Goal: Task Accomplishment & Management: Use online tool/utility

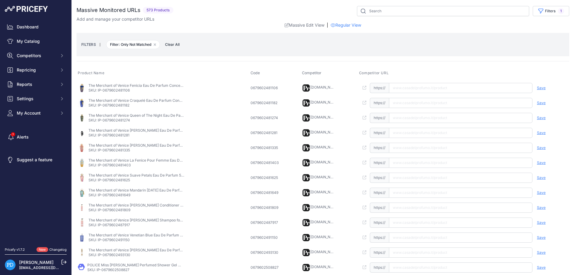
scroll to position [129, 0]
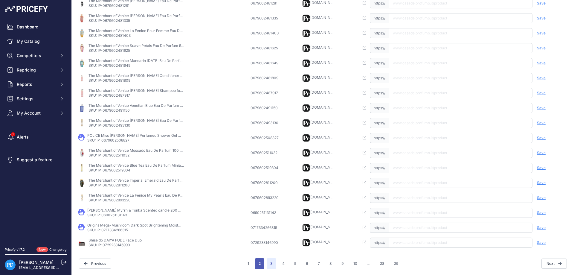
click at [259, 265] on button "2" at bounding box center [259, 263] width 9 height 11
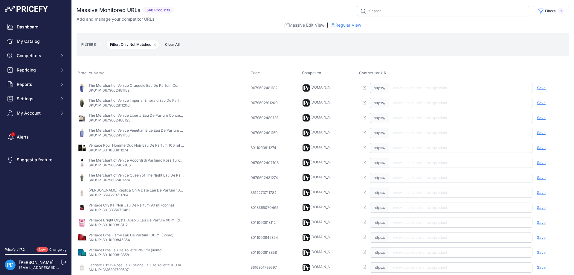
click at [112, 73] on th "Product Name" at bounding box center [162, 73] width 173 height 14
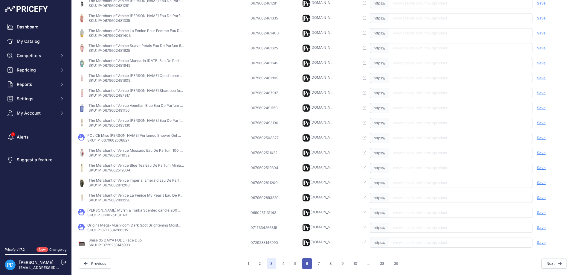
click at [303, 263] on button "6" at bounding box center [307, 263] width 10 height 11
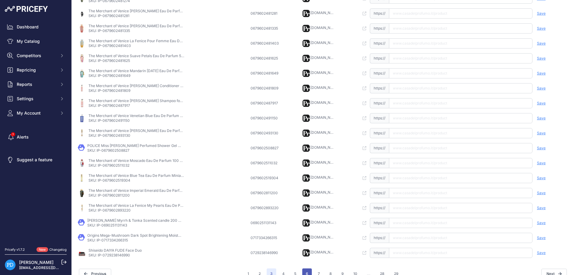
scroll to position [139, 0]
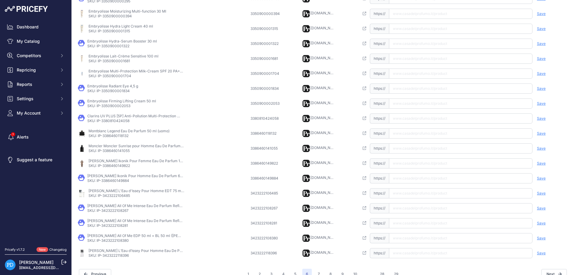
scroll to position [11, 0]
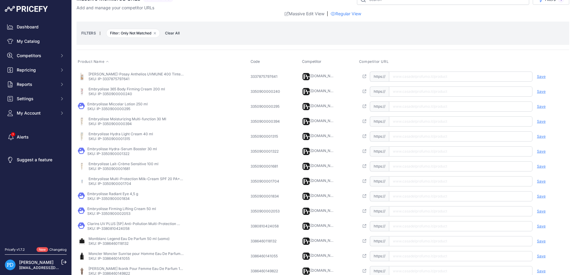
click at [107, 62] on icon at bounding box center [107, 62] width 4 height 4
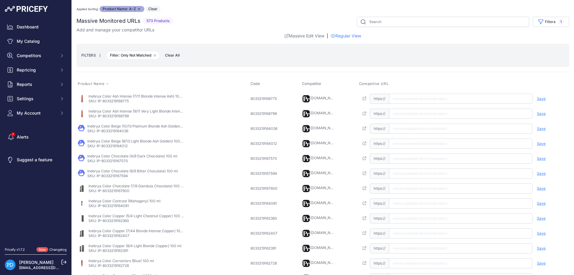
click at [119, 100] on p "SKU: IP-8033219168775" at bounding box center [136, 101] width 96 height 5
copy p "8033219168775"
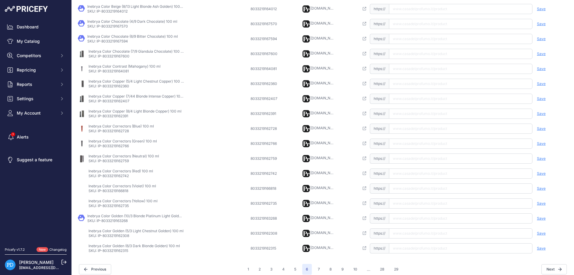
scroll to position [140, 0]
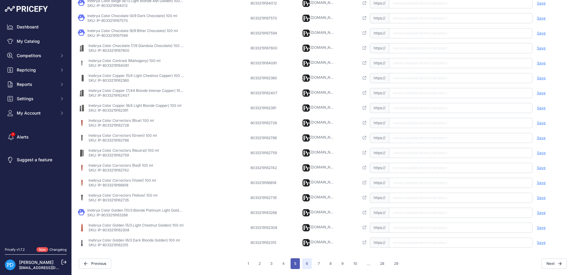
click at [295, 264] on button "5" at bounding box center [294, 263] width 9 height 11
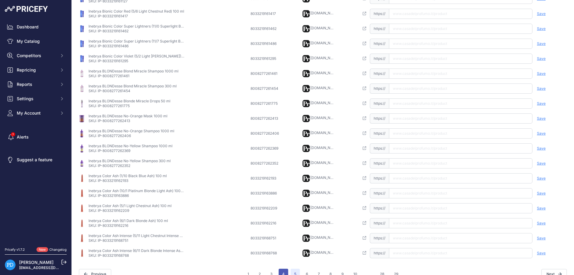
click at [280, 274] on button "4" at bounding box center [283, 273] width 10 height 11
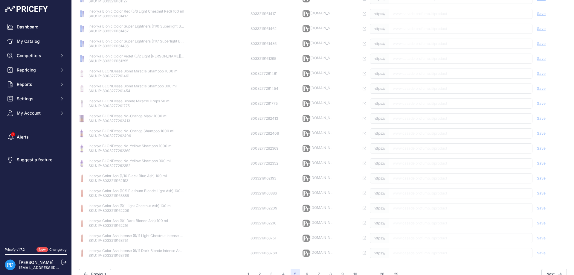
scroll to position [32, 0]
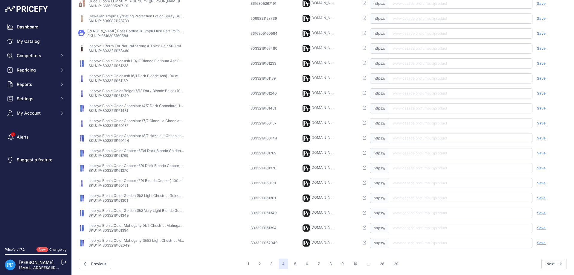
scroll to position [59, 0]
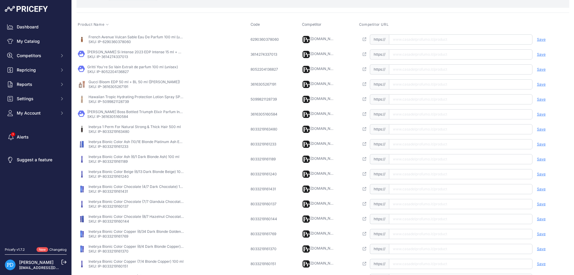
click at [115, 101] on p "SKU: IP-5099821128739" at bounding box center [136, 101] width 96 height 5
copy p "5099821128739"
click at [418, 100] on input "text" at bounding box center [460, 99] width 143 height 10
paste input "[URL][DOMAIN_NAME]"
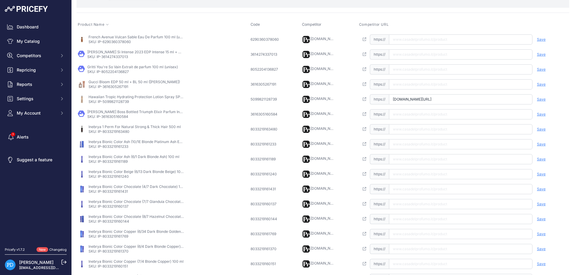
scroll to position [0, 40]
type input "[DOMAIN_NAME][URL]"
click at [542, 99] on span "Save" at bounding box center [540, 99] width 9 height 5
click at [124, 90] on td "Gucci Bloom EDP 50 ml + BL 50 ml ([PERSON_NAME]) SKU: IP-3616305267191" at bounding box center [162, 84] width 173 height 15
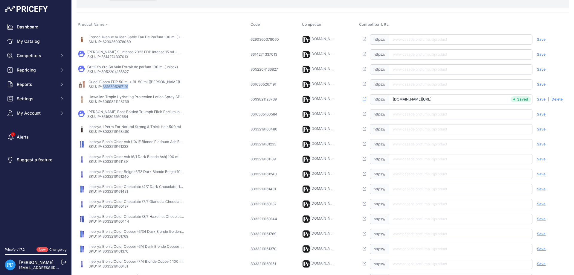
click at [124, 90] on td "Gucci Bloom EDP 50 ml + BL 50 ml ([PERSON_NAME]) SKU: IP-3616305267191" at bounding box center [162, 84] width 173 height 15
copy p "3616305267191"
click at [451, 83] on input "text" at bounding box center [460, 84] width 143 height 10
paste input "[URL][DOMAIN_NAME]"
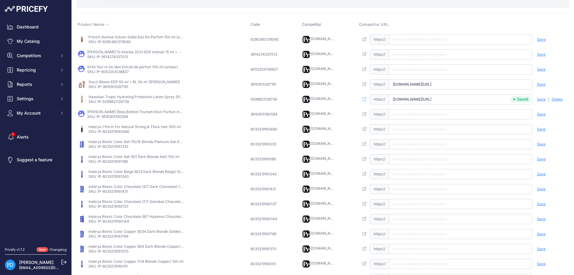
type input "[DOMAIN_NAME][URL]"
click at [538, 85] on span "Save" at bounding box center [540, 84] width 9 height 5
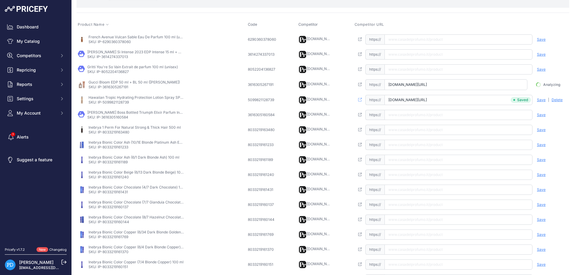
scroll to position [0, 11]
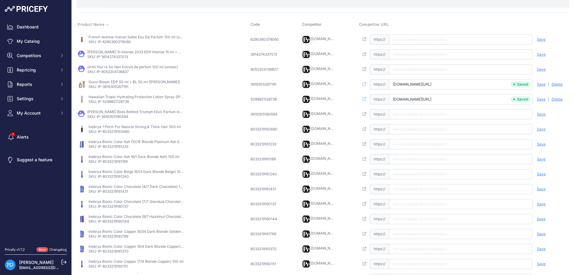
click at [117, 71] on p "SKU: IP-8052204136827" at bounding box center [132, 71] width 91 height 5
copy p "8052204136827"
click at [437, 65] on input "text" at bounding box center [460, 69] width 143 height 10
paste input "[URL][DOMAIN_NAME]"
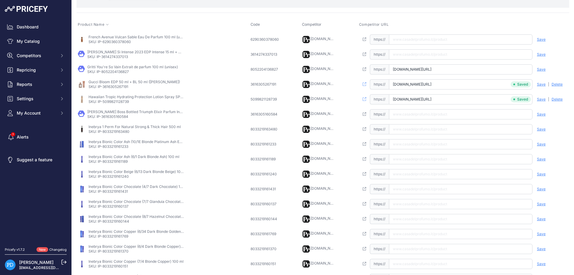
scroll to position [0, 21]
type input "[DOMAIN_NAME][URL]"
click at [543, 69] on span "Save" at bounding box center [540, 69] width 9 height 5
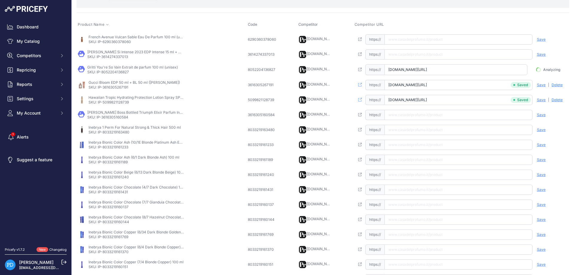
scroll to position [0, 18]
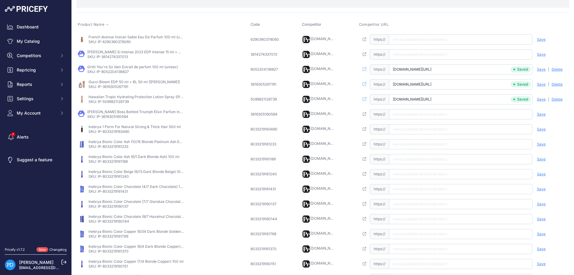
click at [121, 56] on p "SKU: IP-3614274337013" at bounding box center [135, 56] width 96 height 5
copy p "3614274337013"
click at [426, 51] on input "text" at bounding box center [460, 54] width 143 height 10
paste input "[URL][DOMAIN_NAME]"
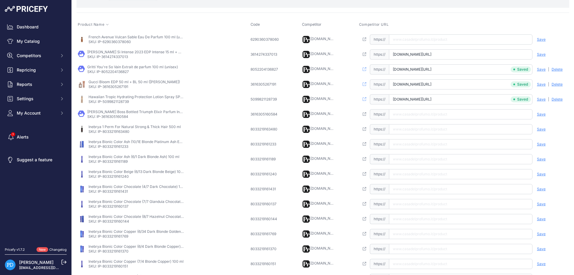
scroll to position [0, 72]
type input "[DOMAIN_NAME][URL]"
click at [542, 53] on span "Save" at bounding box center [540, 54] width 9 height 5
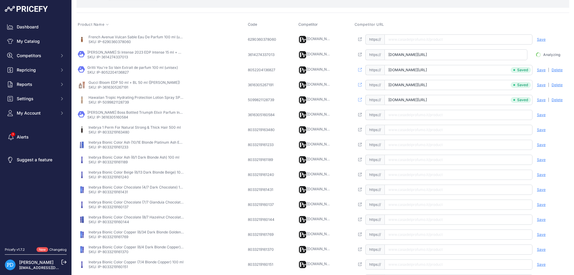
scroll to position [0, 68]
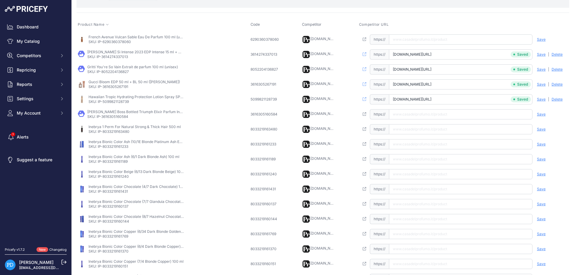
click at [125, 43] on p "SKU: IP-6290360378060" at bounding box center [136, 41] width 96 height 5
copy p "6290360378060"
click at [429, 41] on input "text" at bounding box center [460, 39] width 143 height 10
paste input "[URL][DOMAIN_NAME]"
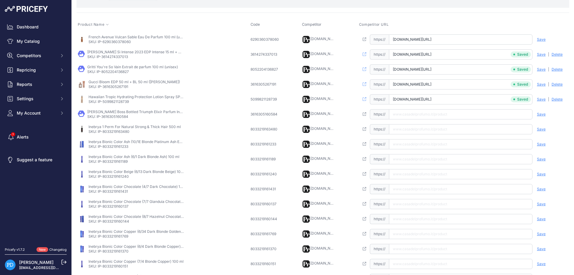
scroll to position [0, 33]
type input "[DOMAIN_NAME][URL]"
click at [545, 39] on div "Save Analyzing | [GEOGRAPHIC_DATA] Deleting" at bounding box center [550, 39] width 36 height 10
click at [544, 39] on span "Save" at bounding box center [540, 39] width 9 height 5
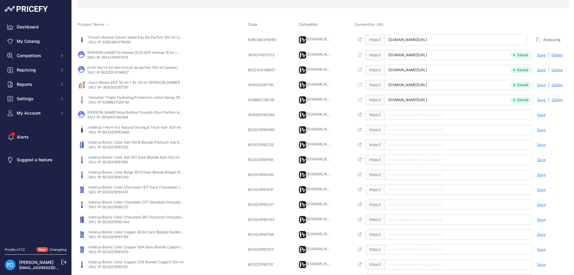
scroll to position [0, 29]
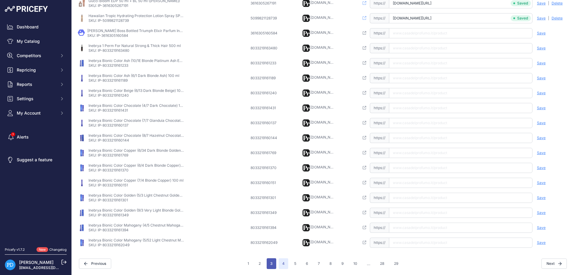
click at [269, 266] on button "3" at bounding box center [271, 263] width 10 height 11
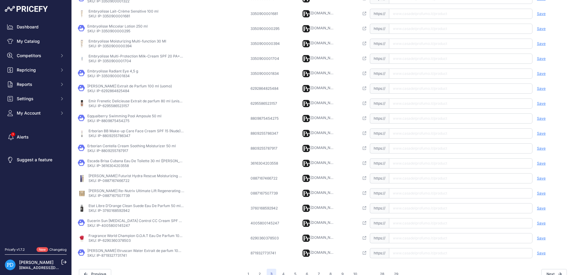
scroll to position [22, 0]
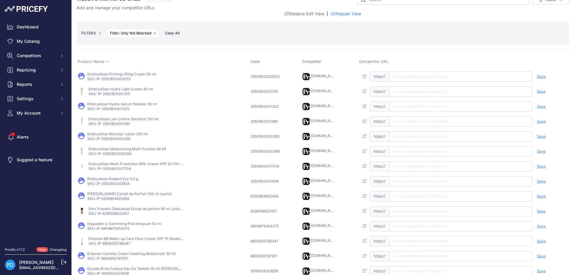
click at [112, 81] on p "SKU: IP-3350900002053" at bounding box center [121, 78] width 69 height 5
copy p "3350900002053"
click at [410, 76] on input "text" at bounding box center [460, 76] width 143 height 10
paste input "[URL][DOMAIN_NAME]"
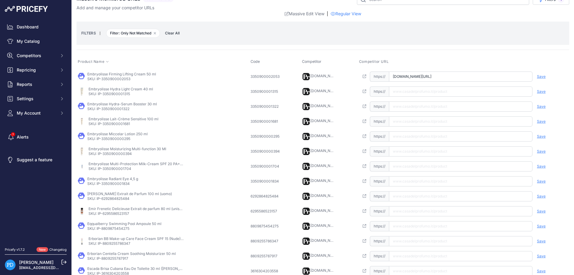
scroll to position [0, 0]
type input "[DOMAIN_NAME][URL]"
click at [541, 75] on span "Save" at bounding box center [540, 76] width 9 height 5
click at [114, 94] on p "SKU: IP-3350900001315" at bounding box center [120, 93] width 65 height 5
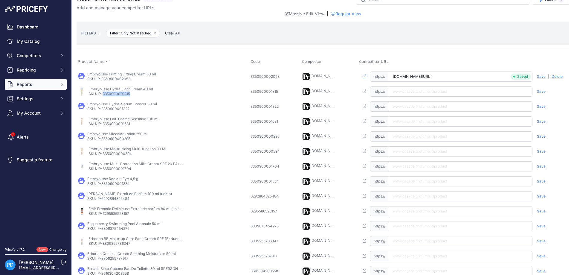
copy p "3350900001315"
click at [428, 89] on input "text" at bounding box center [460, 91] width 143 height 10
paste input "[URL][DOMAIN_NAME]"
type input "[DOMAIN_NAME][URL]"
click at [539, 91] on span "Save" at bounding box center [540, 91] width 9 height 5
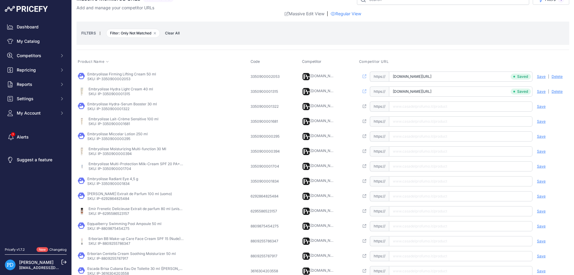
click at [111, 109] on p "SKU: IP-3350900001322" at bounding box center [122, 108] width 70 height 5
copy p "3350900001322"
click at [403, 107] on input "text" at bounding box center [460, 106] width 143 height 10
paste input "[URL][DOMAIN_NAME]"
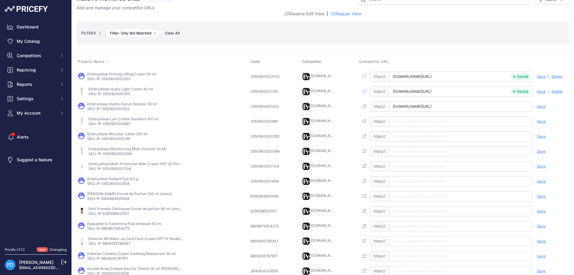
type input "[DOMAIN_NAME][URL]"
click at [542, 105] on span "Save" at bounding box center [540, 106] width 9 height 5
click at [125, 126] on td "Embryolisse Lait-Crème Sensitive 100 ml SKU: IP-3350900001681" at bounding box center [162, 121] width 173 height 15
copy p "3350900001681"
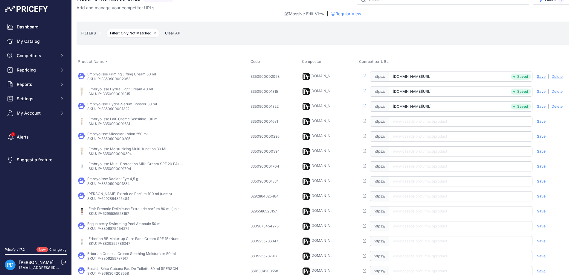
click at [424, 120] on input "text" at bounding box center [460, 121] width 143 height 10
paste input "[URL][DOMAIN_NAME]"
type input "[DOMAIN_NAME][URL]"
click at [538, 118] on div "Save Analyzing | [GEOGRAPHIC_DATA] Deleting" at bounding box center [550, 121] width 36 height 10
click at [539, 121] on span "Save" at bounding box center [540, 121] width 9 height 5
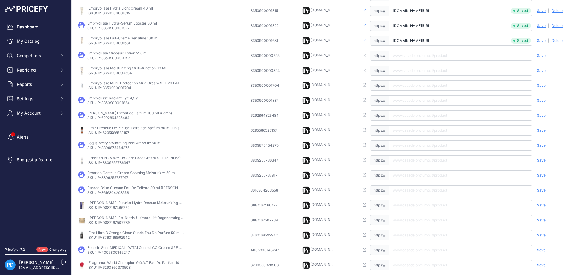
scroll to position [76, 0]
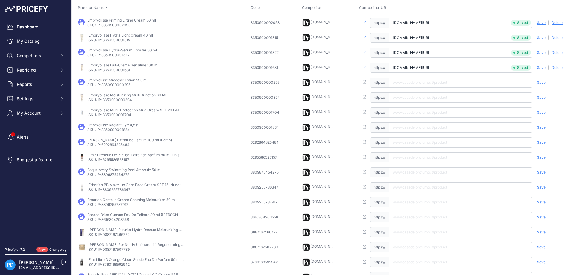
click at [115, 84] on p "SKU: IP-3350900000295" at bounding box center [117, 84] width 60 height 5
click at [430, 79] on input "text" at bounding box center [460, 82] width 143 height 10
paste input "[URL][DOMAIN_NAME]"
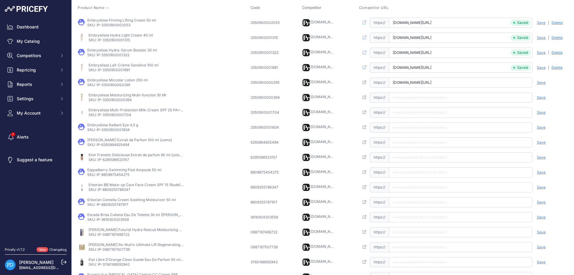
type input "[DOMAIN_NAME][URL]"
click at [550, 83] on div "Save Analyzing | [GEOGRAPHIC_DATA] Deleting" at bounding box center [550, 82] width 36 height 10
click at [541, 81] on span "Save" at bounding box center [540, 82] width 9 height 5
click at [129, 99] on p "SKU: IP-3350900000394" at bounding box center [127, 99] width 78 height 5
click at [128, 99] on p "SKU: IP-3350900000394" at bounding box center [127, 99] width 78 height 5
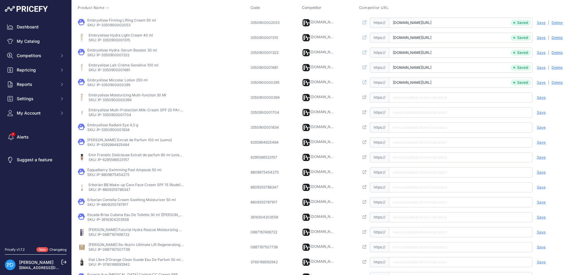
click at [113, 100] on p "SKU: IP-3350900000394" at bounding box center [127, 99] width 78 height 5
click at [420, 99] on input "text" at bounding box center [460, 97] width 143 height 10
paste input "[URL][DOMAIN_NAME]"
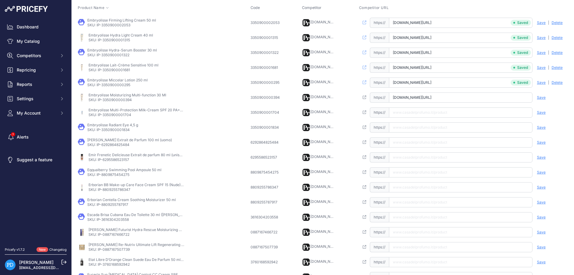
type input "[DOMAIN_NAME][URL]"
click at [541, 97] on span "Save" at bounding box center [540, 97] width 9 height 5
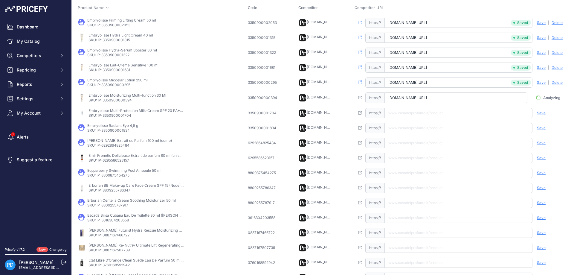
scroll to position [0, 3]
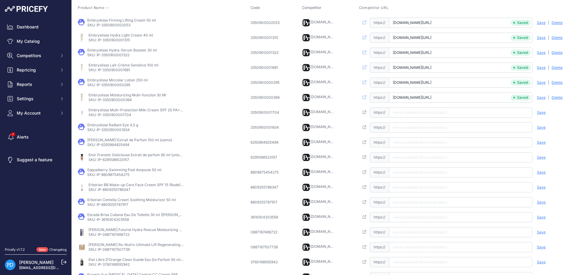
click at [120, 117] on td "Embryolisse Multi-Protection Milk-Cream SPF 20 PA+++ 40 ml SKU: IP-3350900001704" at bounding box center [162, 112] width 173 height 15
click at [421, 112] on input "text" at bounding box center [460, 112] width 143 height 10
paste input "[URL][DOMAIN_NAME]"
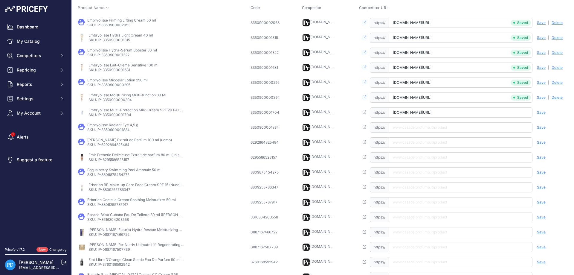
type input "[DOMAIN_NAME][URL]"
click at [544, 113] on span "Save" at bounding box center [540, 112] width 9 height 5
click at [115, 128] on p "SKU: IP-3350900001834" at bounding box center [112, 129] width 51 height 5
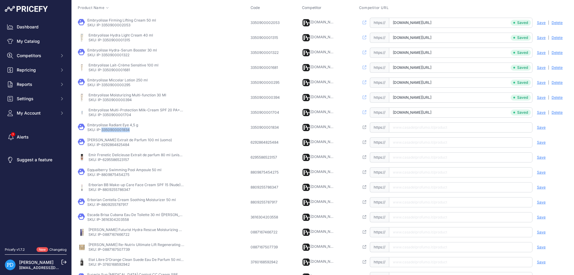
click at [444, 128] on input "text" at bounding box center [460, 127] width 143 height 10
paste input "[URL][DOMAIN_NAME]"
type input "[DOMAIN_NAME][URL]"
click at [543, 127] on span "Save" at bounding box center [540, 127] width 9 height 5
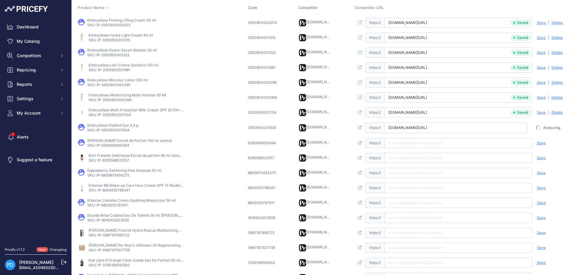
scroll to position [0, 25]
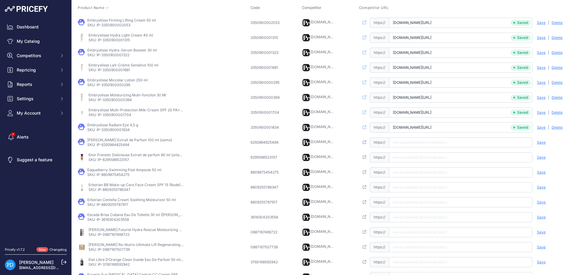
click at [119, 146] on p "SKU: IP-6292864825484" at bounding box center [129, 144] width 85 height 5
click at [437, 141] on input "text" at bounding box center [460, 142] width 143 height 10
paste input "[URL][DOMAIN_NAME]"
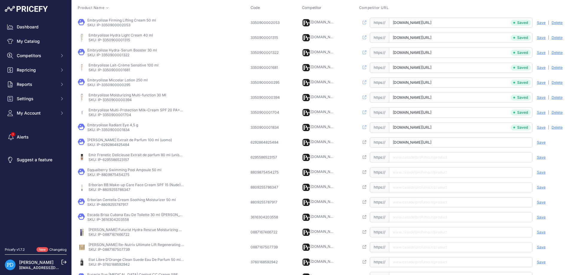
type input "[DOMAIN_NAME][URL]"
click at [544, 142] on span "Save" at bounding box center [540, 142] width 9 height 5
click at [119, 161] on p "SKU: IP-6295586523157" at bounding box center [136, 159] width 96 height 5
click at [427, 157] on input "text" at bounding box center [460, 157] width 143 height 10
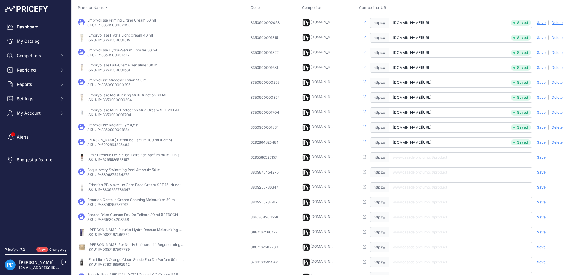
paste input "[URL][DOMAIN_NAME]"
type input "[DOMAIN_NAME][URL]"
click at [540, 155] on span "Save" at bounding box center [540, 157] width 9 height 5
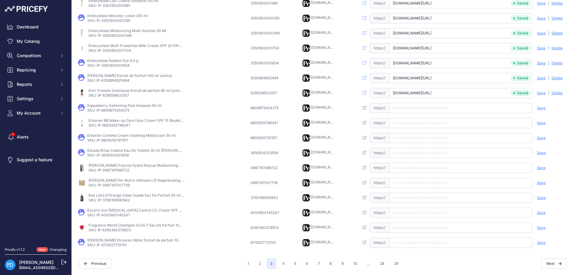
click at [122, 111] on p "SKU: IP-8809875454275" at bounding box center [124, 110] width 74 height 5
click at [416, 111] on input "text" at bounding box center [460, 108] width 143 height 10
paste input "[URL][DOMAIN_NAME]"
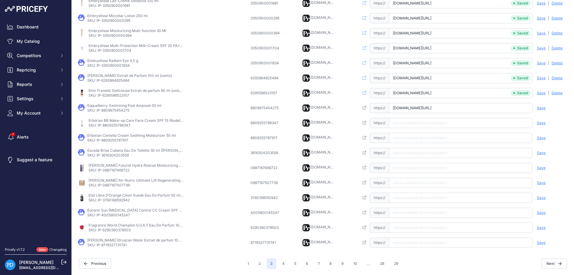
type input "[DOMAIN_NAME][URL]"
click at [542, 108] on span "Save" at bounding box center [540, 107] width 9 height 5
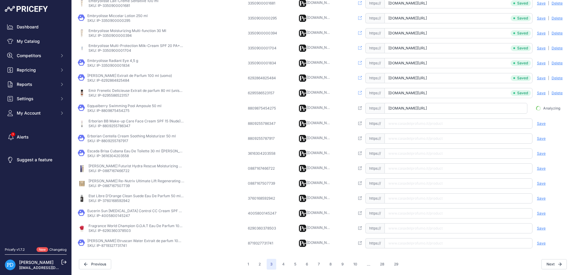
scroll to position [0, 3]
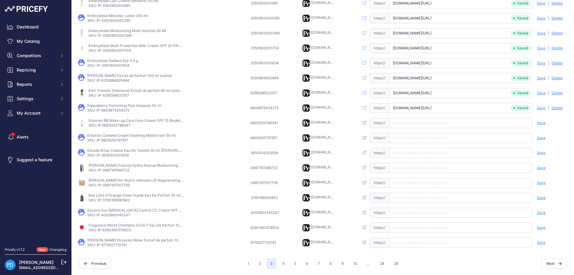
click at [121, 128] on td "Erborian BB Make-up Care Face Cream SPF 15 (Nude) 15 ml SKU: IP-8809255786347" at bounding box center [162, 122] width 173 height 15
click at [428, 126] on input "text" at bounding box center [460, 123] width 143 height 10
paste input "[URL][DOMAIN_NAME]"
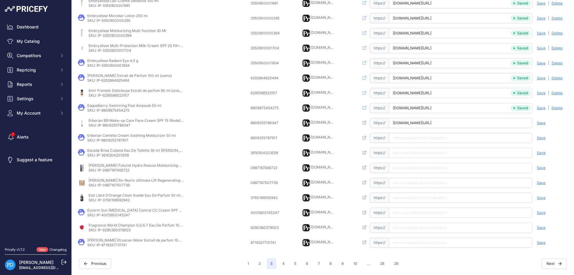
type input "[DOMAIN_NAME][URL]"
click at [542, 123] on span "Save" at bounding box center [540, 122] width 9 height 5
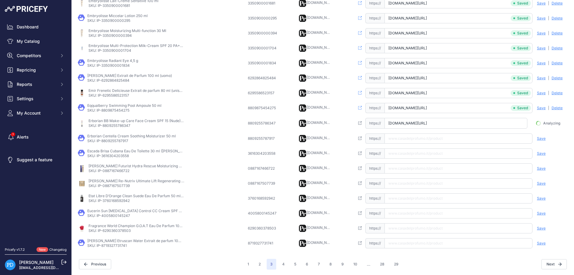
scroll to position [0, 27]
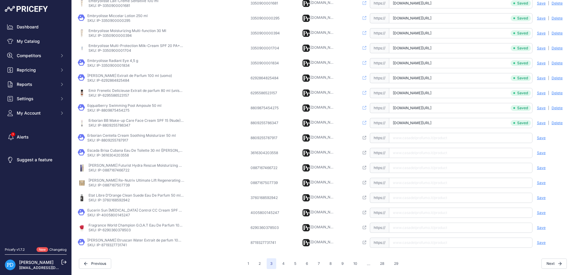
click at [113, 142] on td "Erborian Centella Cream Soothing Moisturizer 50 ml SKU: IP-8809255787917" at bounding box center [162, 137] width 173 height 15
click at [425, 144] on td "Open this link https:// Saved false Save Analyzing | [GEOGRAPHIC_DATA] Deleting" at bounding box center [463, 137] width 211 height 15
click at [425, 140] on input "text" at bounding box center [460, 138] width 143 height 10
paste input "[URL][DOMAIN_NAME]"
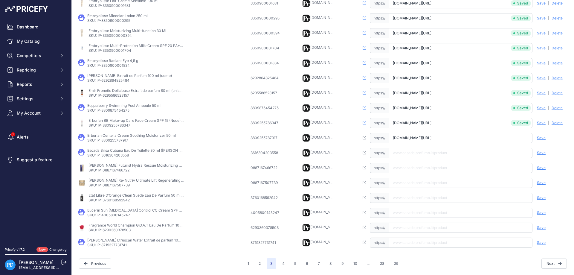
scroll to position [0, 20]
type input "[DOMAIN_NAME][URL]"
click at [548, 135] on div "Save Analyzing | [GEOGRAPHIC_DATA] Deleting" at bounding box center [550, 138] width 36 height 10
click at [542, 137] on span "Save" at bounding box center [540, 137] width 9 height 5
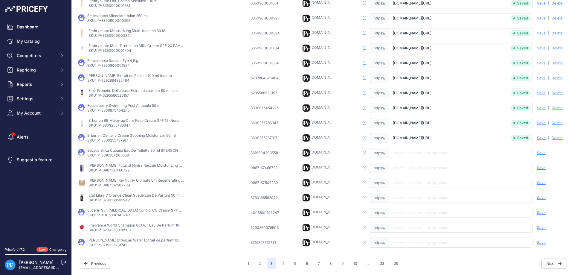
click at [119, 152] on p "Escada Brisa Cubana Eau De Toilette 30 ml ([PERSON_NAME])" at bounding box center [135, 150] width 96 height 5
click at [119, 154] on p "SKU: IP-3616304203558" at bounding box center [135, 155] width 96 height 5
click at [424, 148] on input "text" at bounding box center [460, 153] width 143 height 10
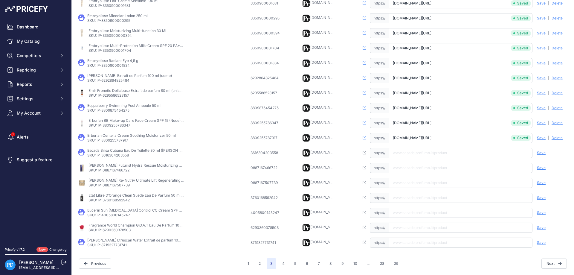
paste input "[URL][DOMAIN_NAME][PERSON_NAME]"
type input "[DOMAIN_NAME][URL][PERSON_NAME]"
click at [542, 153] on span "Save" at bounding box center [540, 152] width 9 height 5
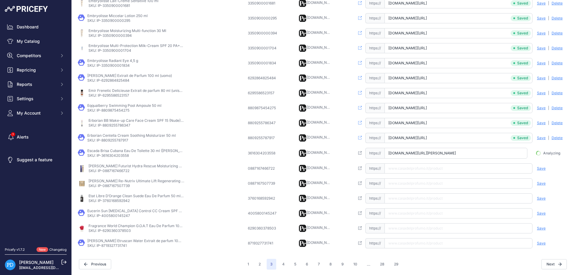
scroll to position [0, 13]
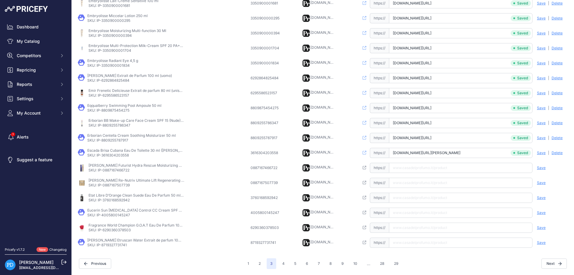
click at [106, 170] on p "SKU: IP-0887167466722" at bounding box center [136, 170] width 96 height 5
click at [436, 169] on input "text" at bounding box center [460, 167] width 143 height 10
paste input "[URL][DOMAIN_NAME]"
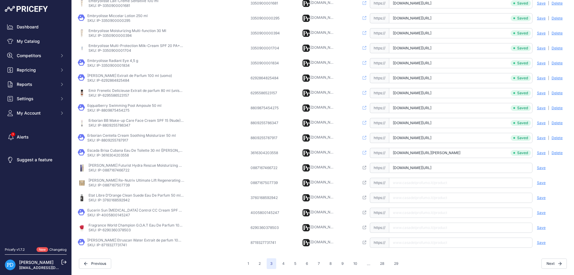
type input "[DOMAIN_NAME][URL]"
click at [542, 167] on span "Save" at bounding box center [540, 167] width 9 height 5
click at [122, 186] on p "SKU: IP-0887167507739" at bounding box center [136, 185] width 96 height 5
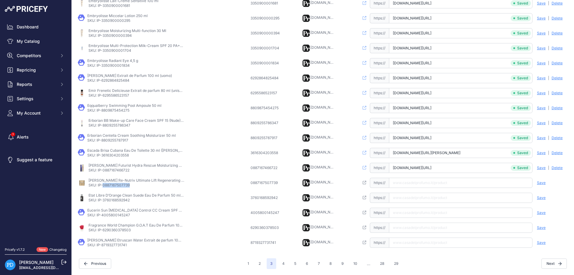
click at [407, 183] on input "text" at bounding box center [460, 182] width 143 height 10
paste input "[URL][DOMAIN_NAME]"
type input "[DOMAIN_NAME][URL]"
click at [543, 184] on span "Save" at bounding box center [540, 182] width 9 height 5
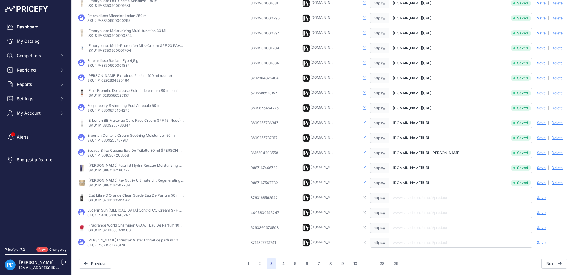
scroll to position [0, 49]
click at [133, 199] on p "SKU: IP-3760168592942" at bounding box center [136, 199] width 96 height 5
click at [123, 199] on p "SKU: IP-3760168592942" at bounding box center [136, 199] width 96 height 5
click at [414, 199] on input "text" at bounding box center [460, 197] width 143 height 10
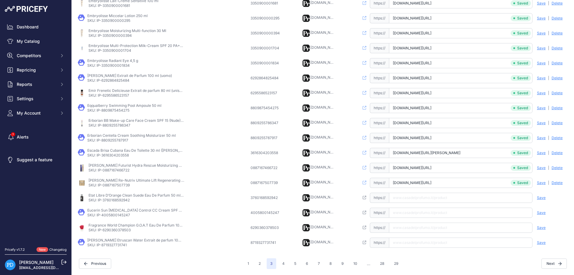
paste input "[URL][DOMAIN_NAME]"
type input "[DOMAIN_NAME][URL]"
click at [539, 197] on span "Save" at bounding box center [540, 197] width 9 height 5
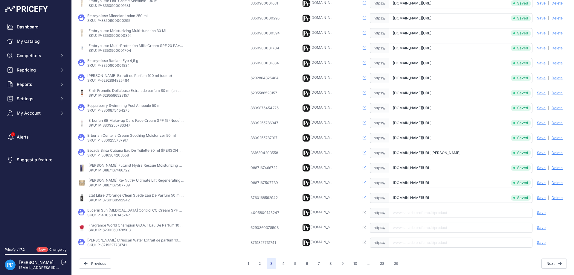
click at [115, 215] on p "SKU: IP-4005800145247" at bounding box center [135, 214] width 96 height 5
click at [410, 211] on input "text" at bounding box center [460, 212] width 143 height 10
paste input "[URL][DOMAIN_NAME][MEDICAL_DATA]"
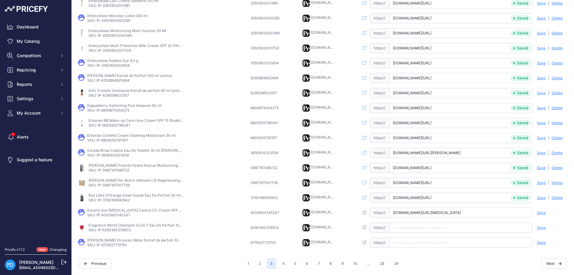
type input "[DOMAIN_NAME][URL][MEDICAL_DATA]"
click at [543, 211] on span "Save" at bounding box center [540, 212] width 9 height 5
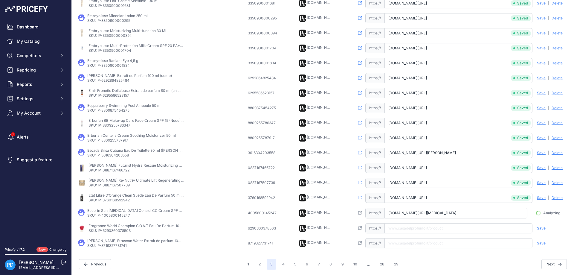
scroll to position [0, 22]
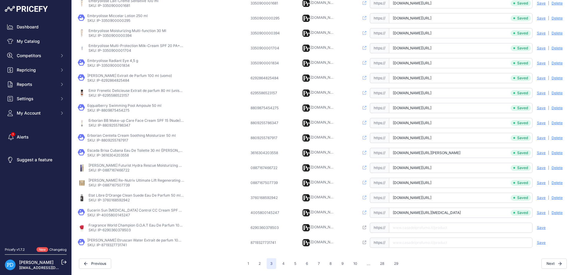
click at [121, 232] on p "SKU: IP-6290360378503" at bounding box center [136, 229] width 96 height 5
click at [433, 227] on input "text" at bounding box center [460, 227] width 143 height 10
paste input "[URL][DOMAIN_NAME]"
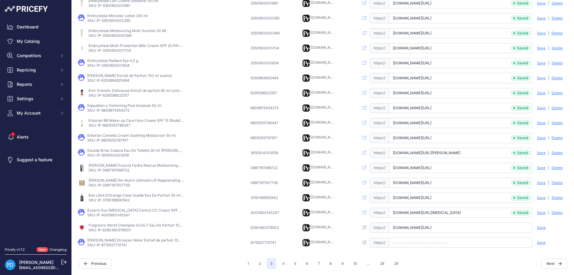
type input "[DOMAIN_NAME][URL]"
click at [538, 228] on span "Save" at bounding box center [540, 227] width 9 height 5
click at [120, 246] on p "SKU: IP-8719327731741" at bounding box center [135, 244] width 96 height 5
click at [445, 245] on input "text" at bounding box center [460, 242] width 143 height 10
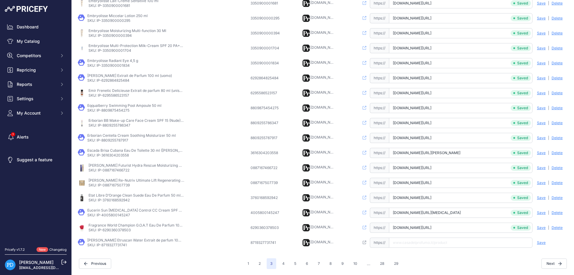
paste input "[URL][DOMAIN_NAME]"
type input "[DOMAIN_NAME][URL]"
click at [536, 243] on span "Save" at bounding box center [540, 242] width 9 height 5
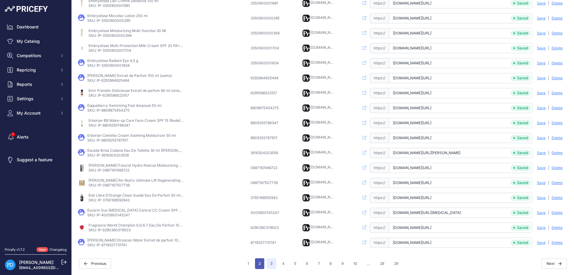
click at [262, 263] on button "2" at bounding box center [259, 263] width 9 height 11
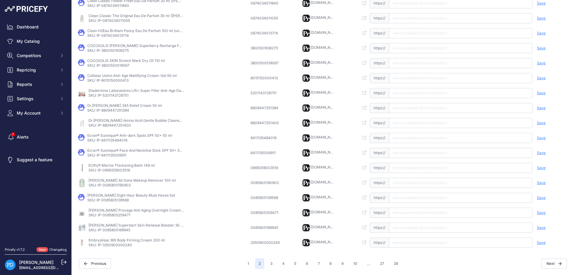
scroll to position [130, 0]
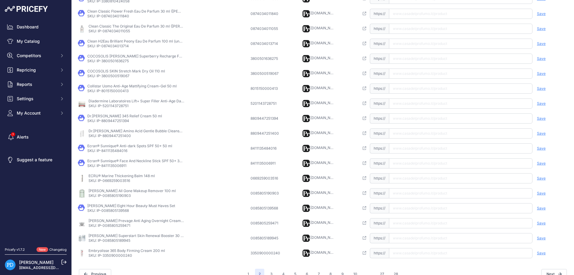
click at [113, 256] on p "SKU: IP-3350900000240" at bounding box center [126, 255] width 76 height 5
click at [425, 249] on input "text" at bounding box center [460, 253] width 143 height 10
paste input "[URL][DOMAIN_NAME]"
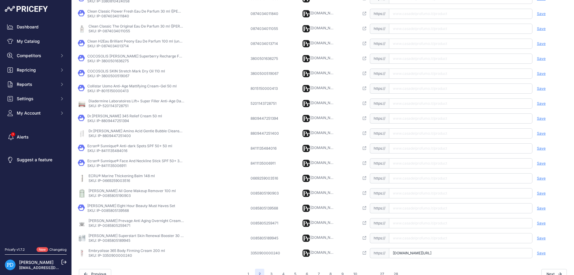
type input "[DOMAIN_NAME][URL]"
click at [545, 253] on span "Save" at bounding box center [540, 252] width 9 height 5
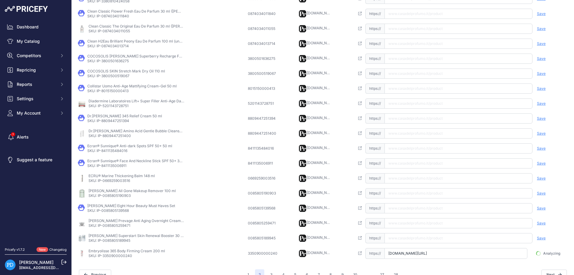
scroll to position [0, 3]
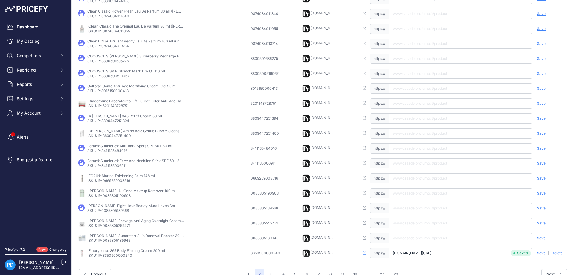
click at [110, 238] on p "SKU: IP-0085805189945" at bounding box center [136, 240] width 96 height 5
click at [426, 240] on input "text" at bounding box center [460, 238] width 143 height 10
paste input "[URL][DOMAIN_NAME][PERSON_NAME]"
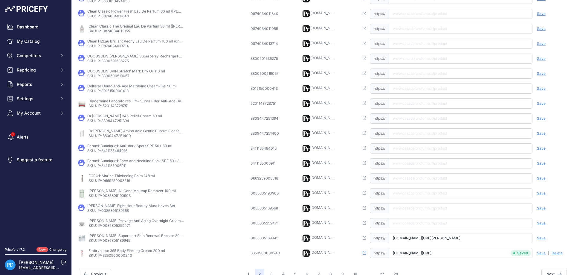
type input "[DOMAIN_NAME][URL][PERSON_NAME]"
click at [541, 237] on span "Save" at bounding box center [540, 237] width 9 height 5
click at [115, 224] on p "SKU: IP-0085805259471" at bounding box center [136, 225] width 96 height 5
click at [407, 224] on input "text" at bounding box center [460, 223] width 143 height 10
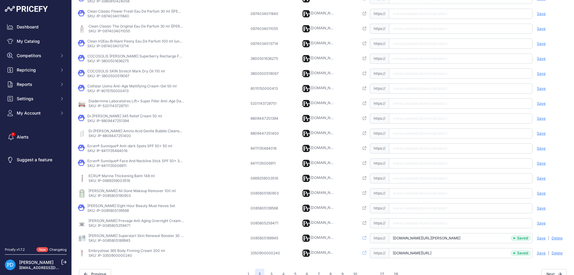
paste input "[DOMAIN_NAME][URL][PERSON_NAME]"
type input "[DOMAIN_NAME][URL][PERSON_NAME]"
click at [540, 223] on span "Save" at bounding box center [540, 222] width 9 height 5
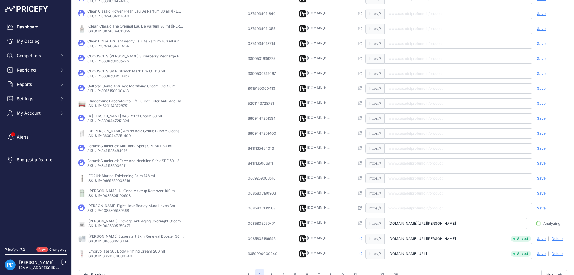
scroll to position [0, 18]
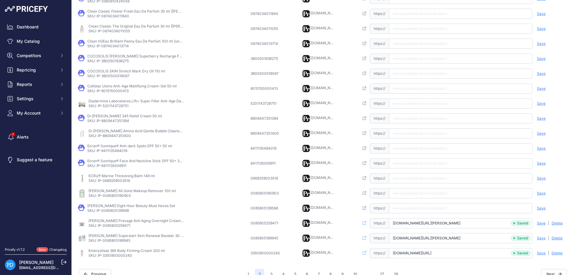
click at [113, 212] on p "SKU: IP-0085805139568" at bounding box center [131, 210] width 88 height 5
click at [416, 206] on input "text" at bounding box center [460, 208] width 143 height 10
paste input "[URL][DOMAIN_NAME][PERSON_NAME]"
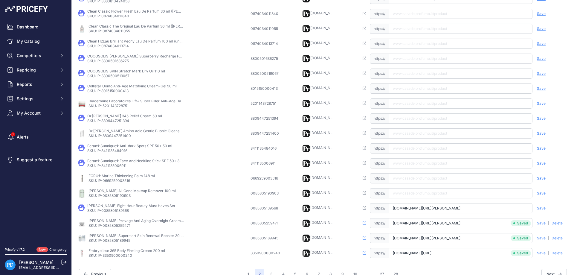
type input "[DOMAIN_NAME][URL][PERSON_NAME]"
click at [541, 206] on span "Save" at bounding box center [540, 208] width 9 height 5
click at [121, 195] on p "SKU: IP-0085805190903" at bounding box center [131, 195] width 87 height 5
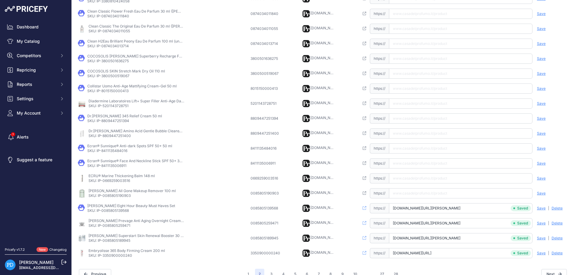
click at [420, 188] on input "text" at bounding box center [460, 193] width 143 height 10
paste input "[URL][DOMAIN_NAME][PERSON_NAME]"
type input "[DOMAIN_NAME][URL][PERSON_NAME]"
drag, startPoint x: 539, startPoint y: 192, endPoint x: 345, endPoint y: 193, distance: 194.5
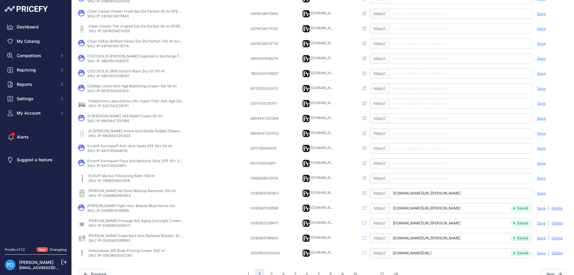
click at [540, 192] on span "Save" at bounding box center [540, 193] width 9 height 5
click at [118, 184] on td "ECRU® Marine Thickening Balm 148 ml SKU: IP-0669259003516" at bounding box center [162, 178] width 173 height 15
click at [422, 172] on td "Open this link https:// Saved false Save Analyzing | [GEOGRAPHIC_DATA] Deleting" at bounding box center [463, 178] width 211 height 15
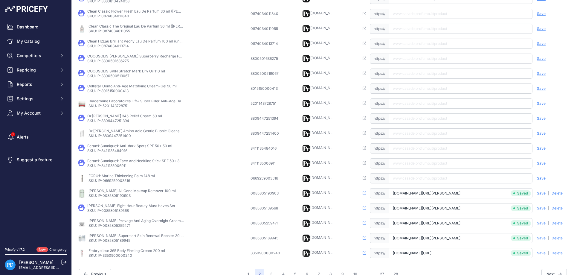
click at [422, 176] on input "text" at bounding box center [460, 178] width 143 height 10
paste input "[URL][DOMAIN_NAME]"
type input "[DOMAIN_NAME][URL]"
click at [536, 180] on span "Save" at bounding box center [540, 178] width 9 height 5
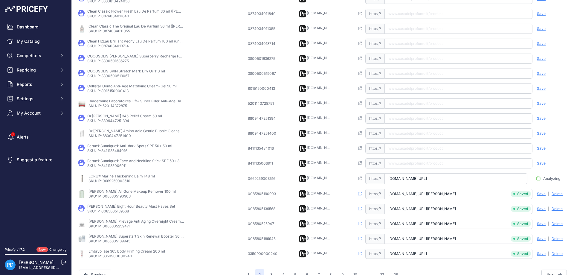
scroll to position [0, 10]
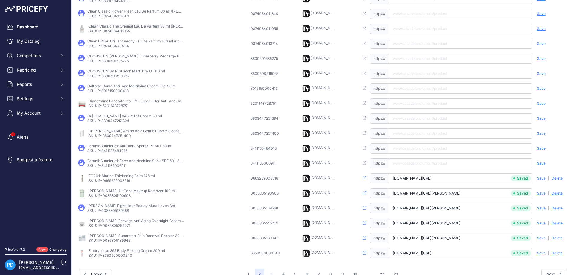
click at [111, 166] on p "SKU: IP-8411135006911" at bounding box center [135, 165] width 96 height 5
click at [411, 165] on input "text" at bounding box center [460, 163] width 143 height 10
paste input "[URL][DOMAIN_NAME]"
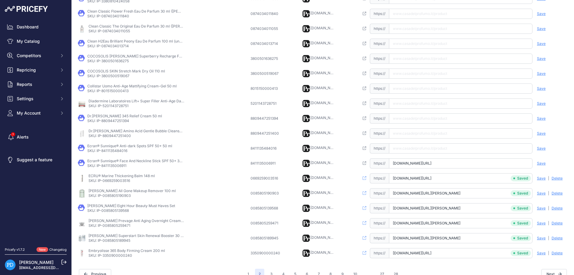
type input "[DOMAIN_NAME][URL]"
click at [539, 164] on span "Save" at bounding box center [540, 163] width 9 height 5
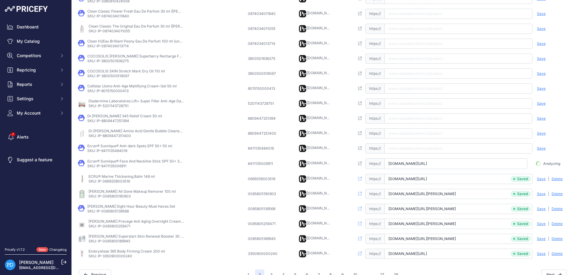
scroll to position [0, 19]
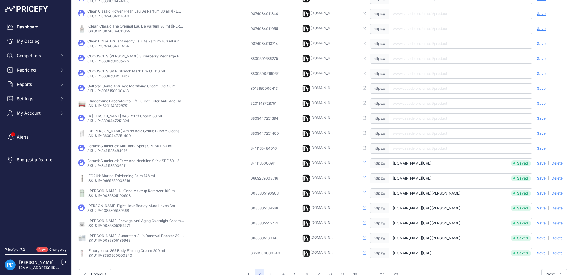
click at [119, 152] on p "SKU: IP-8411135484016" at bounding box center [129, 150] width 85 height 5
click at [412, 146] on input "text" at bounding box center [460, 148] width 143 height 10
paste input "[URL][DOMAIN_NAME]"
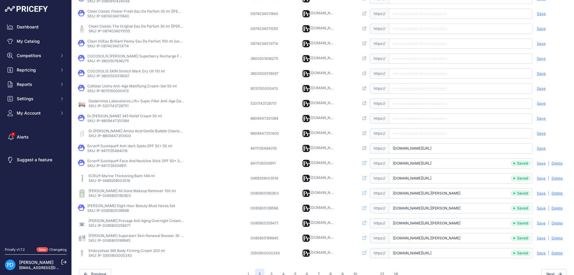
type input "[DOMAIN_NAME][URL]"
click at [548, 145] on div "Save Analyzing | [GEOGRAPHIC_DATA] Deleting" at bounding box center [550, 148] width 36 height 10
click at [543, 149] on span "Save" at bounding box center [540, 148] width 9 height 5
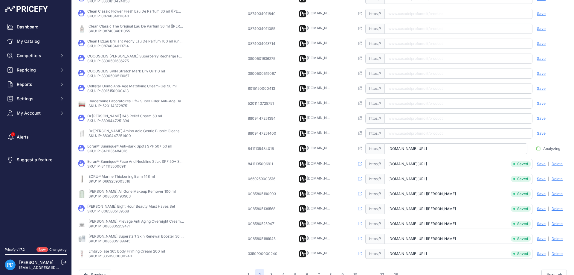
scroll to position [0, 18]
click at [122, 137] on p "SKU: IP-8809447251400" at bounding box center [136, 135] width 96 height 5
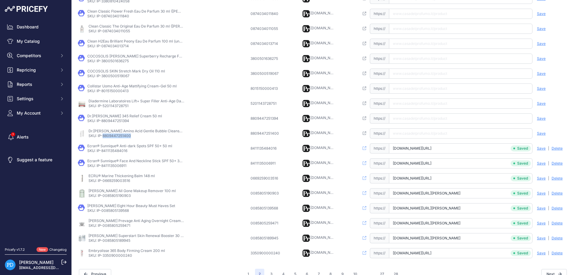
click at [412, 134] on input "text" at bounding box center [460, 133] width 143 height 10
paste input "[URL][DOMAIN_NAME][PERSON_NAME]"
type input "[DOMAIN_NAME][URL][PERSON_NAME]"
click at [542, 133] on span "Save" at bounding box center [540, 133] width 9 height 5
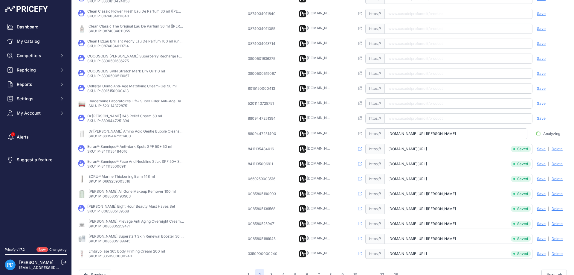
scroll to position [0, 16]
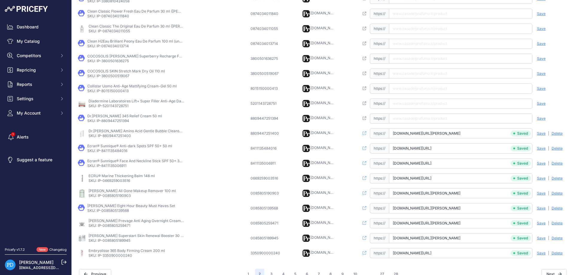
click at [117, 123] on td "Dr.[PERSON_NAME] 345 Relief Cream 50 ml SKU: IP-8809447251394" at bounding box center [162, 118] width 173 height 15
click at [420, 117] on input "text" at bounding box center [460, 118] width 143 height 10
paste input "[URL][DOMAIN_NAME][PERSON_NAME]"
type input "[DOMAIN_NAME][URL][PERSON_NAME]"
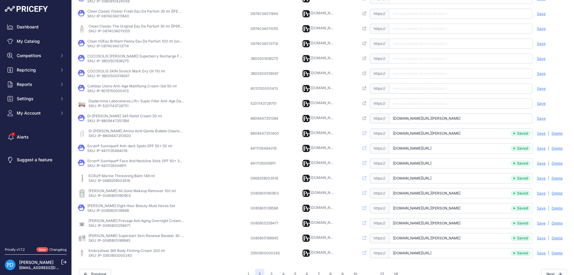
click at [541, 118] on span "Save" at bounding box center [540, 118] width 9 height 5
click at [118, 103] on p "Diadermine Laboratoires Lift+ Super Filler Anti-Age Day Cream 50 ml" at bounding box center [136, 101] width 96 height 5
click at [119, 104] on p "SKU: IP-5201143728751" at bounding box center [136, 105] width 96 height 5
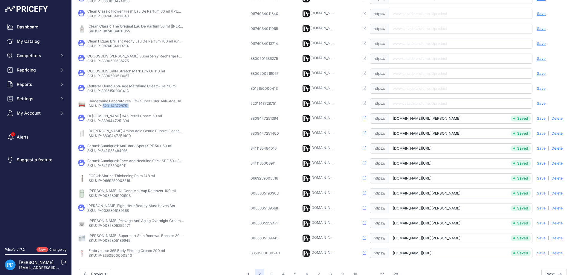
click at [119, 104] on p "SKU: IP-5201143728751" at bounding box center [136, 105] width 96 height 5
click at [424, 101] on input "text" at bounding box center [460, 103] width 143 height 10
paste input "[URL][DOMAIN_NAME]"
type input "[DOMAIN_NAME][URL]"
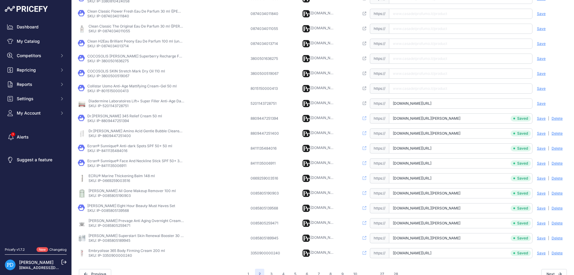
click at [543, 104] on span "Save" at bounding box center [540, 103] width 9 height 5
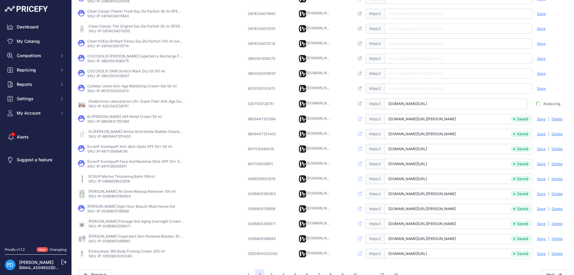
click at [114, 90] on p "SKU: IP-8015150000413" at bounding box center [131, 90] width 89 height 5
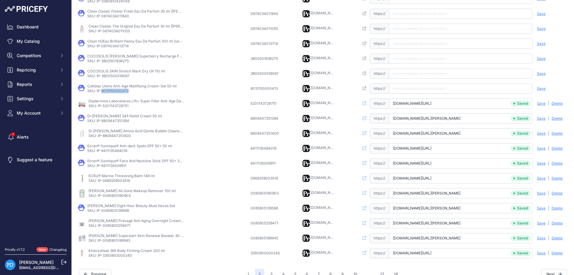
paste input "[URL][DOMAIN_NAME]"
click at [419, 92] on input "[URL][DOMAIN_NAME]" at bounding box center [460, 88] width 143 height 10
type input "[DOMAIN_NAME][URL]"
click at [542, 90] on span "Save" at bounding box center [540, 88] width 9 height 5
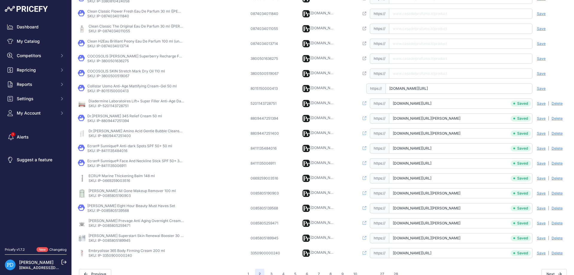
scroll to position [0, 15]
click at [120, 76] on p "SKU: IP-3800500519067" at bounding box center [126, 75] width 78 height 5
click at [411, 74] on input "text" at bounding box center [460, 73] width 143 height 10
paste input "[URL][DOMAIN_NAME]"
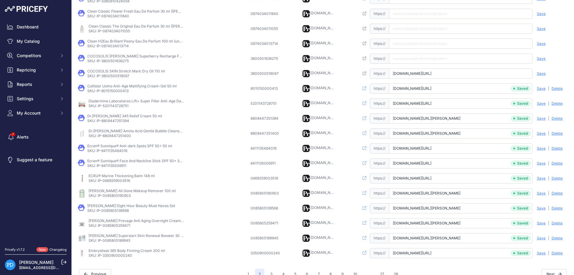
scroll to position [0, 2]
type input "[DOMAIN_NAME][URL]"
click at [542, 75] on span "Save" at bounding box center [540, 73] width 9 height 5
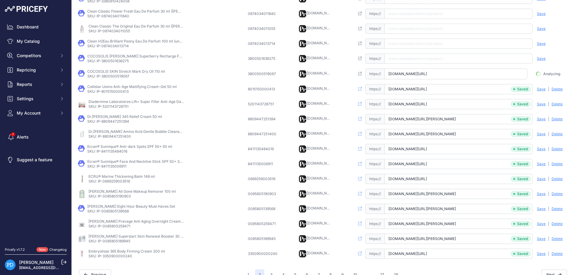
scroll to position [0, 14]
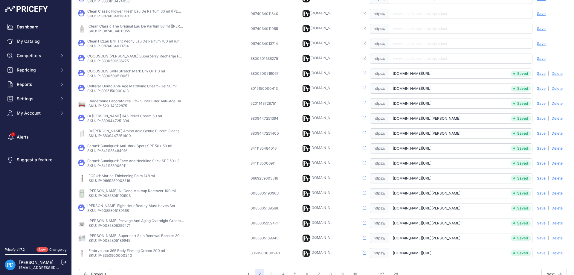
click at [125, 61] on p "SKU: IP-3800501636275" at bounding box center [135, 61] width 96 height 5
click at [421, 61] on input "text" at bounding box center [460, 58] width 143 height 10
paste input "[URL][DOMAIN_NAME][PERSON_NAME]"
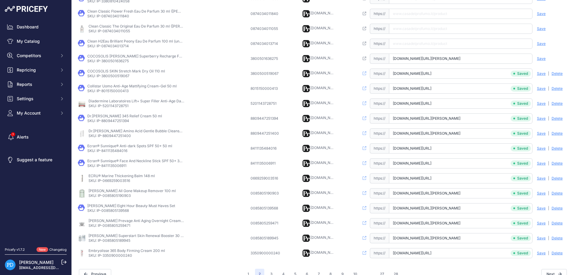
type input "[DOMAIN_NAME][URL][PERSON_NAME]"
click at [538, 59] on span "Save" at bounding box center [540, 58] width 9 height 5
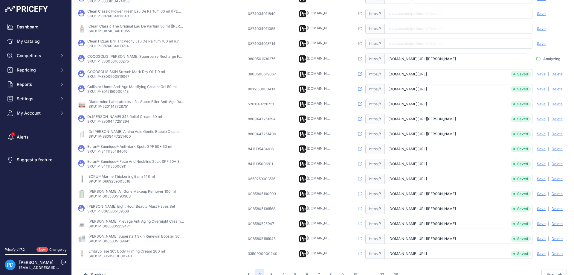
click at [119, 47] on p "SKU: IP-0874034013714" at bounding box center [135, 46] width 96 height 5
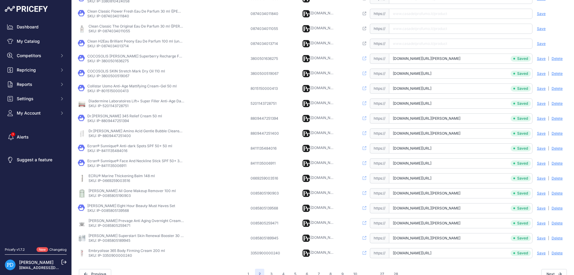
click at [414, 42] on input "text" at bounding box center [460, 44] width 143 height 10
paste input "[URL][DOMAIN_NAME]"
type input "[DOMAIN_NAME][URL]"
click at [543, 42] on span "Save" at bounding box center [540, 43] width 9 height 5
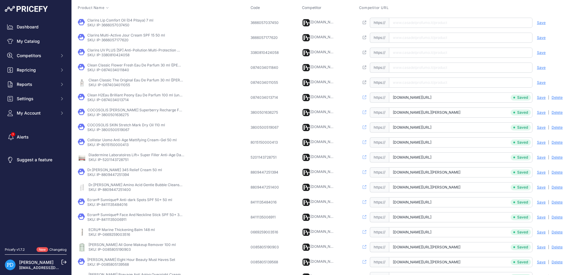
scroll to position [49, 0]
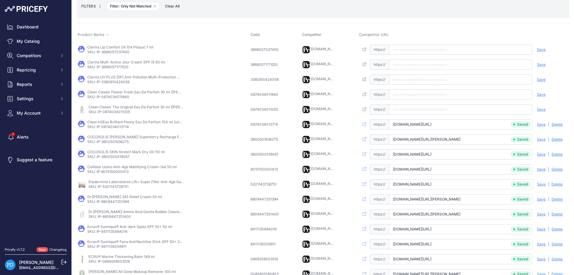
click at [115, 115] on td "Clean Classic The Original Eau De Parfum 30 ml ([PERSON_NAME]) SKU: IP-08740340…" at bounding box center [162, 109] width 173 height 15
click at [418, 110] on input "text" at bounding box center [460, 109] width 143 height 10
paste input "[URL][DOMAIN_NAME][PERSON_NAME]"
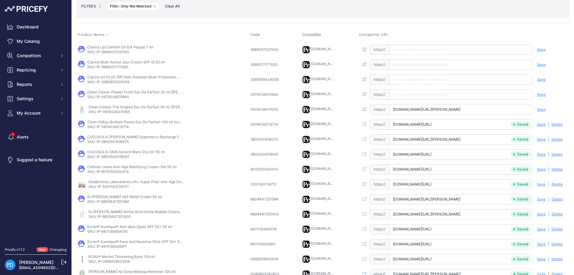
type input "[DOMAIN_NAME][URL][PERSON_NAME]"
click at [539, 108] on span "Save" at bounding box center [540, 109] width 9 height 5
click at [118, 97] on p "SKU: IP-0874034011840" at bounding box center [135, 96] width 96 height 5
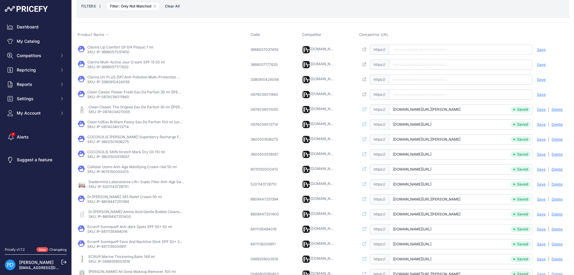
click at [409, 92] on input "text" at bounding box center [460, 94] width 143 height 10
paste input "[URL][DOMAIN_NAME][PERSON_NAME]"
type input "[DOMAIN_NAME][URL][PERSON_NAME]"
click at [545, 92] on div "Save Analyzing | [GEOGRAPHIC_DATA] Deleting" at bounding box center [550, 94] width 36 height 10
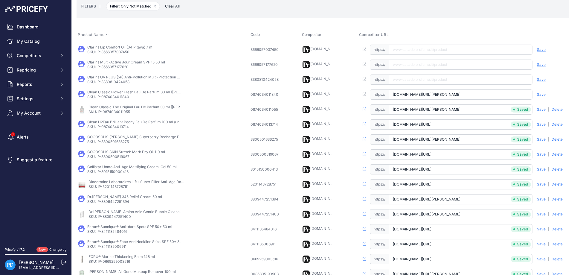
click at [543, 92] on span "Save" at bounding box center [540, 94] width 9 height 5
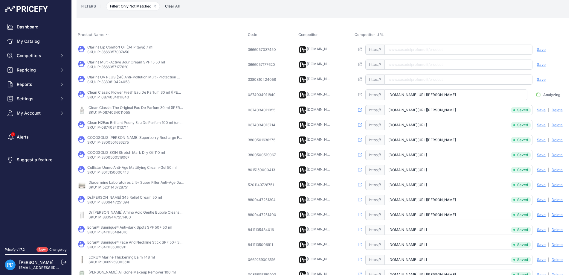
scroll to position [0, 22]
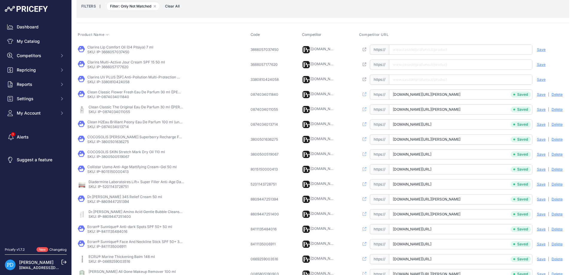
click at [121, 81] on p "SKU: IP-3380810424058" at bounding box center [135, 81] width 96 height 5
click at [409, 83] on input "text" at bounding box center [460, 79] width 143 height 10
paste input "[URL][DOMAIN_NAME]"
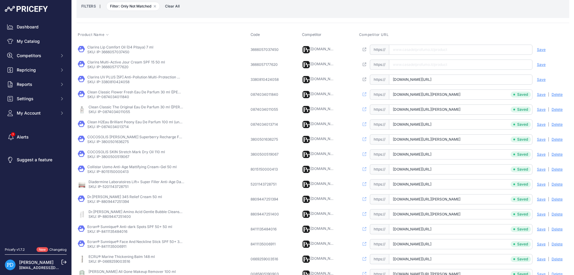
type input "[DOMAIN_NAME][URL]"
click at [539, 77] on span "Save" at bounding box center [540, 79] width 9 height 5
click at [118, 67] on p "SKU: IP-3666057177620" at bounding box center [126, 67] width 78 height 5
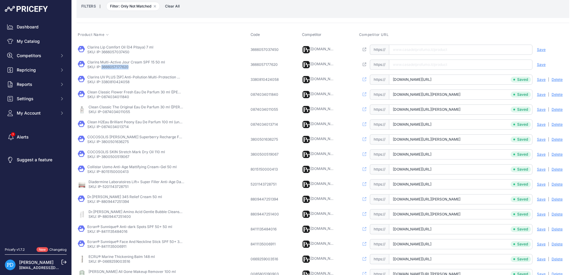
paste input "[URL][DOMAIN_NAME]"
click at [410, 68] on input "[URL][DOMAIN_NAME]" at bounding box center [460, 64] width 143 height 10
type input "[DOMAIN_NAME][URL]"
click at [541, 65] on span "Save" at bounding box center [540, 64] width 9 height 5
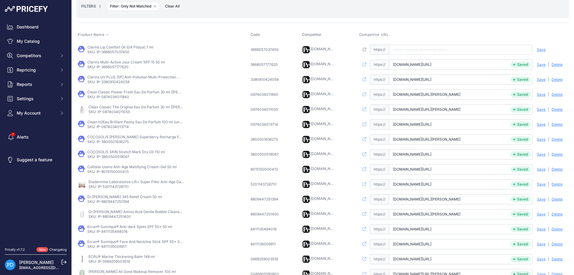
scroll to position [0, 2]
click at [120, 55] on td "Clarins Lip Comfort Oil (04 Pitaya) 7 ml SKU: IP-3666057037450" at bounding box center [162, 49] width 173 height 15
click at [426, 48] on input "text" at bounding box center [460, 50] width 143 height 10
paste input "[DOMAIN_NAME][URL]"
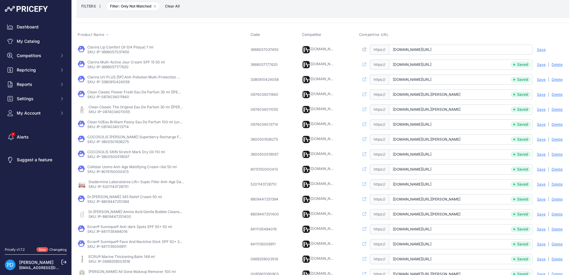
type input "[DOMAIN_NAME][URL]"
click at [539, 50] on span "Save" at bounding box center [540, 49] width 9 height 5
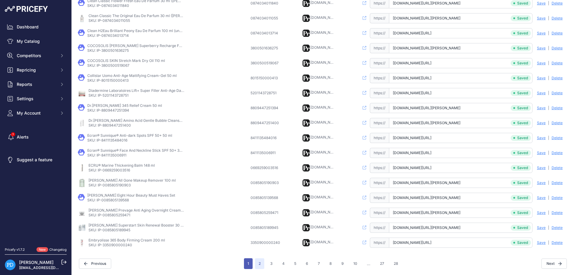
click at [246, 263] on button "1" at bounding box center [248, 263] width 9 height 11
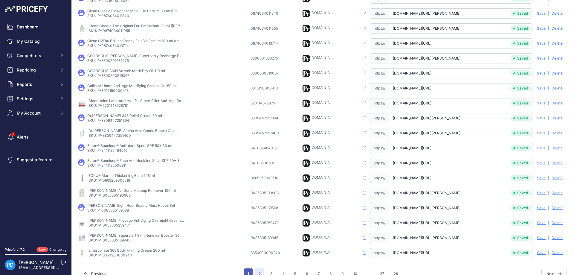
scroll to position [150, 0]
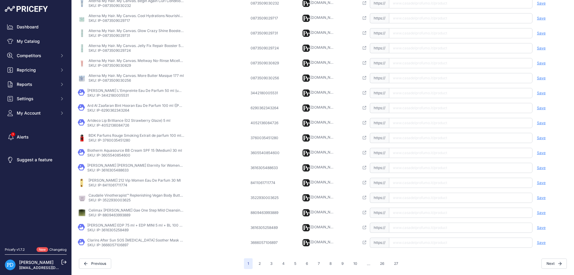
scroll to position [33, 0]
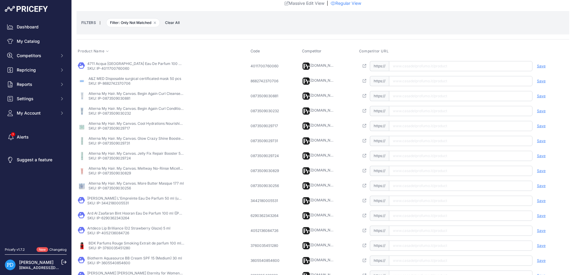
click at [110, 67] on p "SKU: IP-4011700760060" at bounding box center [135, 68] width 96 height 5
click at [429, 67] on input "text" at bounding box center [460, 66] width 143 height 10
paste input "[URL][DOMAIN_NAME]"
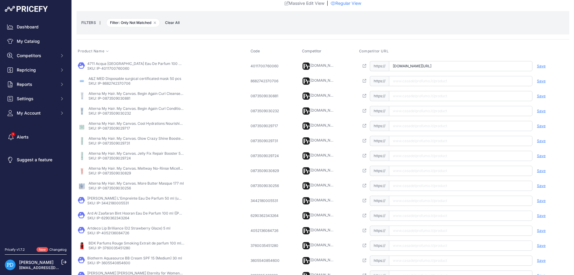
type input "[DOMAIN_NAME][URL]"
click at [543, 67] on span "Save" at bounding box center [540, 66] width 9 height 5
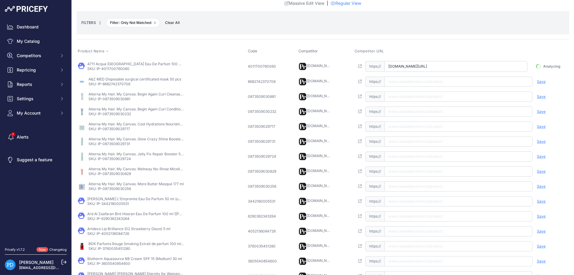
scroll to position [0, 36]
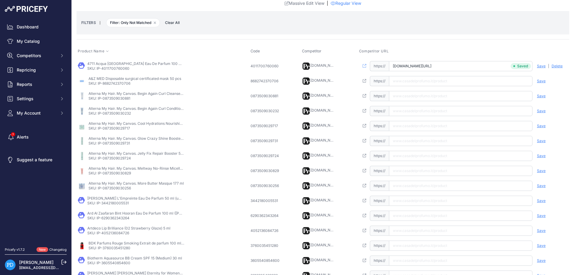
click at [114, 85] on p "SKU: IP-8682742370706" at bounding box center [134, 83] width 93 height 5
click at [117, 99] on p "SKU: IP-0873509030881" at bounding box center [136, 98] width 96 height 5
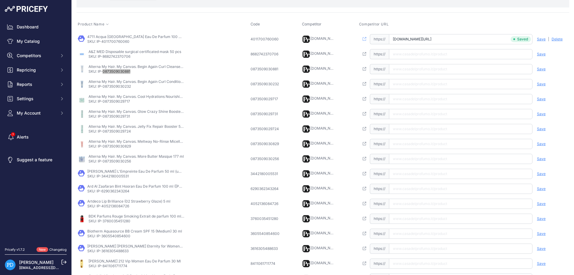
scroll to position [86, 0]
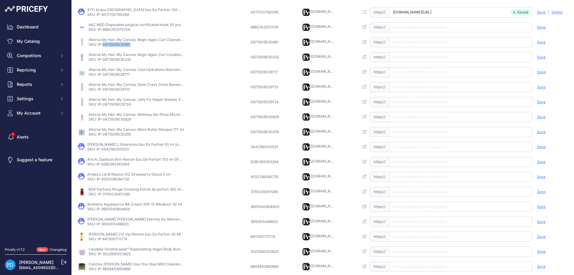
click at [110, 150] on p "SKU: IP-3442180005531" at bounding box center [135, 149] width 96 height 5
click at [408, 145] on input "text" at bounding box center [460, 147] width 143 height 10
paste input "[URL][DOMAIN_NAME]"
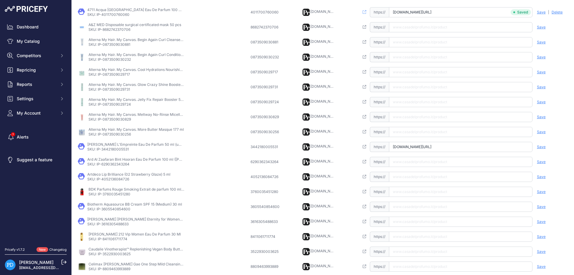
type input "[DOMAIN_NAME][URL]"
click at [541, 145] on span "Save" at bounding box center [540, 146] width 9 height 5
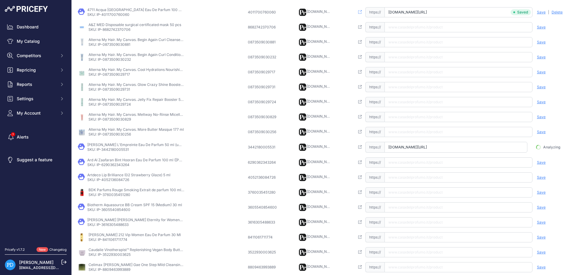
scroll to position [0, 27]
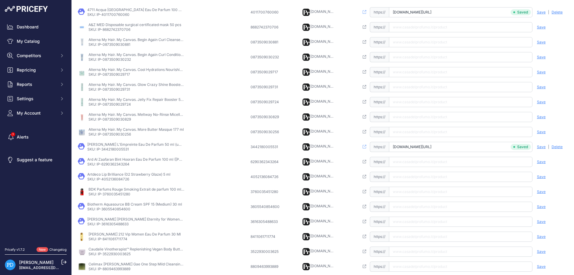
click at [113, 162] on p "SKU: IP-6290362343264" at bounding box center [135, 164] width 96 height 5
click at [407, 162] on input "text" at bounding box center [460, 162] width 143 height 10
paste input "[URL][DOMAIN_NAME][PERSON_NAME]"
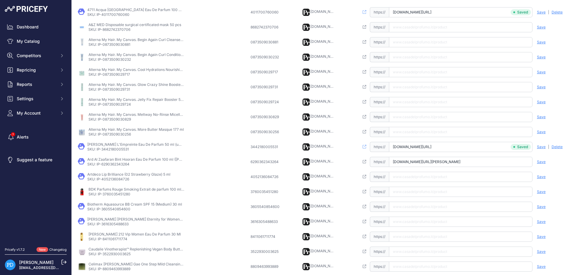
type input "[DOMAIN_NAME][URL][PERSON_NAME]"
click at [541, 161] on span "Save" at bounding box center [540, 161] width 9 height 5
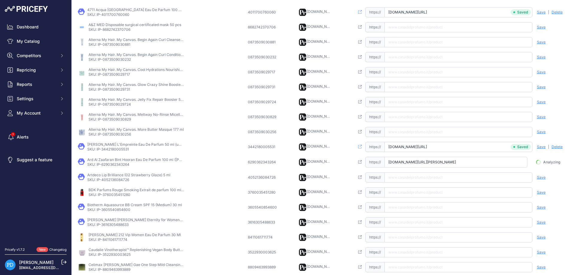
click at [120, 180] on p "SKU: IP-4052136084726" at bounding box center [128, 179] width 83 height 5
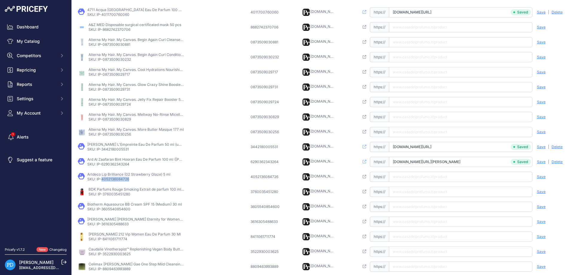
scroll to position [0, 31]
click at [411, 169] on td "Open this link https:// Saved false Save Analyzing | [GEOGRAPHIC_DATA] Deleting" at bounding box center [463, 176] width 211 height 15
click at [413, 177] on input "text" at bounding box center [460, 176] width 143 height 10
paste input "[DOMAIN_NAME][URL]"
type input "[DOMAIN_NAME][URL]"
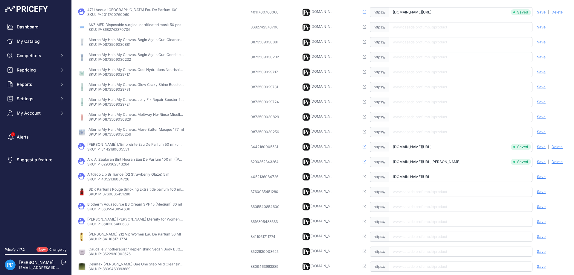
click at [542, 177] on span "Save" at bounding box center [540, 176] width 9 height 5
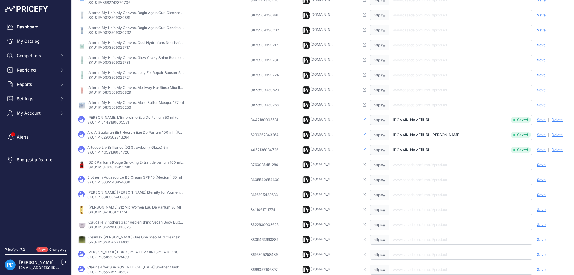
click at [117, 168] on p "SKU: IP-3760035451280" at bounding box center [136, 167] width 96 height 5
click at [446, 160] on input "text" at bounding box center [460, 165] width 143 height 10
paste input "[URL][DOMAIN_NAME]"
type input "[DOMAIN_NAME][URL]"
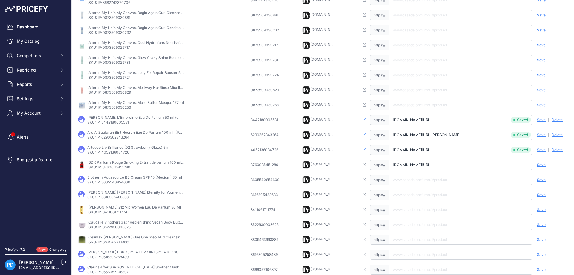
click at [539, 164] on span "Save" at bounding box center [540, 164] width 9 height 5
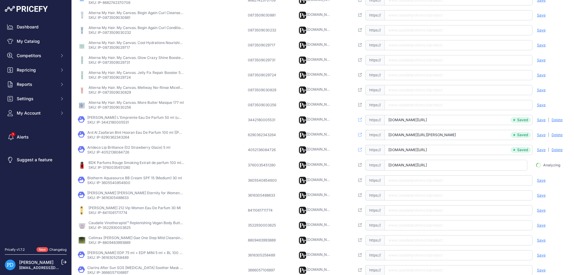
scroll to position [0, 33]
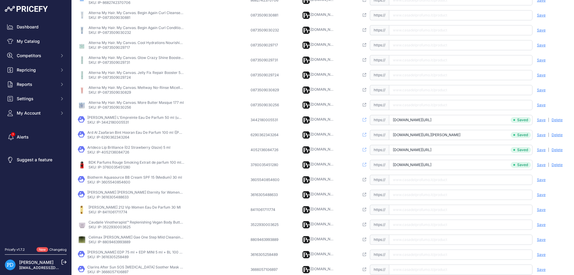
click at [116, 181] on p "SKU: IP-3605540854600" at bounding box center [134, 182] width 95 height 5
click at [406, 178] on input "text" at bounding box center [460, 179] width 143 height 10
paste input "[URL][DOMAIN_NAME]"
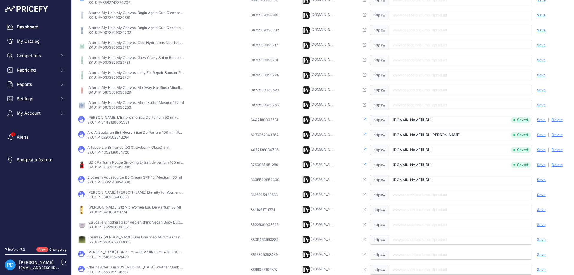
type input "[DOMAIN_NAME][URL]"
click at [545, 179] on div "Save Analyzing | [GEOGRAPHIC_DATA] Deleting" at bounding box center [550, 179] width 36 height 10
click at [540, 180] on span "Save" at bounding box center [540, 179] width 9 height 5
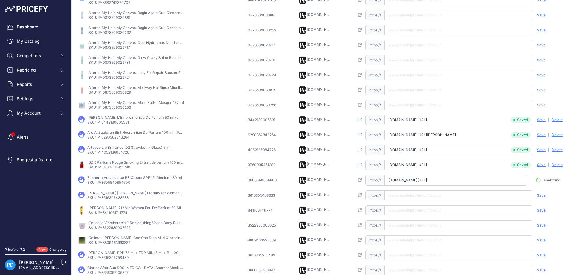
scroll to position [140, 0]
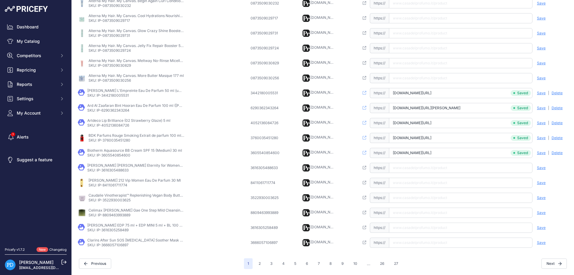
click at [120, 168] on p "SKU: IP-3616305488633" at bounding box center [135, 170] width 96 height 5
click at [406, 171] on input "text" at bounding box center [460, 167] width 143 height 10
paste input "[URL][DOMAIN_NAME][PERSON_NAME][PERSON_NAME]"
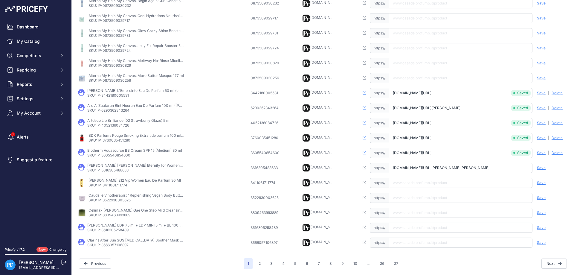
type input "[DOMAIN_NAME][URL][PERSON_NAME][PERSON_NAME]"
click at [541, 166] on span "Save" at bounding box center [540, 167] width 9 height 5
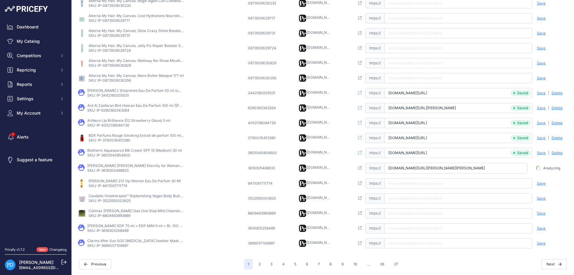
scroll to position [0, 18]
click at [116, 186] on p "SKU: IP-8411061711774" at bounding box center [134, 185] width 92 height 5
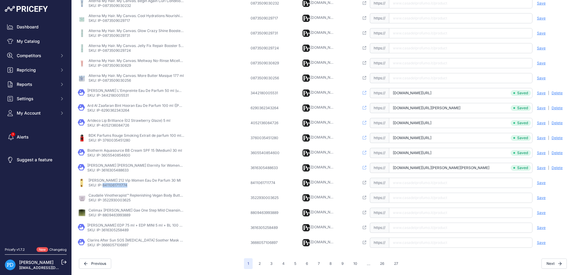
scroll to position [0, 63]
click at [116, 186] on p "SKU: IP-8411061711774" at bounding box center [134, 185] width 92 height 5
click at [416, 185] on input "text" at bounding box center [460, 182] width 143 height 10
paste input "[URL][DOMAIN_NAME][PERSON_NAME][PERSON_NAME]"
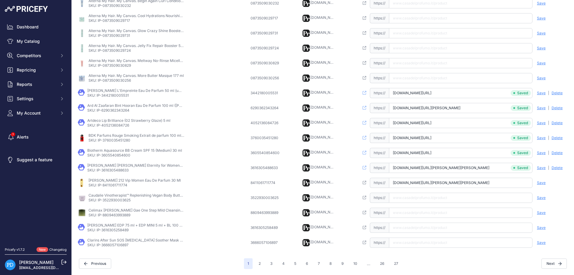
type input "[DOMAIN_NAME][URL][PERSON_NAME][PERSON_NAME]"
click at [537, 183] on span "Save" at bounding box center [540, 182] width 9 height 5
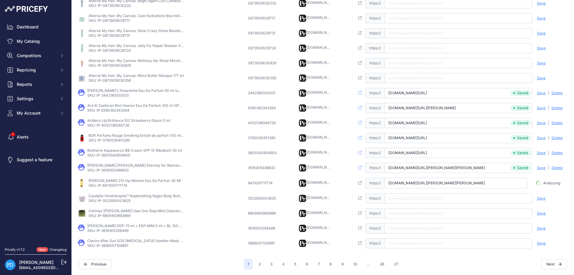
scroll to position [0, 30]
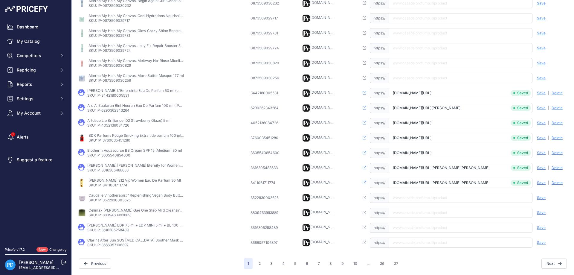
click at [123, 200] on p "SKU: IP-3522930003625" at bounding box center [136, 199] width 96 height 5
click at [404, 197] on input "text" at bounding box center [460, 197] width 143 height 10
paste input "[URL][DOMAIN_NAME]"
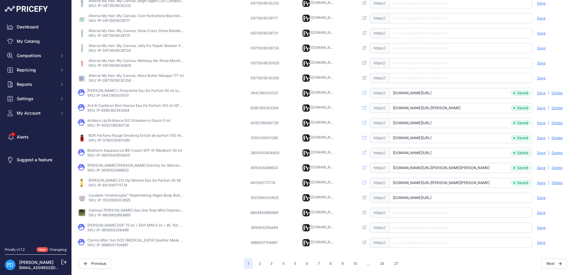
type input "[DOMAIN_NAME][URL]"
click at [543, 197] on span "Save" at bounding box center [540, 197] width 9 height 5
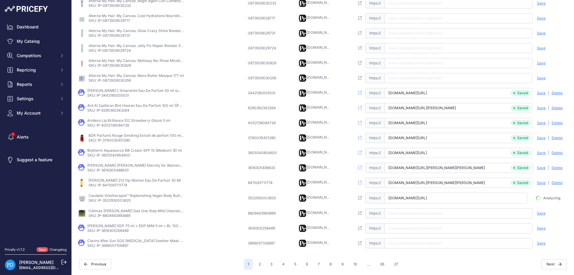
scroll to position [0, 33]
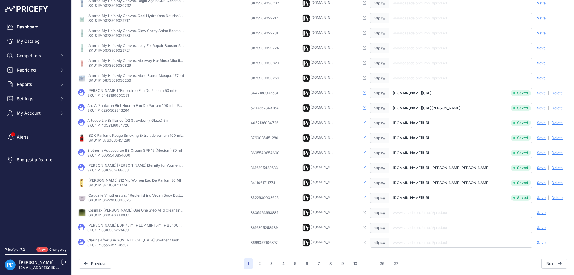
click at [120, 216] on p "SKU: IP-8809463993889" at bounding box center [136, 214] width 96 height 5
click at [428, 213] on input "text" at bounding box center [460, 212] width 143 height 10
paste input "[URL][DOMAIN_NAME]"
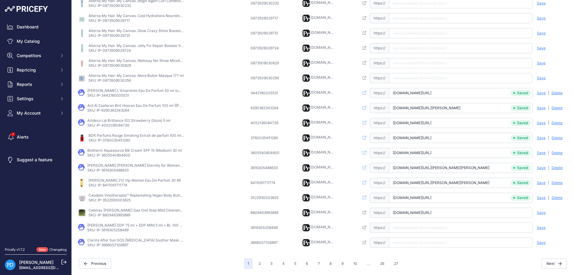
type input "[DOMAIN_NAME][URL]"
click at [542, 212] on span "Save" at bounding box center [540, 212] width 9 height 5
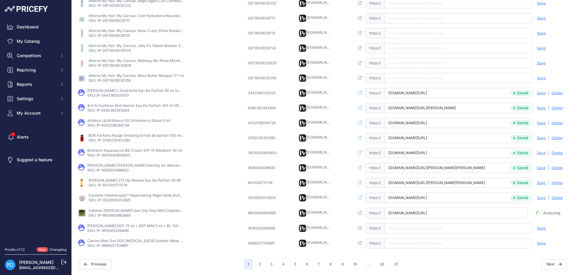
scroll to position [0, 22]
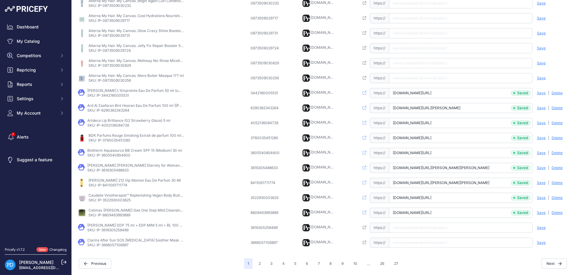
click at [122, 230] on p "SKU: IP-3616305258489" at bounding box center [135, 229] width 96 height 5
click at [419, 229] on input "text" at bounding box center [460, 227] width 143 height 10
paste input "[URL][DOMAIN_NAME]"
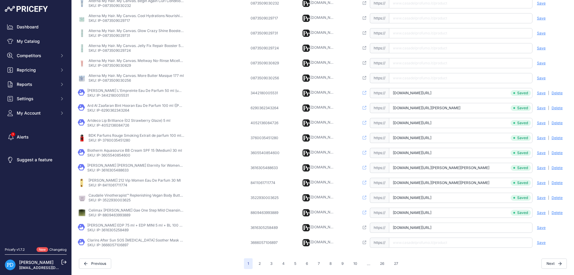
type input "[DOMAIN_NAME][URL]"
click at [542, 227] on span "Save" at bounding box center [540, 227] width 9 height 5
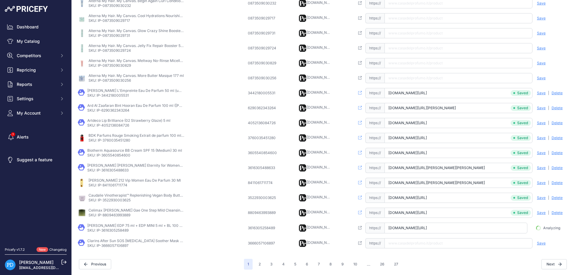
scroll to position [0, 41]
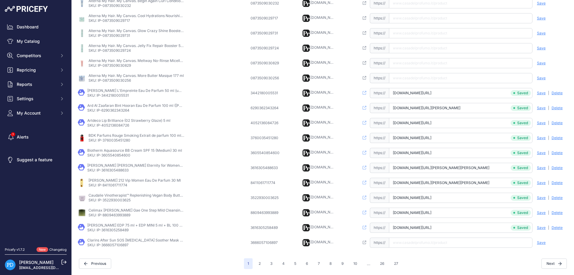
click at [122, 243] on p "SKU: IP-3666057106897" at bounding box center [135, 244] width 96 height 5
paste input "[URL][DOMAIN_NAME][MEDICAL_DATA]"
click at [438, 245] on input "[URL][DOMAIN_NAME][MEDICAL_DATA]" at bounding box center [460, 242] width 143 height 10
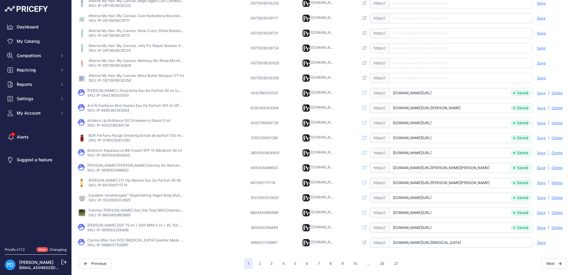
type input "[DOMAIN_NAME][URL][MEDICAL_DATA]"
click at [539, 244] on span "Save" at bounding box center [540, 242] width 9 height 5
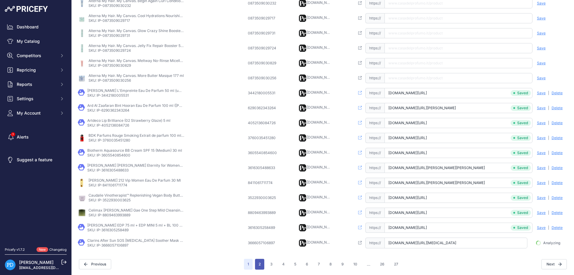
scroll to position [0, 15]
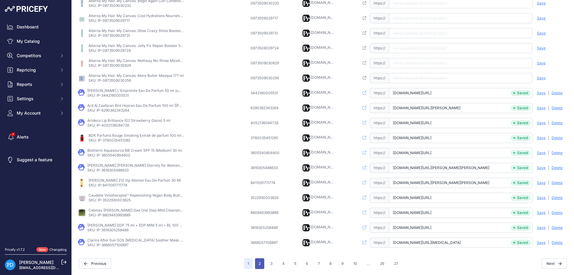
click at [260, 264] on button "2" at bounding box center [259, 263] width 9 height 11
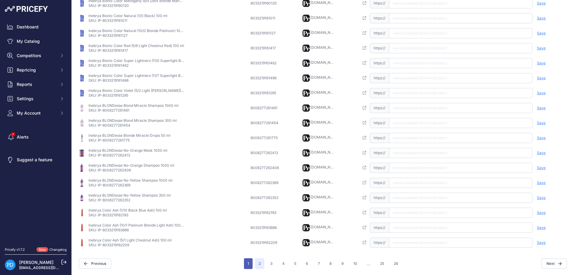
click at [250, 262] on button "1" at bounding box center [248, 263] width 9 height 11
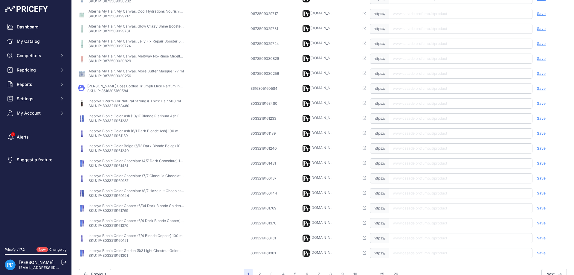
scroll to position [49, 0]
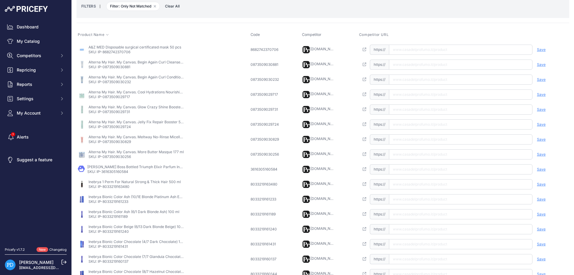
click at [111, 175] on td "Hugo Boss Boss Bottled Triumph Elixir Parfum Intense 100 ml (uomo) SKU: IP-3616…" at bounding box center [162, 169] width 173 height 15
click at [418, 171] on input "text" at bounding box center [460, 169] width 143 height 10
paste input "[URL][DOMAIN_NAME]"
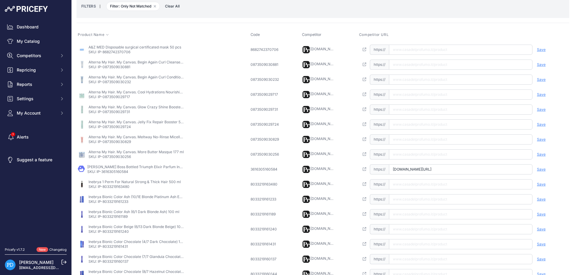
type input "[DOMAIN_NAME][URL]"
click at [540, 170] on span "Save" at bounding box center [540, 169] width 9 height 5
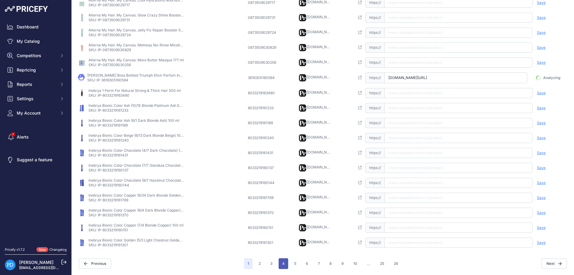
scroll to position [140, 0]
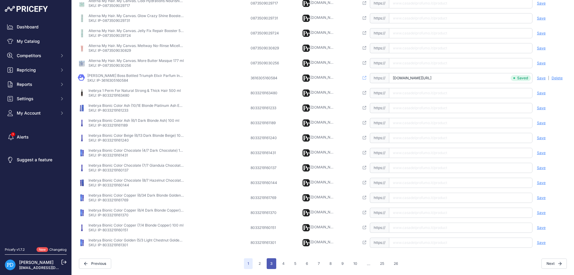
click at [272, 263] on button "3" at bounding box center [271, 263] width 10 height 11
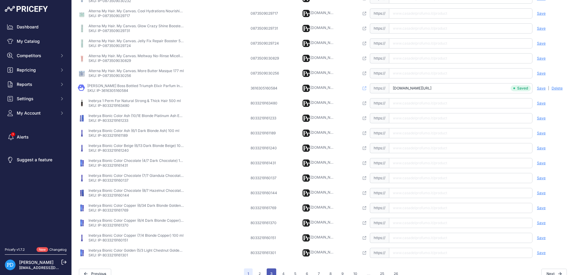
scroll to position [150, 0]
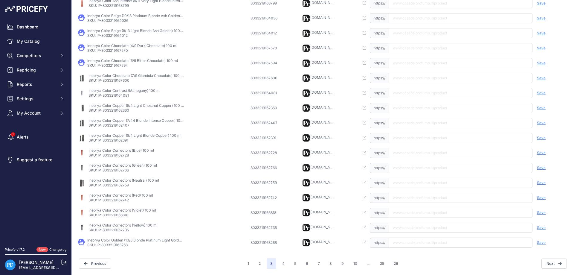
scroll to position [130, 0]
click at [282, 267] on button "4" at bounding box center [283, 263] width 10 height 11
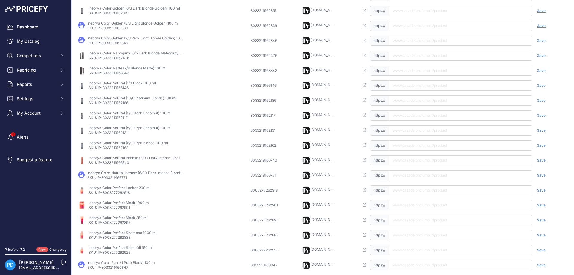
scroll to position [130, 0]
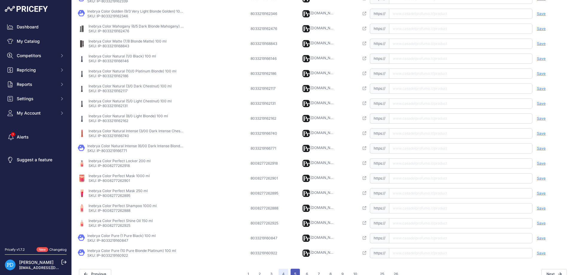
click at [295, 271] on button "5" at bounding box center [294, 273] width 9 height 11
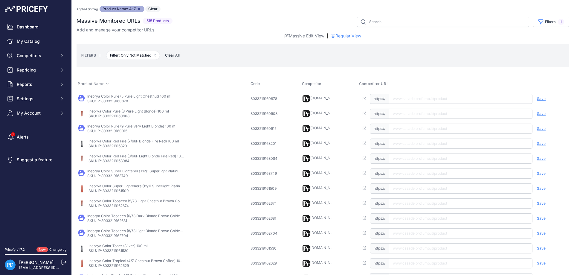
scroll to position [140, 0]
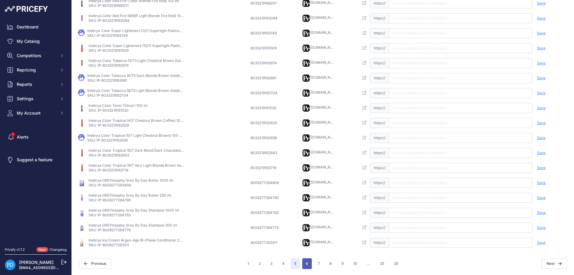
click at [305, 264] on button "6" at bounding box center [307, 263] width 10 height 11
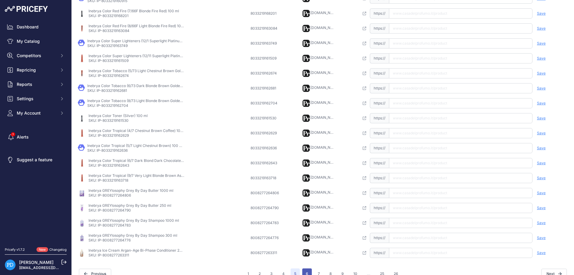
scroll to position [150, 0]
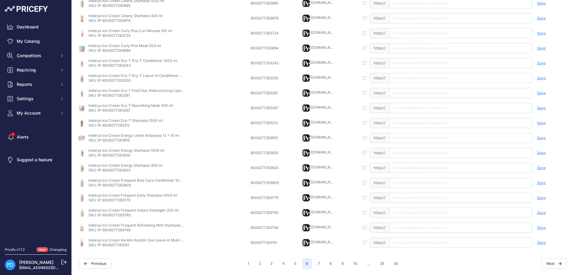
scroll to position [130, 0]
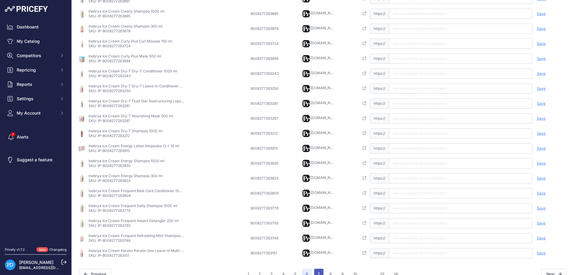
click at [320, 273] on button "7" at bounding box center [318, 273] width 9 height 11
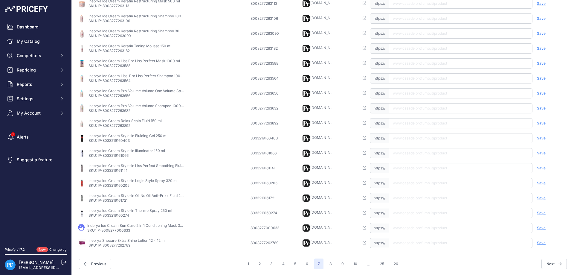
scroll to position [130, 0]
click at [332, 266] on button "8" at bounding box center [331, 263] width 10 height 11
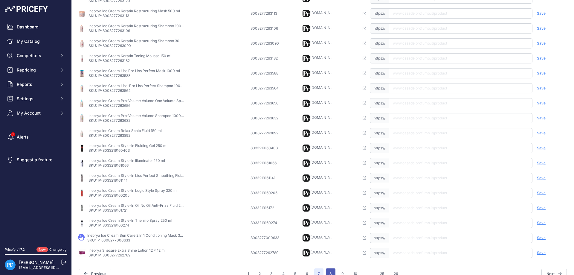
scroll to position [150, 0]
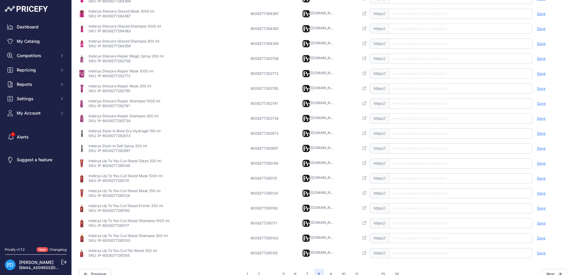
scroll to position [140, 0]
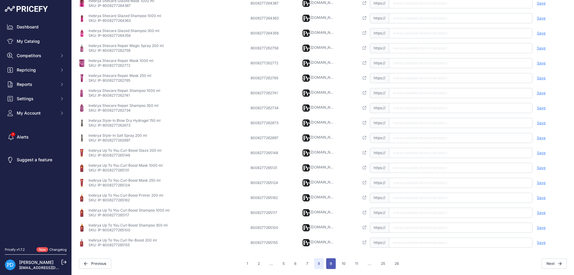
click at [332, 264] on button "9" at bounding box center [331, 263] width 10 height 11
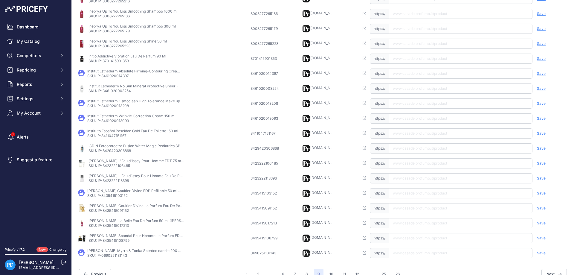
scroll to position [22, 0]
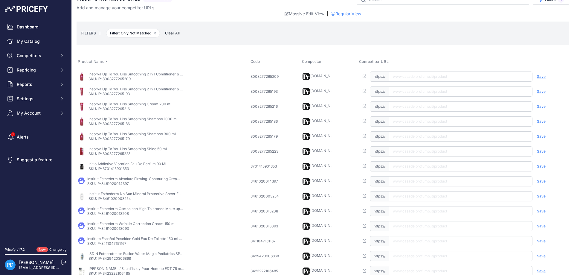
click at [111, 170] on p "SKU: IP-3701415901353" at bounding box center [127, 168] width 78 height 5
click at [404, 166] on input "text" at bounding box center [460, 166] width 143 height 10
paste input "[URL][DOMAIN_NAME][PERSON_NAME]"
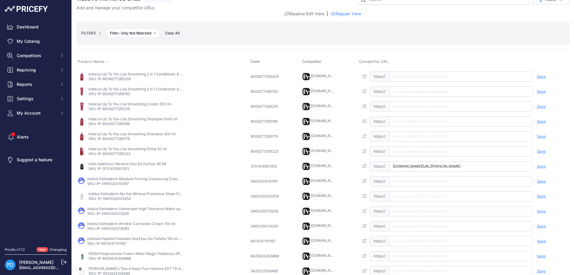
type input "[DOMAIN_NAME][URL][PERSON_NAME]"
click at [537, 165] on span "Save" at bounding box center [540, 166] width 9 height 5
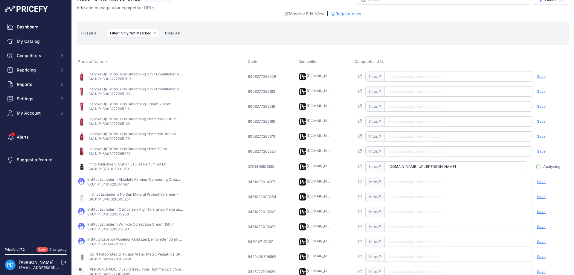
scroll to position [0, 18]
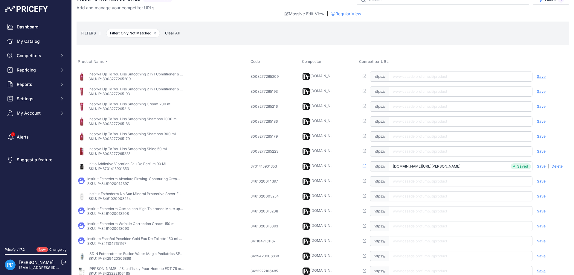
click at [123, 184] on p "SKU: IP-3461020014397" at bounding box center [135, 183] width 96 height 5
click at [424, 183] on input "text" at bounding box center [460, 181] width 143 height 10
paste input "[URL][DOMAIN_NAME]"
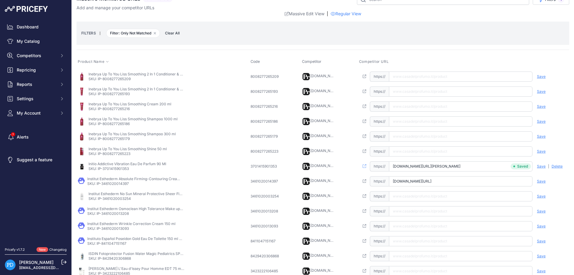
type input "[DOMAIN_NAME][URL]"
click at [539, 180] on span "Save" at bounding box center [540, 181] width 9 height 5
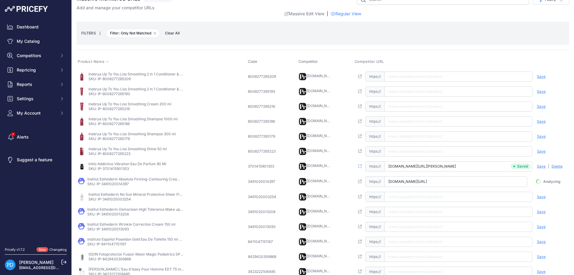
scroll to position [0, 44]
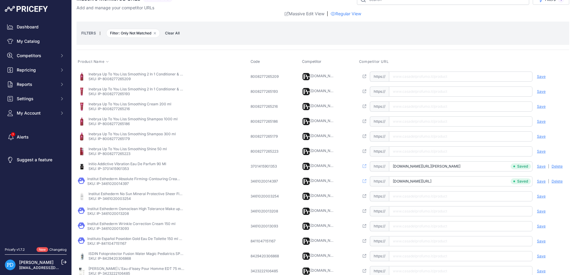
click at [119, 197] on p "SKU: IP-3461020003254" at bounding box center [136, 198] width 96 height 5
click at [416, 197] on input "text" at bounding box center [460, 196] width 143 height 10
paste input "[URL][DOMAIN_NAME]"
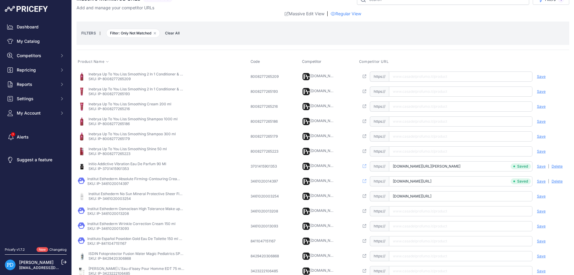
type input "[DOMAIN_NAME][URL]"
click at [540, 196] on span "Save" at bounding box center [540, 196] width 9 height 5
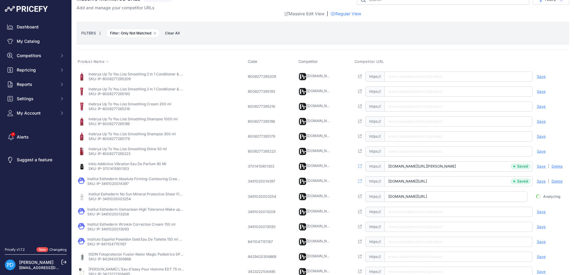
scroll to position [0, 49]
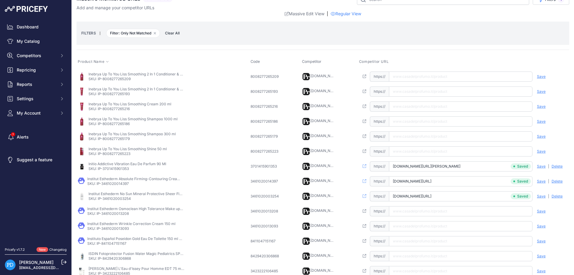
click at [115, 215] on p "SKU: IP-3461020013208" at bounding box center [135, 213] width 96 height 5
click at [417, 212] on input "text" at bounding box center [460, 211] width 143 height 10
paste input "[URL][DOMAIN_NAME]"
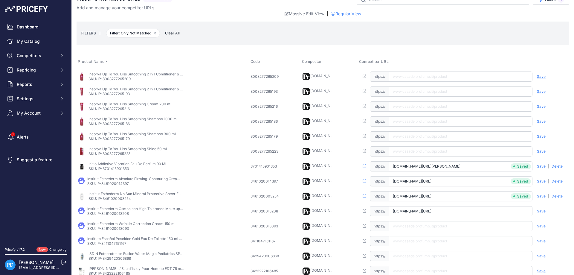
type input "[DOMAIN_NAME][URL]"
click at [539, 212] on span "Save" at bounding box center [540, 210] width 9 height 5
click at [124, 230] on p "SKU: IP-3461020013093" at bounding box center [131, 228] width 88 height 5
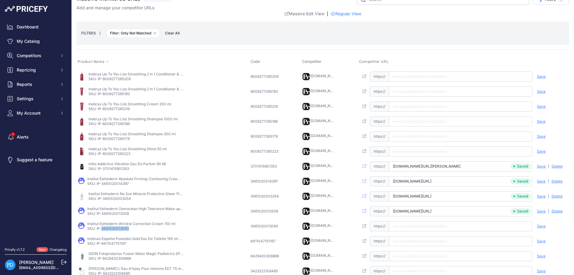
click at [389, 226] on span "https://" at bounding box center [379, 226] width 19 height 10
click at [399, 224] on input "text" at bounding box center [460, 226] width 143 height 10
paste input "[URL][DOMAIN_NAME]"
type input "[DOMAIN_NAME][URL]"
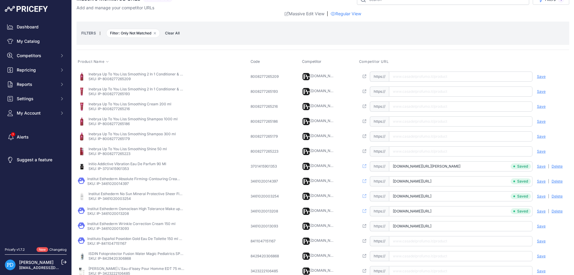
click at [539, 225] on span "Save" at bounding box center [540, 225] width 9 height 5
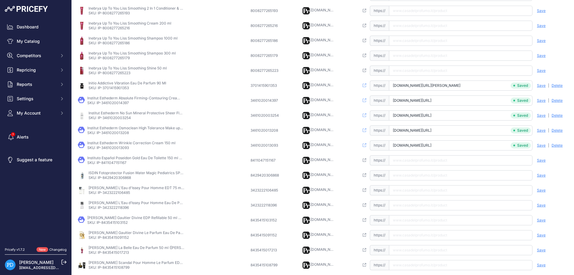
scroll to position [0, 16]
click at [117, 164] on p "SKU: IP-8411047151167" at bounding box center [135, 162] width 96 height 5
click at [425, 157] on input "text" at bounding box center [460, 160] width 143 height 10
paste input "[URL][DOMAIN_NAME]"
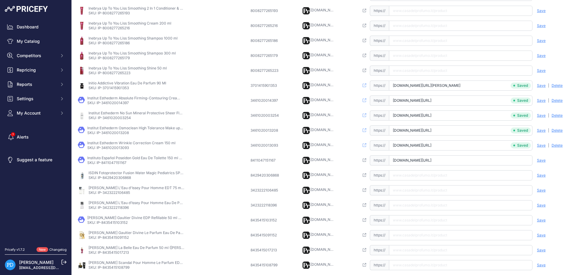
scroll to position [0, 33]
type input "[DOMAIN_NAME][URL]"
click at [539, 160] on span "Save" at bounding box center [540, 160] width 9 height 5
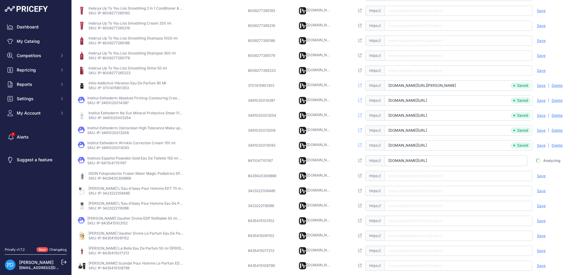
scroll to position [0, 30]
click at [125, 179] on p "SKU: IP-8429420306868" at bounding box center [136, 178] width 96 height 5
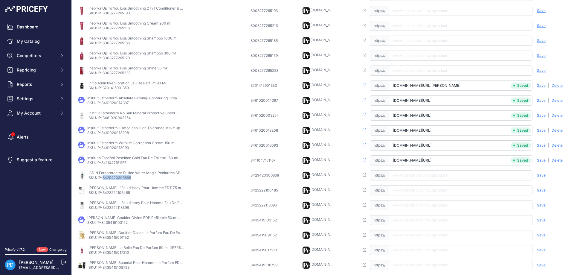
click at [125, 179] on p "SKU: IP-8429420306868" at bounding box center [136, 177] width 96 height 5
click at [410, 176] on input "text" at bounding box center [460, 175] width 143 height 10
paste input "[URL][DOMAIN_NAME]"
type input "[DOMAIN_NAME][URL]"
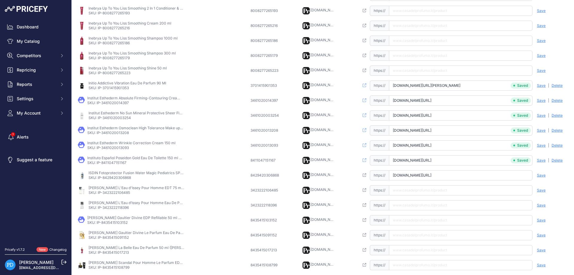
click at [541, 175] on span "Save" at bounding box center [540, 175] width 9 height 5
click at [120, 191] on p "SKU: IP-3423222106485" at bounding box center [136, 192] width 96 height 5
click at [419, 194] on input "text" at bounding box center [460, 190] width 143 height 10
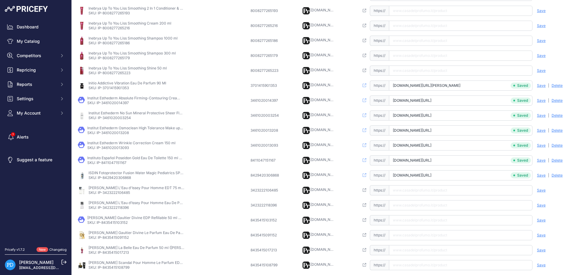
paste input "[URL][DOMAIN_NAME]"
type input "[DOMAIN_NAME][URL]"
click at [537, 189] on span "Save" at bounding box center [540, 190] width 9 height 5
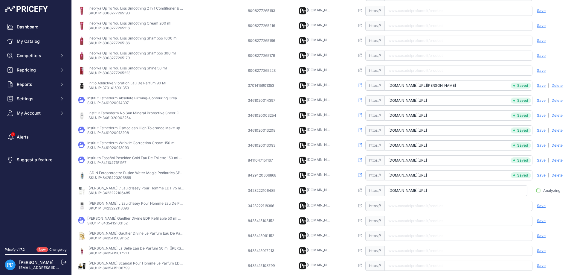
scroll to position [0, 59]
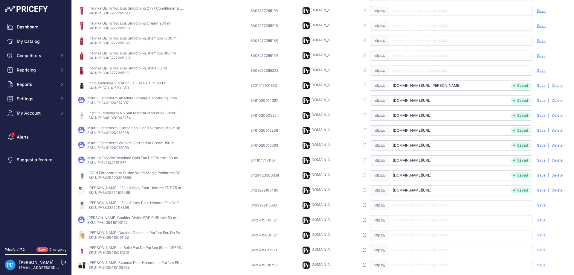
click at [124, 208] on p "SKU: IP-3423222118396" at bounding box center [136, 207] width 96 height 5
click at [399, 206] on input "text" at bounding box center [460, 205] width 143 height 10
paste input "[URL][DOMAIN_NAME]"
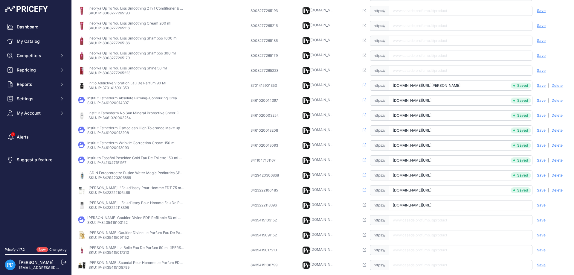
type input "[DOMAIN_NAME][URL]"
click at [542, 204] on span "Save" at bounding box center [540, 205] width 9 height 5
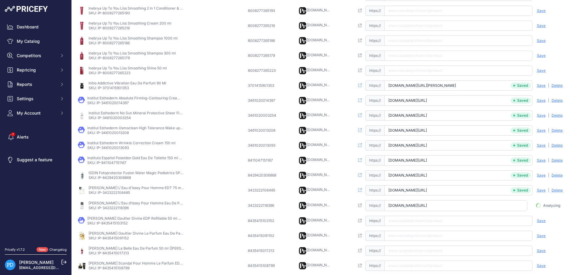
scroll to position [0, 69]
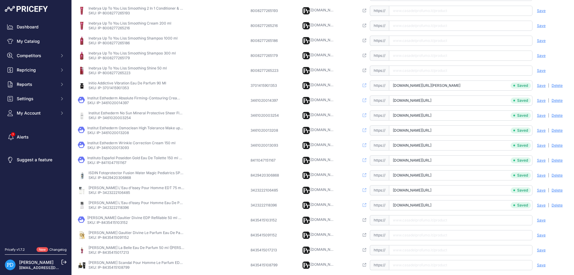
click at [115, 222] on p "SKU: IP-8435415103152" at bounding box center [135, 222] width 96 height 5
click at [411, 216] on input "text" at bounding box center [460, 220] width 143 height 10
paste input "[URL][DOMAIN_NAME][PERSON_NAME]"
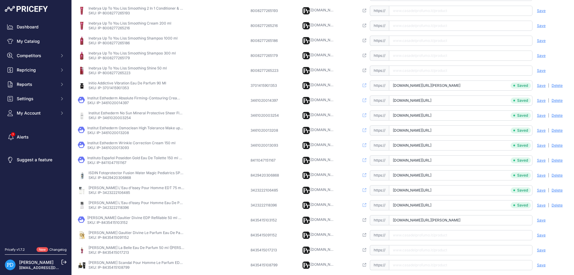
type input "[DOMAIN_NAME][URL][PERSON_NAME]"
click at [543, 220] on span "Save" at bounding box center [540, 219] width 9 height 5
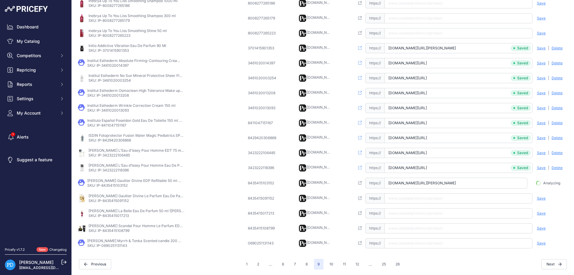
scroll to position [0, 0]
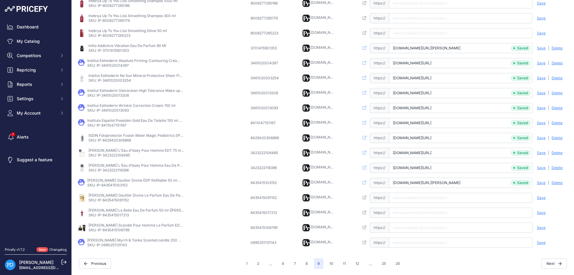
click at [117, 202] on p "SKU: IP-8435415091152" at bounding box center [136, 199] width 96 height 5
click at [410, 197] on input "text" at bounding box center [460, 197] width 143 height 10
paste input "[URL][DOMAIN_NAME][PERSON_NAME][PERSON_NAME]"
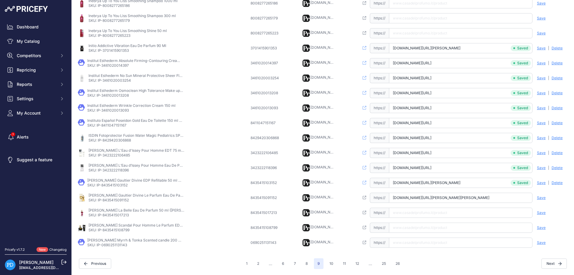
type input "[DOMAIN_NAME][URL][PERSON_NAME][PERSON_NAME]"
click at [545, 197] on div "Save Analyzing | [GEOGRAPHIC_DATA] Deleting" at bounding box center [550, 197] width 36 height 10
click at [536, 199] on span "Save" at bounding box center [540, 197] width 9 height 5
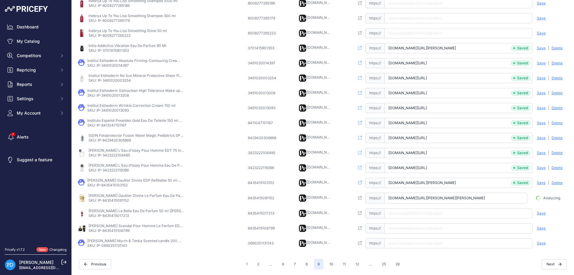
scroll to position [0, 86]
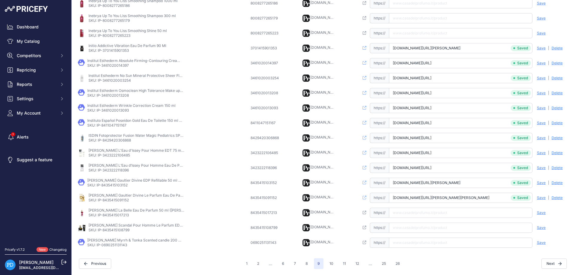
click at [103, 216] on p "SKU: IP-8435415017213" at bounding box center [136, 214] width 96 height 5
click at [405, 211] on input "text" at bounding box center [460, 212] width 143 height 10
paste input "[URL][DOMAIN_NAME][PERSON_NAME][PERSON_NAME]"
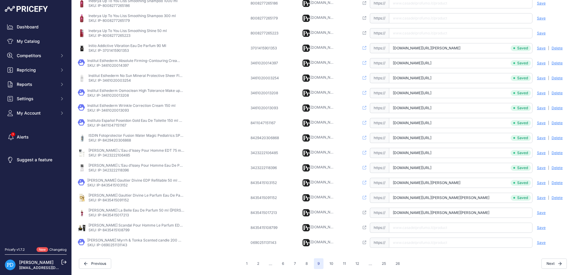
type input "[DOMAIN_NAME][URL][PERSON_NAME][PERSON_NAME]"
click at [539, 211] on span "Save" at bounding box center [540, 212] width 9 height 5
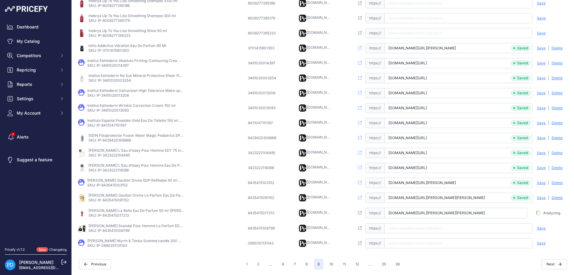
scroll to position [0, 21]
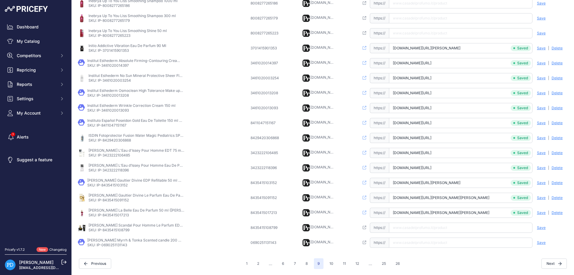
click at [123, 231] on p "SKU: IP-8435415108799" at bounding box center [136, 229] width 96 height 5
click at [435, 229] on input "text" at bounding box center [460, 227] width 143 height 10
paste input "[URL][DOMAIN_NAME][PERSON_NAME]"
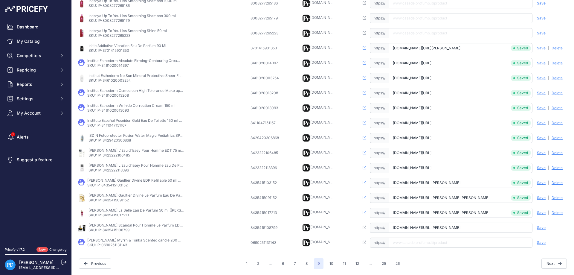
type input "[DOMAIN_NAME][URL][PERSON_NAME]"
click at [542, 228] on span "Save" at bounding box center [540, 227] width 9 height 5
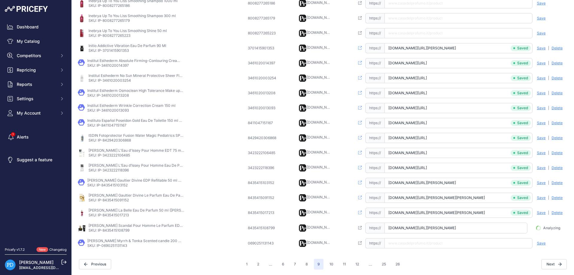
scroll to position [0, 81]
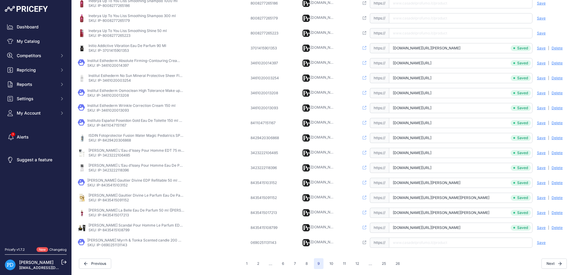
click at [124, 247] on td "[PERSON_NAME] Myrrh & [PERSON_NAME] candle 200 g (unisex) SKU: IP-0690251131143" at bounding box center [162, 242] width 173 height 15
click at [123, 247] on td "[PERSON_NAME] Myrrh & [PERSON_NAME] candle 200 g (unisex) SKU: IP-0690251131143" at bounding box center [162, 242] width 173 height 15
click at [407, 242] on input "text" at bounding box center [460, 242] width 143 height 10
paste input "[URL][DOMAIN_NAME][PERSON_NAME]"
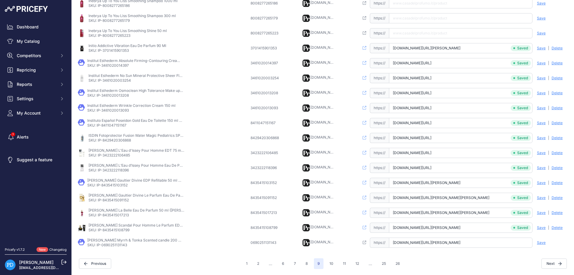
type input "[DOMAIN_NAME][URL][PERSON_NAME]"
click at [540, 243] on span "Save" at bounding box center [540, 242] width 9 height 5
click at [306, 267] on button "8" at bounding box center [307, 263] width 10 height 11
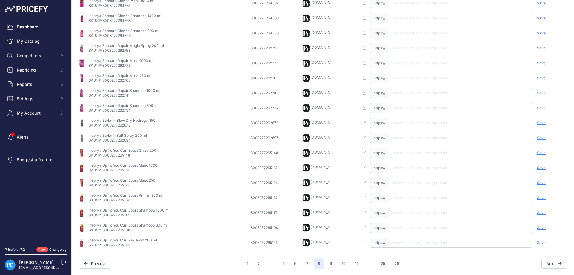
scroll to position [130, 0]
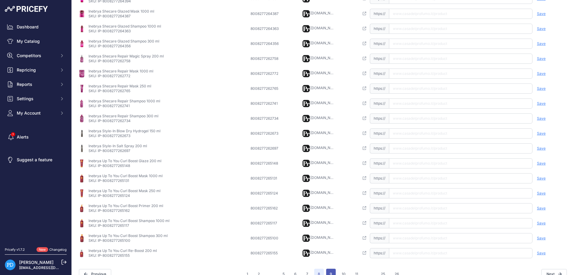
click at [331, 273] on button "9" at bounding box center [331, 273] width 10 height 11
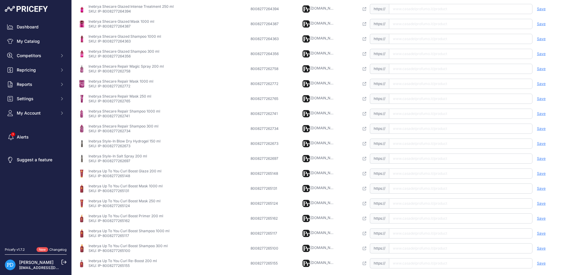
scroll to position [140, 0]
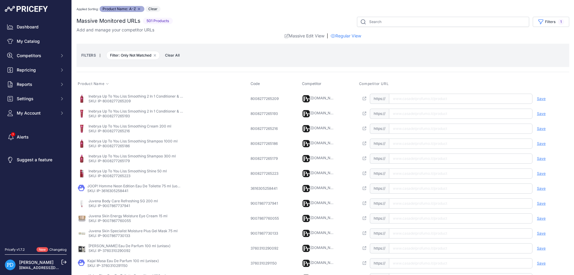
click at [115, 191] on p "SKU: IP-3616305258441" at bounding box center [135, 190] width 96 height 5
click at [416, 187] on input "text" at bounding box center [460, 188] width 143 height 10
paste input "[URL][DOMAIN_NAME]"
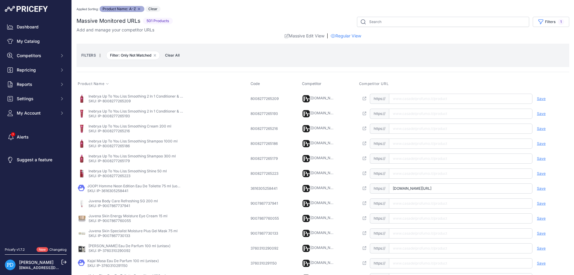
type input "[DOMAIN_NAME][URL]"
click at [538, 189] on span "Save" at bounding box center [540, 188] width 9 height 5
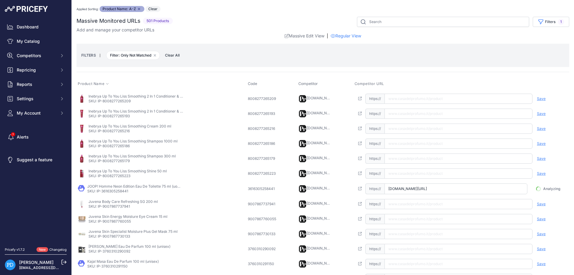
click at [112, 208] on p "SKU: IP-9007867737941" at bounding box center [122, 206] width 69 height 5
click at [112, 208] on td "Juvena Body Care Refreshing SG 200 ml SKU: IP-9007867737941" at bounding box center [161, 203] width 170 height 15
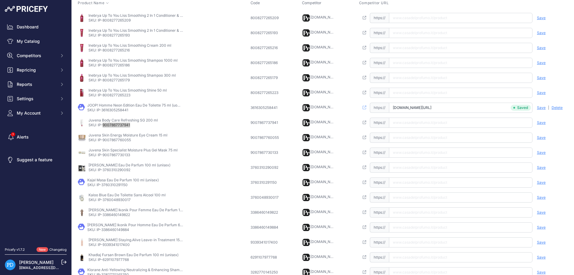
scroll to position [108, 0]
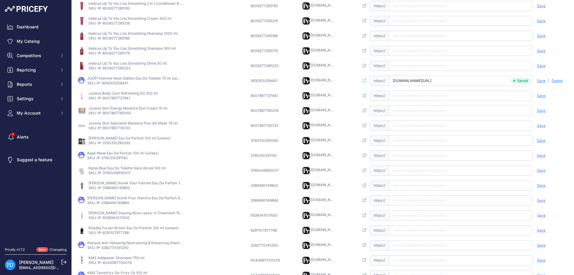
click at [415, 95] on input "text" at bounding box center [460, 96] width 143 height 10
paste input "[URL][DOMAIN_NAME]"
type input "[DOMAIN_NAME][URL]"
click at [541, 97] on span "Save" at bounding box center [540, 95] width 9 height 5
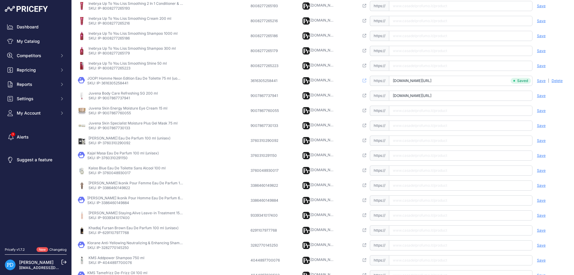
scroll to position [0, 18]
click at [113, 114] on p "SKU: IP-9007867760055" at bounding box center [127, 113] width 79 height 5
click at [414, 110] on input "text" at bounding box center [460, 110] width 143 height 10
paste input "[URL][DOMAIN_NAME]"
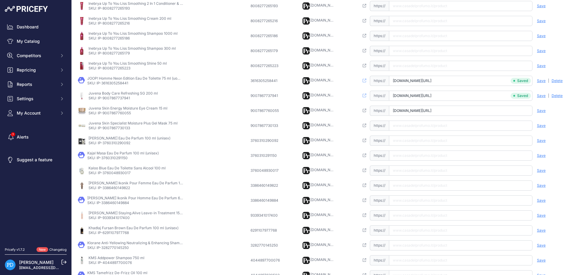
scroll to position [0, 9]
type input "[DOMAIN_NAME][URL]"
click at [541, 111] on span "Save" at bounding box center [540, 110] width 9 height 5
click at [118, 128] on p "SKU: IP-9007867730133" at bounding box center [132, 127] width 89 height 5
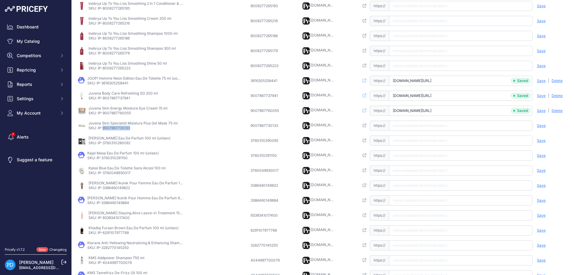
click at [118, 128] on p "SKU: IP-9007867730133" at bounding box center [132, 127] width 89 height 5
click at [422, 125] on input "text" at bounding box center [460, 125] width 143 height 10
paste input "[URL][DOMAIN_NAME]"
type input "[DOMAIN_NAME][URL]"
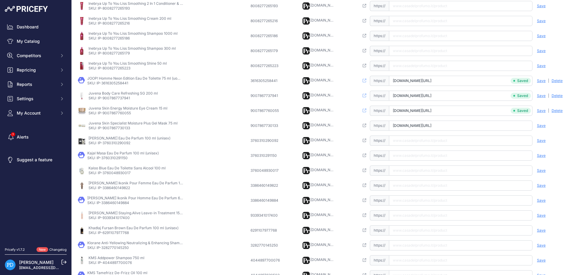
click at [542, 125] on span "Save" at bounding box center [540, 125] width 9 height 5
click at [120, 142] on p "SKU: IP-3760310290092" at bounding box center [129, 142] width 82 height 5
paste input "[URL][DOMAIN_NAME]"
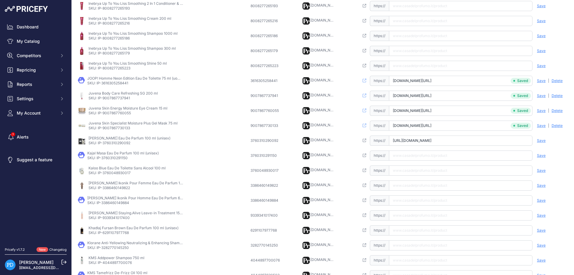
click at [413, 139] on input "[URL][DOMAIN_NAME]" at bounding box center [460, 140] width 143 height 10
type input "[DOMAIN_NAME][URL]"
click at [541, 140] on span "Save" at bounding box center [540, 140] width 9 height 5
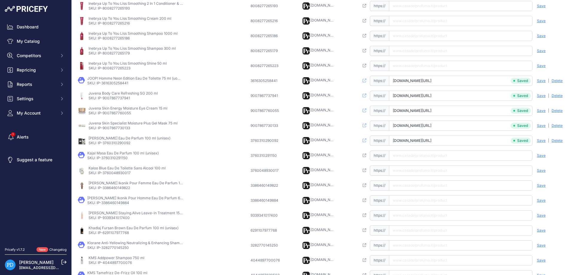
click at [113, 158] on p "SKU: IP-3760310291150" at bounding box center [122, 157] width 71 height 5
click at [400, 154] on input "text" at bounding box center [460, 155] width 143 height 10
paste input "[URL][DOMAIN_NAME]"
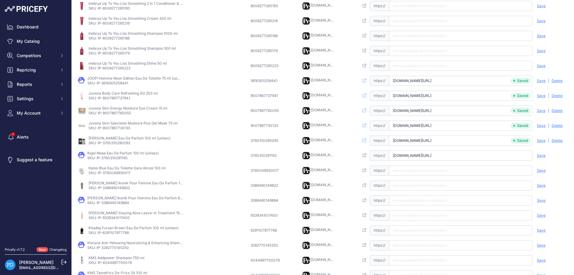
type input "[DOMAIN_NAME][URL]"
click at [542, 154] on span "Save" at bounding box center [540, 155] width 9 height 5
click at [125, 174] on p "SKU: IP-3760048930017" at bounding box center [126, 172] width 77 height 5
click at [421, 172] on input "text" at bounding box center [460, 170] width 143 height 10
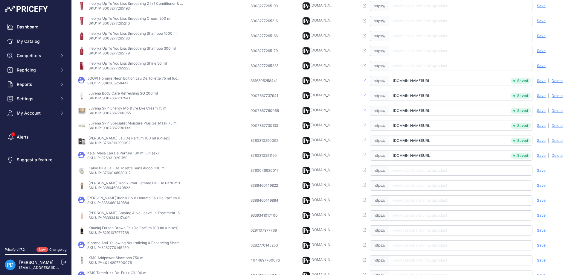
paste input "[URL][DOMAIN_NAME]"
type input "[DOMAIN_NAME][URL]"
click at [542, 170] on span "Save" at bounding box center [540, 170] width 9 height 5
click at [120, 189] on p "SKU: IP-3386460149822" at bounding box center [136, 187] width 96 height 5
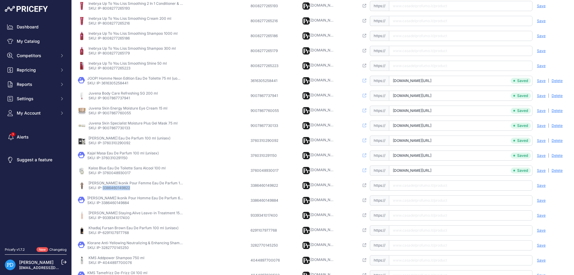
click at [120, 189] on p "SKU: IP-3386460149822" at bounding box center [136, 187] width 96 height 5
click at [412, 191] on td "Open this link https:// Saved false Save Analyzing | [GEOGRAPHIC_DATA] Deleting" at bounding box center [463, 185] width 211 height 15
paste input "[URL][DOMAIN_NAME][PERSON_NAME][PERSON_NAME]"
click at [423, 186] on input "[URL][DOMAIN_NAME][PERSON_NAME][PERSON_NAME]" at bounding box center [460, 185] width 143 height 10
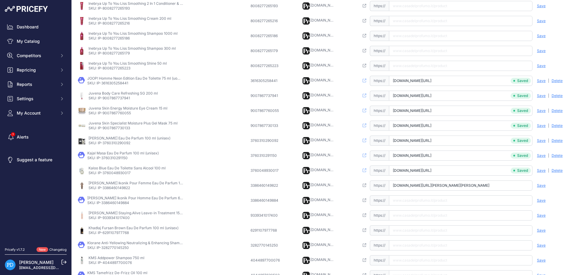
type input "[DOMAIN_NAME][URL][PERSON_NAME][PERSON_NAME]"
click at [548, 183] on div "Save Analyzing | [GEOGRAPHIC_DATA] Deleting" at bounding box center [550, 185] width 36 height 10
click at [542, 184] on span "Save" at bounding box center [540, 185] width 9 height 5
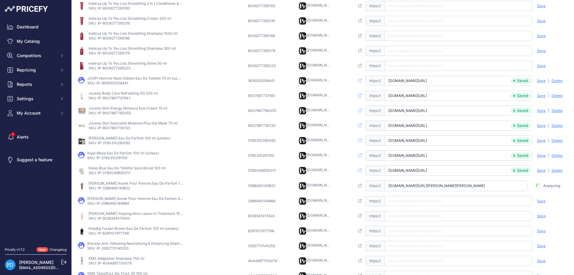
scroll to position [0, 36]
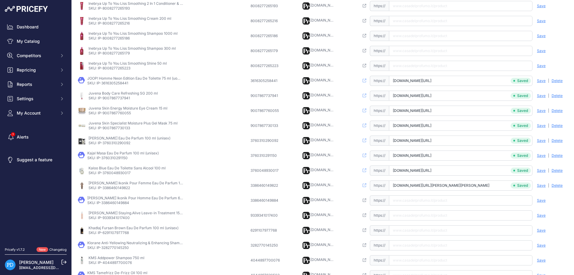
click at [112, 203] on p "SKU: IP-3386460149884" at bounding box center [135, 202] width 96 height 5
click at [420, 198] on input "text" at bounding box center [460, 200] width 143 height 10
paste input "[URL][DOMAIN_NAME][PERSON_NAME]"
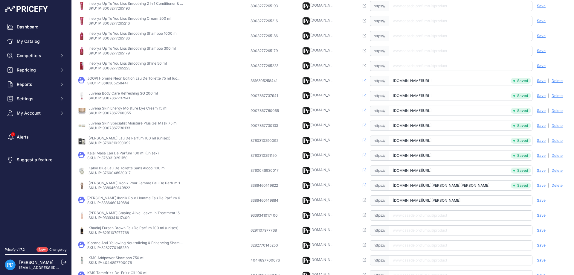
type input "[DOMAIN_NAME][URL][PERSON_NAME]"
click at [540, 203] on div "Save Analyzing | [GEOGRAPHIC_DATA] Deleting" at bounding box center [550, 200] width 36 height 10
click at [542, 201] on span "Save" at bounding box center [540, 200] width 9 height 5
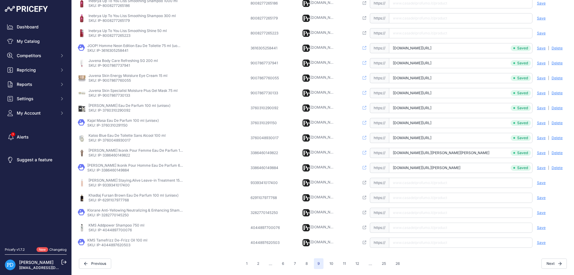
click at [118, 185] on p "SKU: IP-9339341017400" at bounding box center [136, 185] width 96 height 5
click at [434, 182] on input "text" at bounding box center [460, 182] width 143 height 10
paste input "[URL][DOMAIN_NAME][PERSON_NAME]"
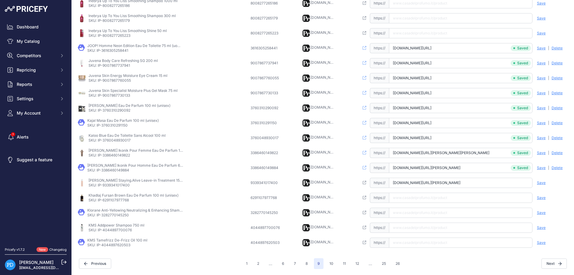
type input "[DOMAIN_NAME][URL][PERSON_NAME]"
click at [539, 182] on span "Save" at bounding box center [540, 182] width 9 height 5
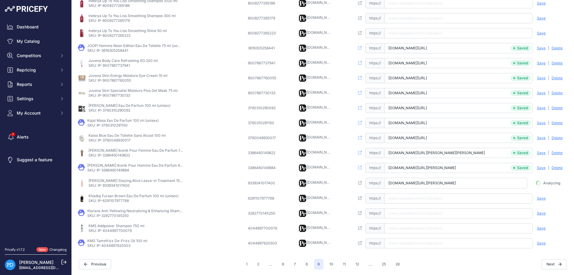
scroll to position [0, 17]
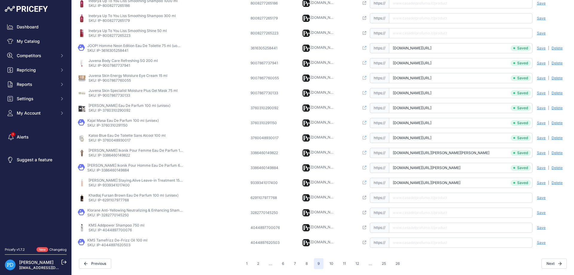
click at [117, 199] on p "SKU: IP-6291107977768" at bounding box center [133, 199] width 90 height 5
drag, startPoint x: 420, startPoint y: 203, endPoint x: 418, endPoint y: 200, distance: 3.6
click at [419, 202] on td "Open this link https:// Saved false Save Analyzing | [GEOGRAPHIC_DATA] Deleting" at bounding box center [463, 197] width 211 height 15
click at [418, 198] on input "text" at bounding box center [460, 197] width 143 height 10
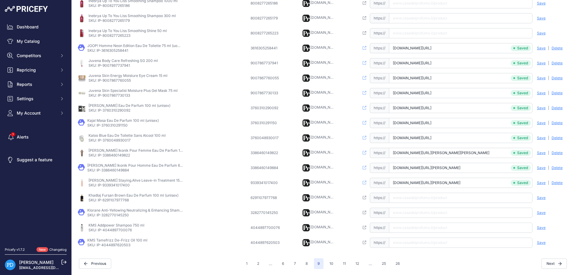
paste input "[URL][DOMAIN_NAME]"
type input "[DOMAIN_NAME][URL]"
click at [541, 198] on span "Save" at bounding box center [540, 197] width 9 height 5
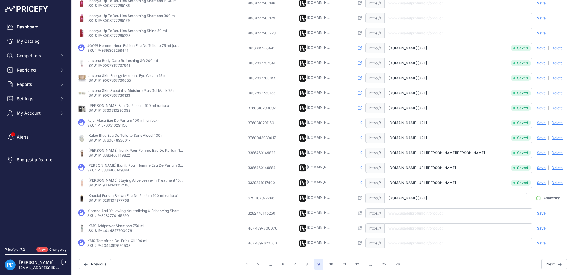
scroll to position [0, 17]
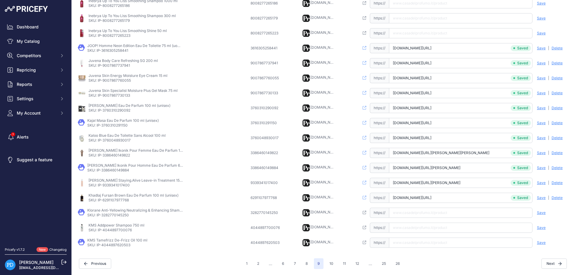
click at [122, 216] on p "SKU: IP-3282770145250" at bounding box center [135, 214] width 96 height 5
click at [113, 214] on p "SKU: IP-3282770145250" at bounding box center [135, 214] width 96 height 5
click at [414, 211] on input "text" at bounding box center [460, 212] width 143 height 10
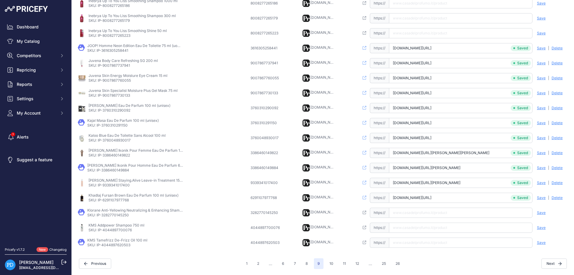
paste input "[URL][DOMAIN_NAME]"
type input "[DOMAIN_NAME][URL]"
click at [540, 213] on span "Save" at bounding box center [540, 212] width 9 height 5
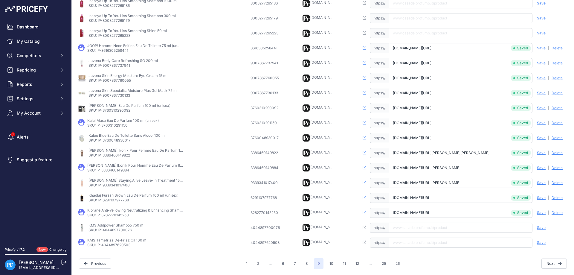
click at [118, 231] on p "SKU: IP-4044897700076" at bounding box center [116, 229] width 56 height 5
click at [426, 233] on td "Open this link https:// Saved false Save Analyzing | [GEOGRAPHIC_DATA] Deleting" at bounding box center [463, 227] width 211 height 15
click at [426, 231] on input "text" at bounding box center [460, 227] width 143 height 10
paste input "[URL][DOMAIN_NAME]"
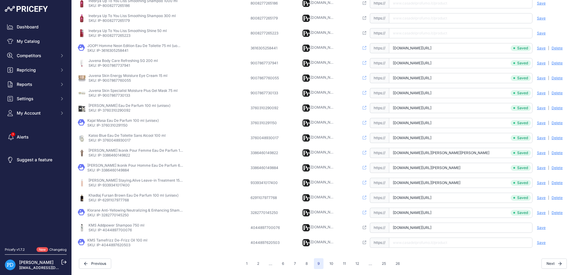
type input "[DOMAIN_NAME][URL]"
click at [541, 228] on span "Save" at bounding box center [540, 227] width 9 height 5
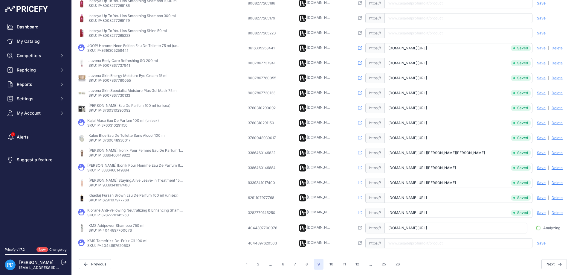
scroll to position [0, 34]
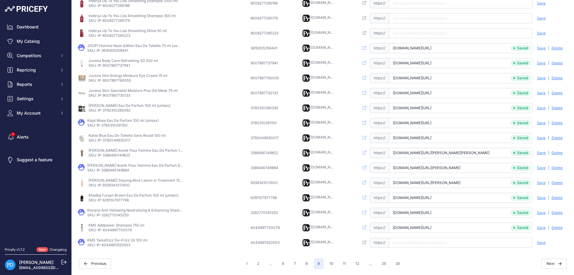
click at [126, 245] on p "SKU: IP-4044897620503" at bounding box center [117, 244] width 60 height 5
click at [407, 241] on input "text" at bounding box center [460, 242] width 143 height 10
paste input "[URL][DOMAIN_NAME]"
type input "[DOMAIN_NAME][URL]"
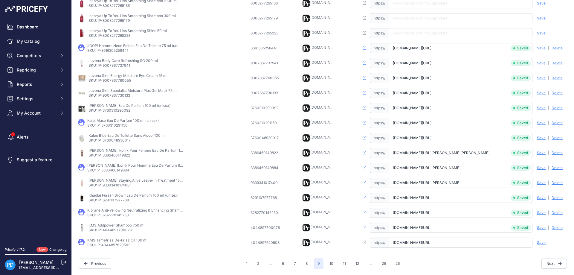
click at [548, 243] on div "Save Analyzing | [GEOGRAPHIC_DATA] Deleting" at bounding box center [550, 242] width 36 height 10
click at [539, 243] on span "Save" at bounding box center [540, 242] width 9 height 5
click at [306, 262] on button "8" at bounding box center [307, 263] width 10 height 11
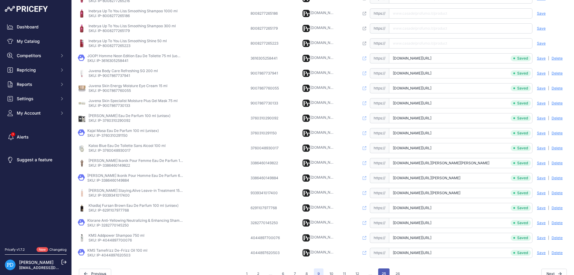
scroll to position [150, 0]
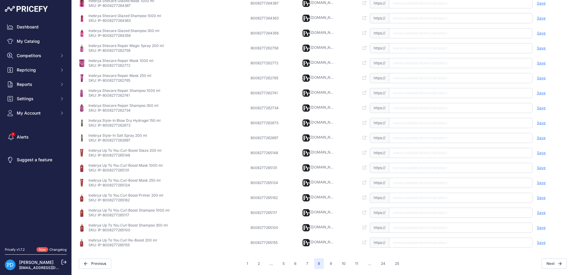
scroll to position [130, 0]
click at [329, 267] on button "9" at bounding box center [331, 263] width 10 height 11
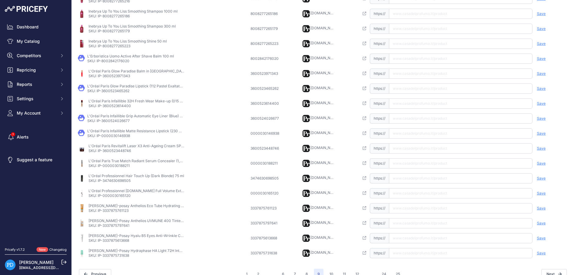
scroll to position [103, 0]
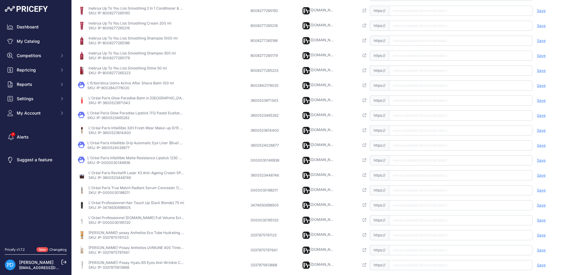
click at [121, 89] on p "SKU: IP-8002842176020" at bounding box center [130, 87] width 87 height 5
click at [401, 88] on input "text" at bounding box center [460, 85] width 143 height 10
paste input "[URL][DOMAIN_NAME]"
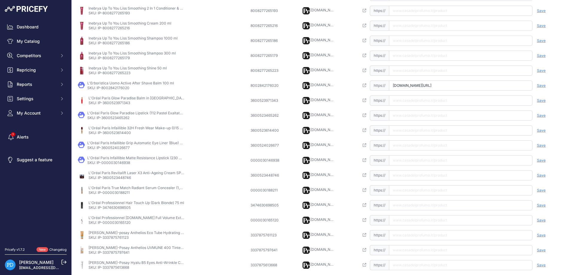
type input "[DOMAIN_NAME][URL]"
click at [538, 86] on span "Save" at bounding box center [540, 85] width 9 height 5
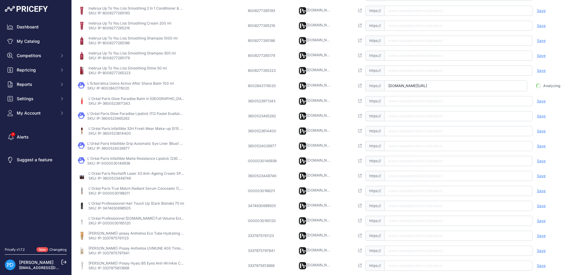
scroll to position [0, 14]
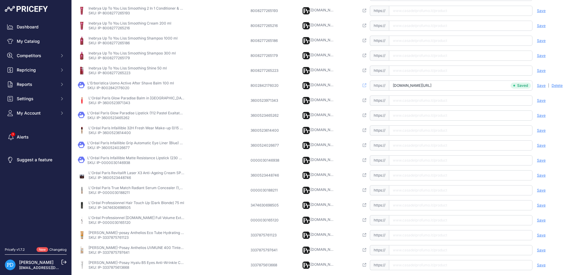
click at [130, 105] on td "L'Oréal Paris Glow Paradise Balm in [GEOGRAPHIC_DATA] (408 I Accentuate) 7 ml S…" at bounding box center [162, 100] width 173 height 15
click at [127, 103] on p "SKU: IP-3600523971343" at bounding box center [136, 102] width 96 height 5
click at [129, 103] on p "SKU: IP-3600523971343" at bounding box center [136, 102] width 96 height 5
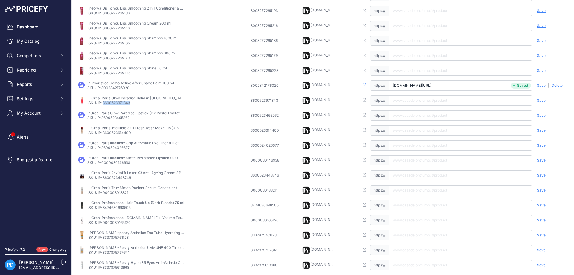
click at [129, 103] on p "SKU: IP-3600523971343" at bounding box center [136, 102] width 96 height 5
click at [410, 101] on input "text" at bounding box center [460, 100] width 143 height 10
paste input "[URL][DOMAIN_NAME]"
type input "[DOMAIN_NAME][URL]"
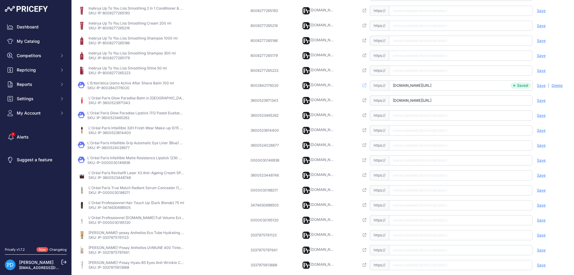
click at [538, 101] on span "Save" at bounding box center [540, 100] width 9 height 5
click at [127, 119] on p "SKU: IP-3600523465262" at bounding box center [135, 117] width 96 height 5
click at [425, 119] on input "text" at bounding box center [460, 115] width 143 height 10
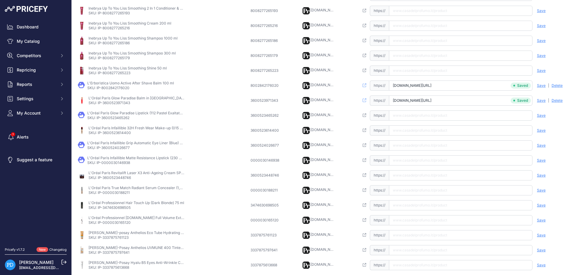
paste input "[URL][DOMAIN_NAME]"
type input "[DOMAIN_NAME][URL]"
click at [545, 116] on div "Save Analyzing | [GEOGRAPHIC_DATA] Deleting" at bounding box center [550, 115] width 36 height 10
click at [541, 115] on span "Save" at bounding box center [540, 115] width 9 height 5
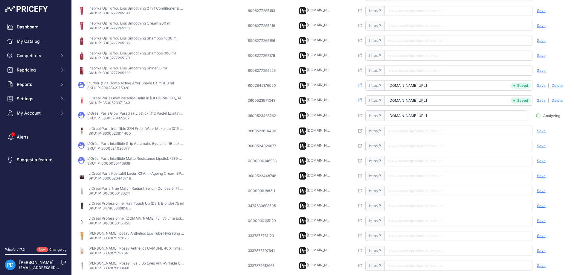
scroll to position [0, 12]
click at [127, 134] on p "SKU: IP-3600523614400" at bounding box center [136, 133] width 96 height 5
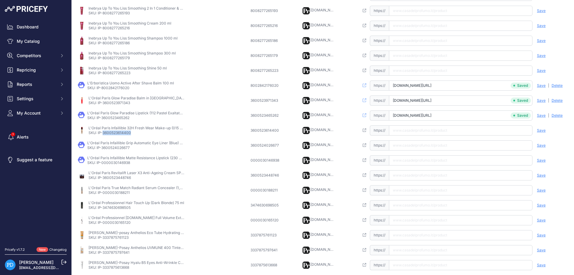
click at [127, 134] on p "SKU: IP-3600523614400" at bounding box center [136, 132] width 96 height 5
click at [415, 129] on input "text" at bounding box center [460, 130] width 143 height 10
paste input "[URL][DOMAIN_NAME]"
type input "[DOMAIN_NAME][URL]"
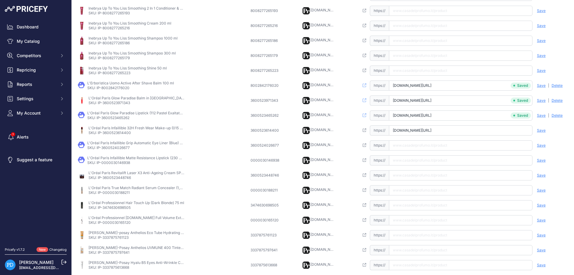
click at [542, 131] on span "Save" at bounding box center [540, 130] width 9 height 5
click at [271, 131] on div "3600523614400" at bounding box center [265, 130] width 30 height 5
click at [122, 147] on p "SKU: IP-3600524026677" at bounding box center [135, 147] width 96 height 5
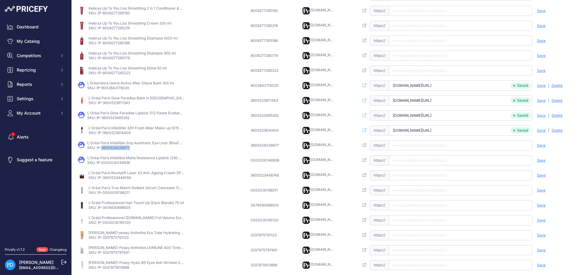
click at [414, 145] on input "text" at bounding box center [460, 145] width 143 height 10
paste input "[URL][DOMAIN_NAME]"
type input "[DOMAIN_NAME][URL]"
click at [540, 144] on span "Save" at bounding box center [540, 145] width 9 height 5
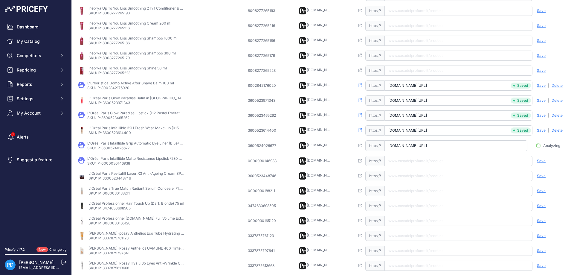
scroll to position [0, 29]
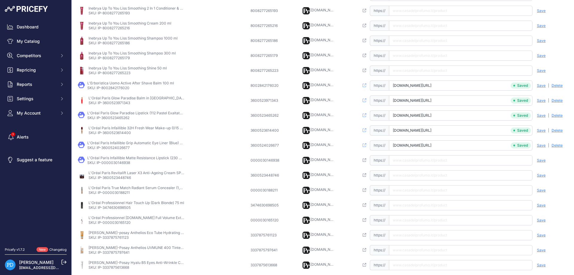
click at [109, 162] on p "SKU: IP-0000030146938" at bounding box center [135, 162] width 96 height 5
click at [410, 157] on input "text" at bounding box center [460, 160] width 143 height 10
paste input "[URL][DOMAIN_NAME]"
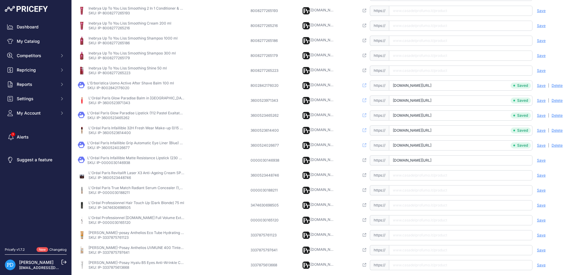
type input "[DOMAIN_NAME][URL]"
click at [537, 159] on span "Save" at bounding box center [540, 160] width 9 height 5
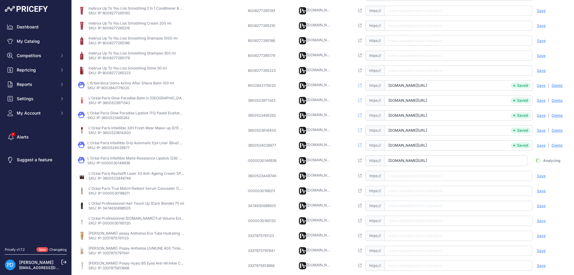
scroll to position [0, 28]
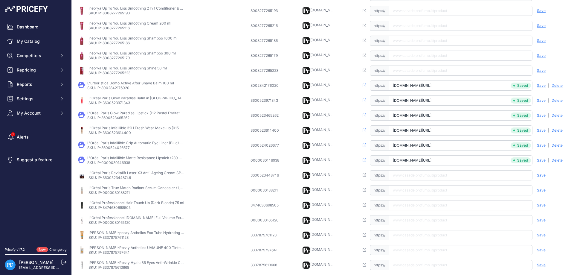
click at [119, 179] on p "SKU: IP-3600523448746" at bounding box center [136, 177] width 96 height 5
click at [420, 177] on input "text" at bounding box center [460, 175] width 143 height 10
paste input "[URL][DOMAIN_NAME]"
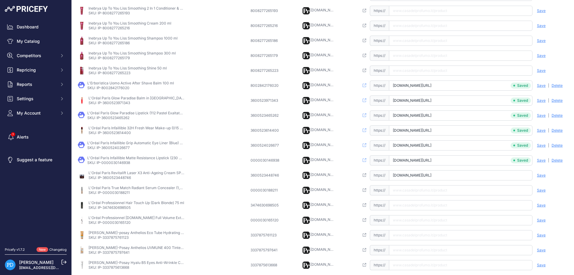
type input "[DOMAIN_NAME][URL]"
click at [539, 175] on span "Save" at bounding box center [540, 175] width 9 height 5
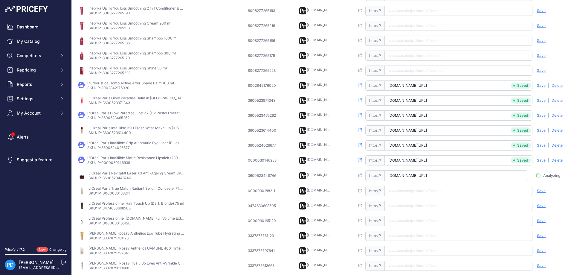
scroll to position [0, 33]
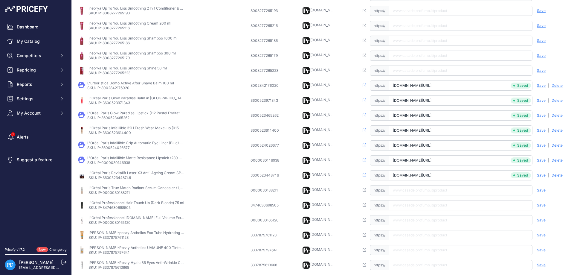
click at [119, 197] on td "L'Oréal Paris True Match Radiant Serum Concealer (1,5N) 11 ml SKU: IP-000003018…" at bounding box center [162, 190] width 173 height 15
click at [119, 194] on p "SKU: IP-0000030188211" at bounding box center [136, 192] width 96 height 5
click at [429, 186] on input "text" at bounding box center [460, 190] width 143 height 10
paste input "[URL][DOMAIN_NAME]"
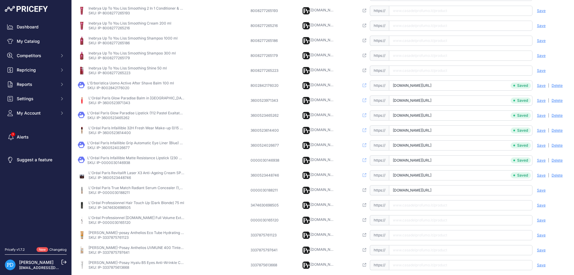
scroll to position [0, 47]
type input "[DOMAIN_NAME][URL]"
click at [540, 189] on span "Save" at bounding box center [540, 190] width 9 height 5
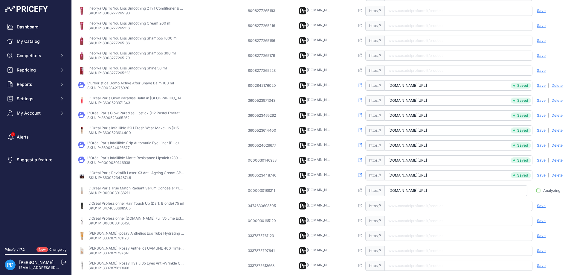
scroll to position [0, 43]
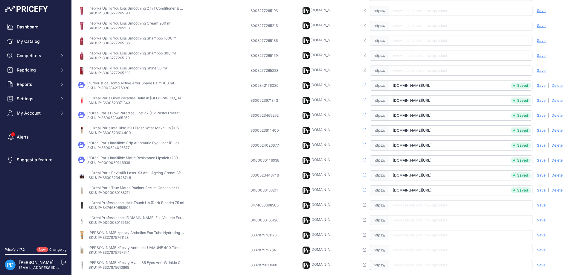
click at [114, 208] on p "SKU: IP-3474630698505" at bounding box center [136, 207] width 96 height 5
click at [416, 203] on input "text" at bounding box center [460, 205] width 143 height 10
paste input "[URL][DOMAIN_NAME]"
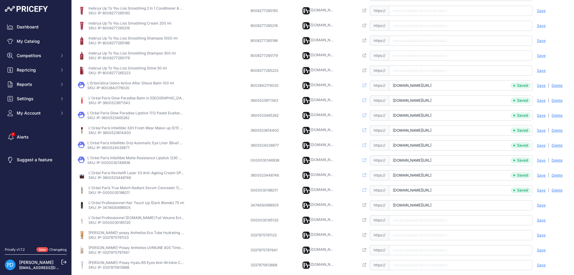
type input "[DOMAIN_NAME][URL]"
click at [543, 205] on span "Save" at bounding box center [540, 205] width 9 height 5
click at [114, 220] on p "SKU: IP-0000030165120" at bounding box center [136, 222] width 96 height 5
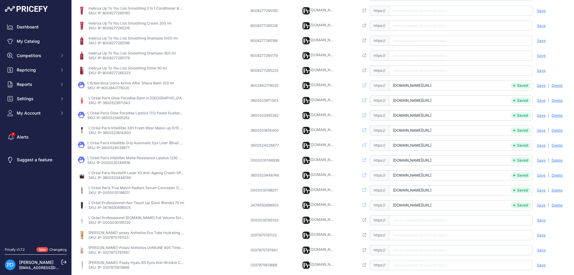
drag, startPoint x: 418, startPoint y: 219, endPoint x: 439, endPoint y: 218, distance: 20.9
click at [417, 219] on input "text" at bounding box center [460, 220] width 143 height 10
paste input "[URL][DOMAIN_NAME]"
type input "[DOMAIN_NAME][URL]"
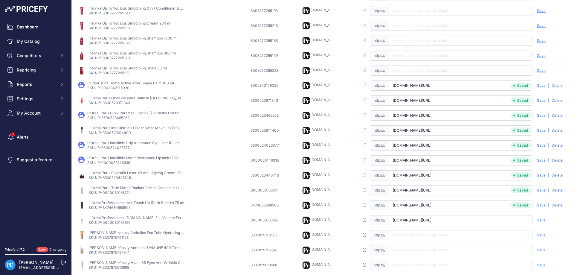
click at [542, 220] on span "Save" at bounding box center [540, 219] width 9 height 5
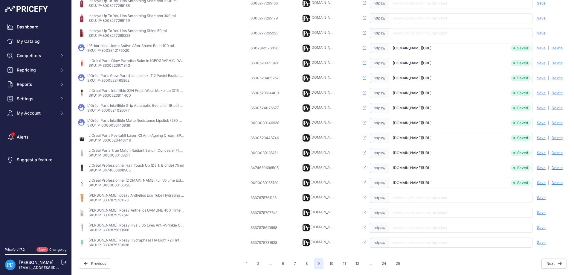
click at [121, 199] on p "SKU: IP-3337875761123" at bounding box center [136, 199] width 96 height 5
click at [428, 200] on input "text" at bounding box center [460, 197] width 143 height 10
paste input "[URL][DOMAIN_NAME][PERSON_NAME]"
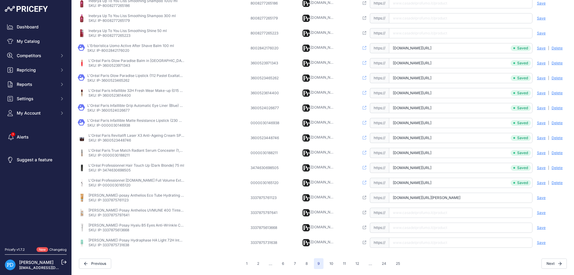
type input "[DOMAIN_NAME][URL][PERSON_NAME]"
click at [541, 199] on span "Save" at bounding box center [540, 197] width 9 height 5
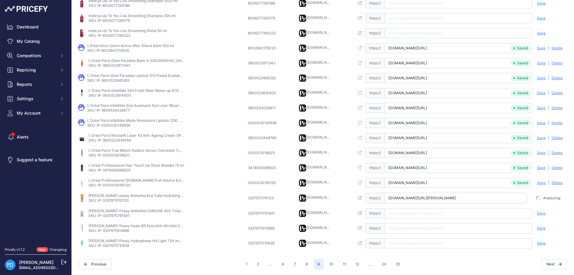
scroll to position [0, 40]
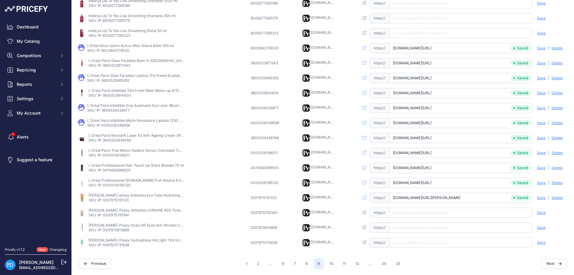
click at [115, 214] on p "SKU: IP-3337875797641" at bounding box center [136, 214] width 96 height 5
drag, startPoint x: 408, startPoint y: 217, endPoint x: 410, endPoint y: 214, distance: 3.5
click at [408, 217] on input "text" at bounding box center [460, 212] width 143 height 10
click at [410, 214] on input "text" at bounding box center [460, 212] width 143 height 10
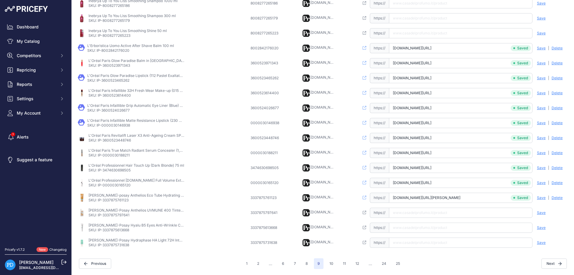
paste input "[URL][DOMAIN_NAME][PERSON_NAME]"
type input "[DOMAIN_NAME][URL][PERSON_NAME]"
click at [536, 211] on div "Save Analyzing | [GEOGRAPHIC_DATA] Deleting" at bounding box center [550, 212] width 36 height 10
click at [539, 211] on span "Save" at bounding box center [540, 212] width 9 height 5
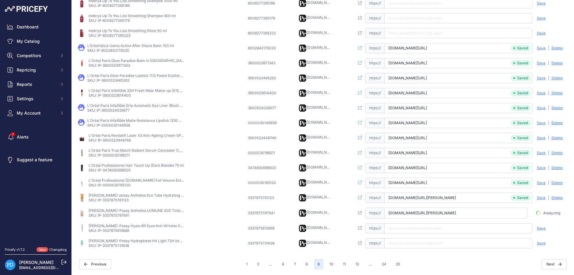
scroll to position [0, 36]
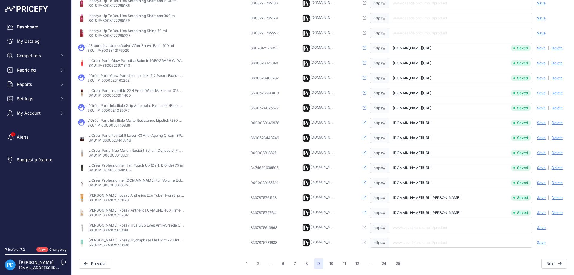
click at [125, 228] on p "SKU: IP-3337875613668" at bounding box center [136, 229] width 96 height 5
click at [412, 224] on input "text" at bounding box center [460, 227] width 143 height 10
paste input "[URL][DOMAIN_NAME][PERSON_NAME]"
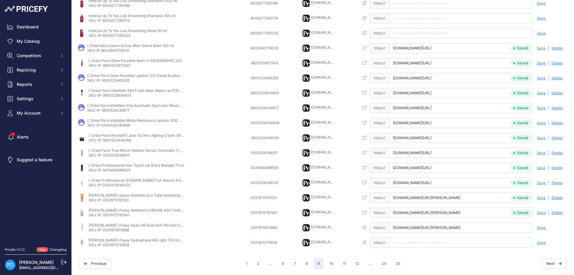
type input "[DOMAIN_NAME][URL][PERSON_NAME]"
click at [540, 226] on span "Save" at bounding box center [540, 227] width 9 height 5
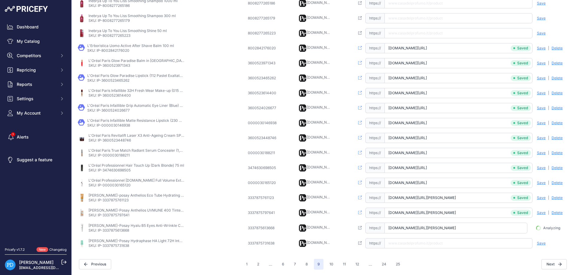
scroll to position [0, 18]
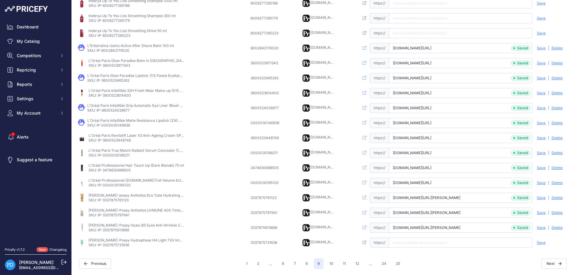
click at [127, 243] on p "SKU: IP-3337875731638" at bounding box center [136, 244] width 96 height 5
click at [444, 241] on input "text" at bounding box center [460, 242] width 143 height 10
paste input "[URL][DOMAIN_NAME][PERSON_NAME]"
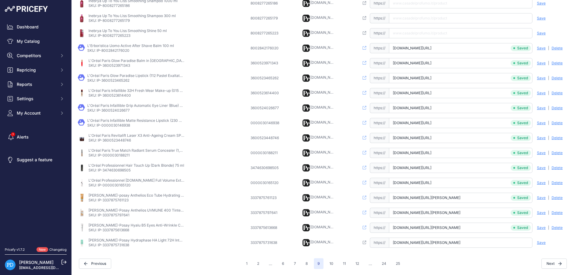
type input "[DOMAIN_NAME][URL][PERSON_NAME]"
click at [544, 242] on span "Save" at bounding box center [540, 242] width 9 height 5
click at [340, 261] on button "11" at bounding box center [344, 263] width 10 height 11
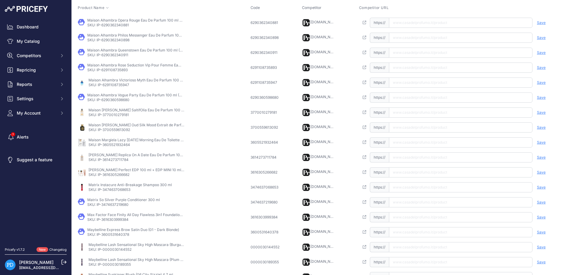
scroll to position [22, 0]
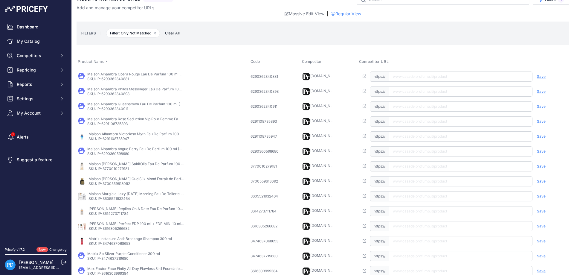
click at [113, 82] on td "Maison Alhambra Opera Rouge Eau De Parfum 100 ml (unisex) SKU: IP-6290362340881" at bounding box center [162, 76] width 173 height 15
paste
click at [403, 75] on input "text" at bounding box center [460, 76] width 143 height 10
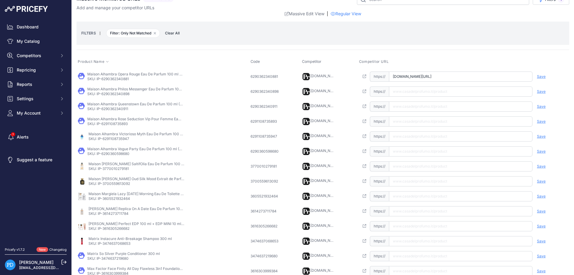
type input "[DOMAIN_NAME][URL]"
click at [538, 76] on span "Save" at bounding box center [540, 76] width 9 height 5
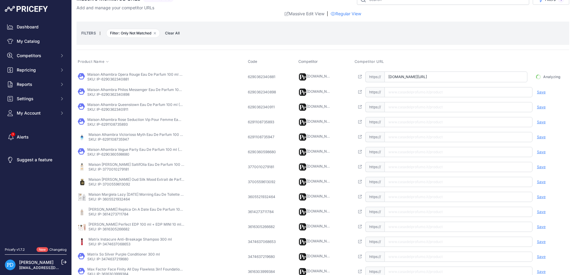
scroll to position [0, 32]
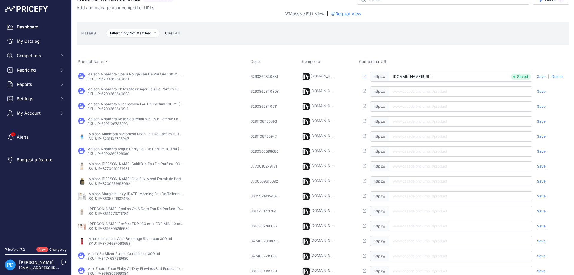
click at [117, 98] on td "Maison Alhambra Philos Messenger Eau De Parfum 100 ml (unisex) SKU: IP-62903623…" at bounding box center [162, 91] width 173 height 15
click at [415, 90] on input "text" at bounding box center [460, 91] width 143 height 10
type input "[DOMAIN_NAME][URL]"
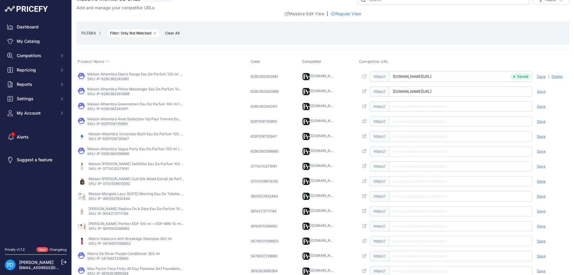
click at [545, 92] on div "Save Analyzing | [GEOGRAPHIC_DATA] Deleting" at bounding box center [550, 91] width 36 height 10
click at [540, 91] on span "Save" at bounding box center [540, 91] width 9 height 5
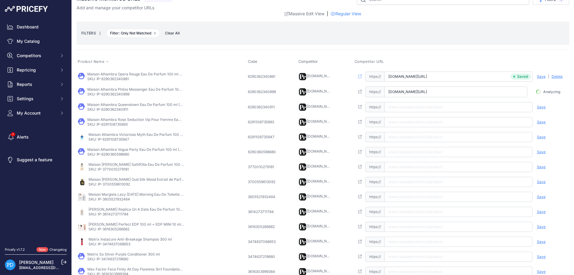
scroll to position [0, 42]
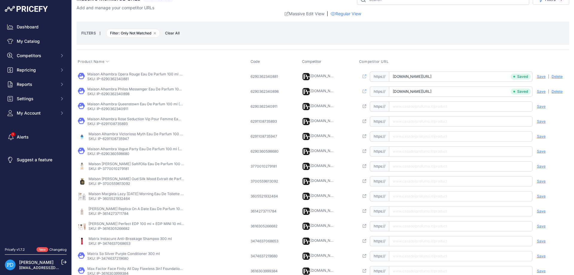
click at [120, 107] on p "SKU: IP-6290362340911" at bounding box center [135, 108] width 96 height 5
drag, startPoint x: 425, startPoint y: 105, endPoint x: 462, endPoint y: 107, distance: 37.1
click at [425, 105] on input "text" at bounding box center [460, 106] width 143 height 10
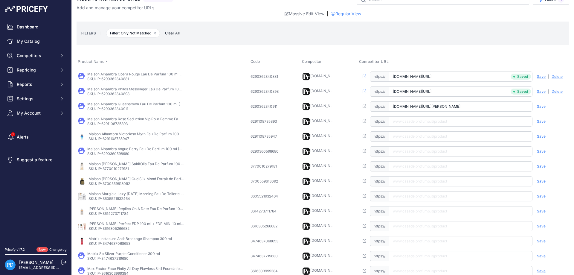
type input "[DOMAIN_NAME][URL][PERSON_NAME]"
click at [540, 105] on span "Save" at bounding box center [540, 106] width 9 height 5
click at [118, 123] on p "SKU: IP-6291108735893" at bounding box center [135, 123] width 96 height 5
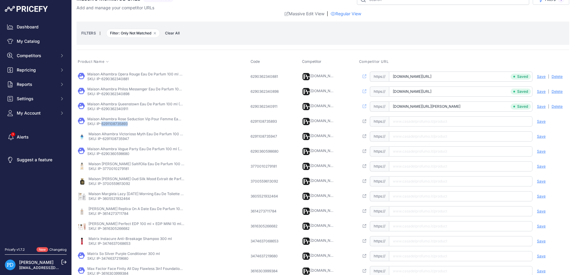
click at [427, 122] on input "text" at bounding box center [460, 121] width 143 height 10
type input "[DOMAIN_NAME][URL][PERSON_NAME]"
click at [540, 120] on span "Save" at bounding box center [540, 121] width 9 height 5
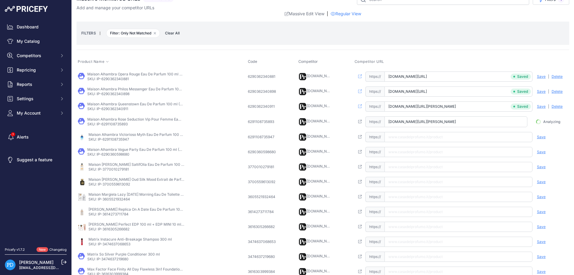
scroll to position [0, 64]
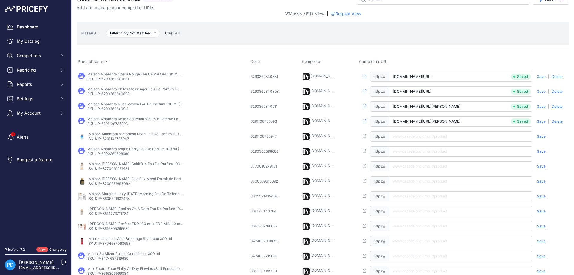
click at [123, 142] on td "Maison Alhambra Victorioso Myth Eau De Parfum 100 ml (uomo) SKU: IP-62911087359…" at bounding box center [162, 136] width 173 height 15
click at [418, 135] on input "text" at bounding box center [460, 136] width 143 height 10
type input "[DOMAIN_NAME][URL]"
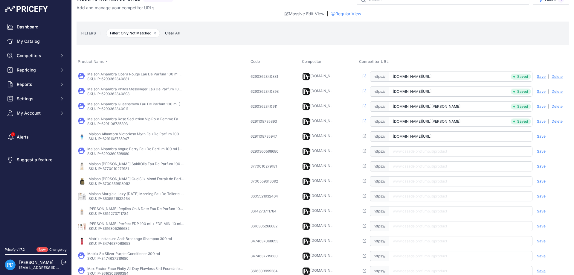
click at [543, 137] on span "Save" at bounding box center [540, 136] width 9 height 5
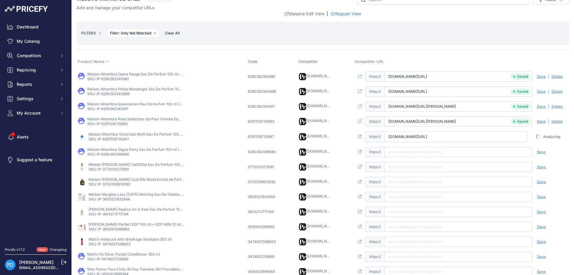
scroll to position [0, 35]
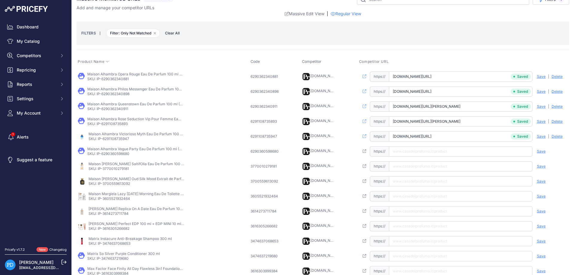
click at [119, 153] on p "SKU: IP-6290360598680" at bounding box center [135, 153] width 96 height 5
click at [424, 148] on input "text" at bounding box center [460, 151] width 143 height 10
type input "[DOMAIN_NAME][URL][PERSON_NAME]"
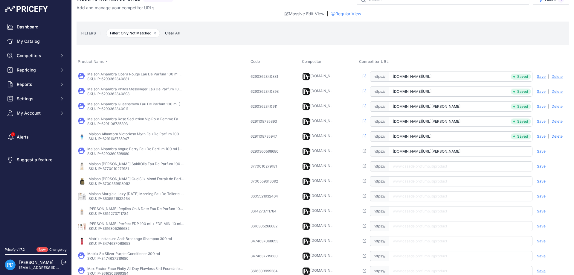
click at [539, 150] on span "Save" at bounding box center [540, 151] width 9 height 5
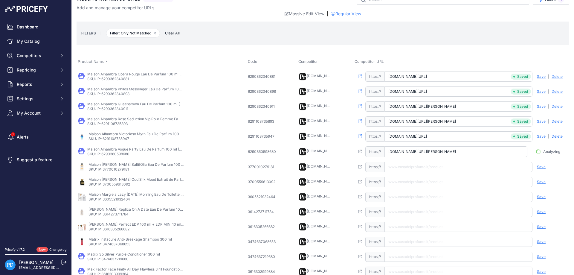
scroll to position [0, 34]
click at [117, 172] on td "Maison [PERSON_NAME] SaltifOlia Eau De Parfum 100 ml (unisex) SKU: IP-377001027…" at bounding box center [161, 166] width 170 height 15
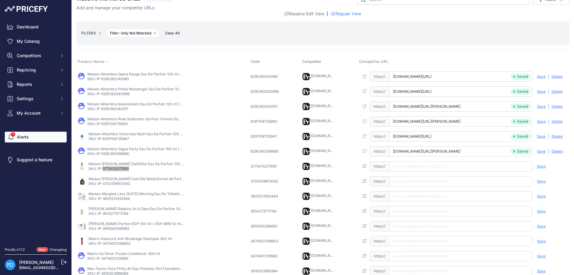
scroll to position [0, 33]
click at [416, 167] on input "text" at bounding box center [460, 166] width 143 height 10
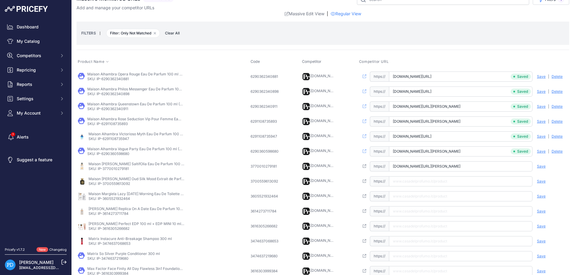
scroll to position [0, 32]
type input "[DOMAIN_NAME][URL][PERSON_NAME]"
click at [544, 166] on span "Save" at bounding box center [540, 166] width 9 height 5
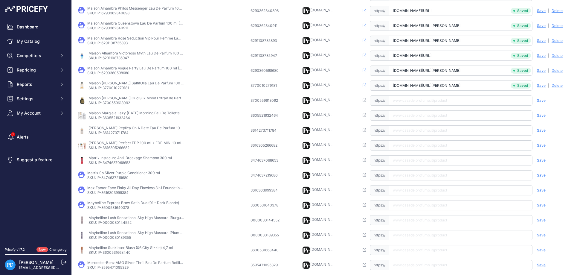
click at [115, 105] on p "SKU: IP-3700559613092" at bounding box center [136, 102] width 96 height 5
click at [450, 100] on input "text" at bounding box center [460, 100] width 143 height 10
type input "[DOMAIN_NAME][URL][PERSON_NAME]"
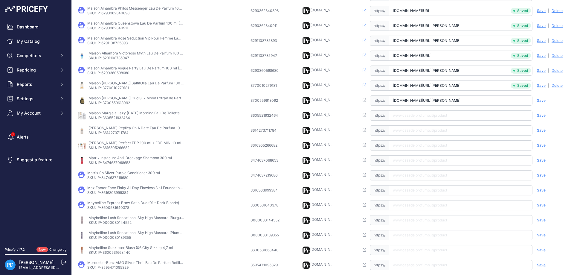
click at [544, 99] on span "Save" at bounding box center [540, 100] width 9 height 5
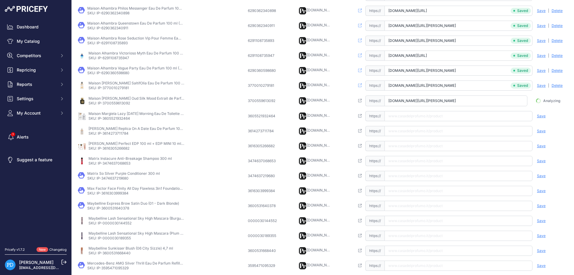
scroll to position [0, 53]
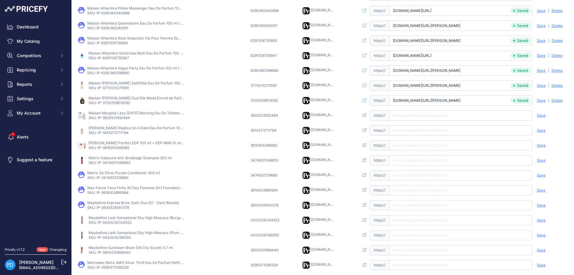
click at [115, 117] on p "SKU: IP-3605521932464" at bounding box center [136, 117] width 96 height 5
click at [430, 114] on input "text" at bounding box center [460, 115] width 143 height 10
type input "[DOMAIN_NAME][URL][DATE]"
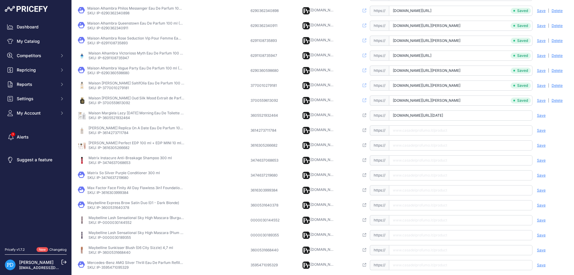
click at [536, 115] on span "Save" at bounding box center [540, 115] width 9 height 5
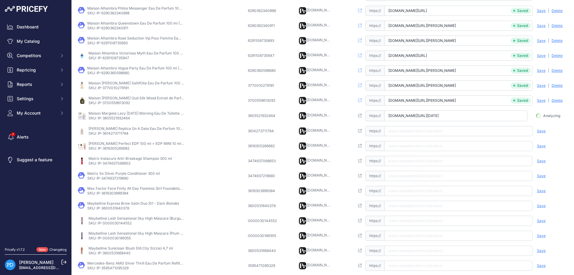
scroll to position [0, 43]
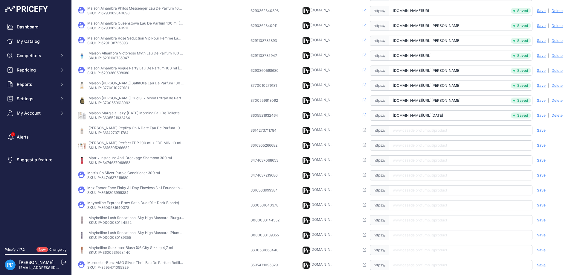
click at [113, 134] on p "SKU: IP-3614273711784" at bounding box center [136, 132] width 96 height 5
click at [424, 129] on input "text" at bounding box center [460, 130] width 143 height 10
type input "[DOMAIN_NAME][URL]"
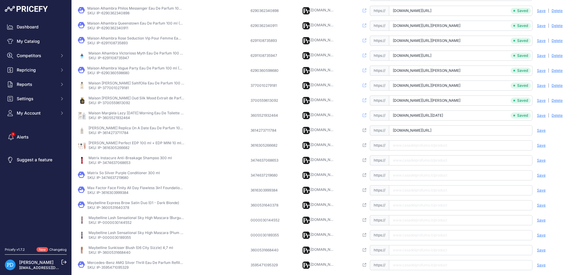
click at [540, 129] on span "Save" at bounding box center [540, 130] width 9 height 5
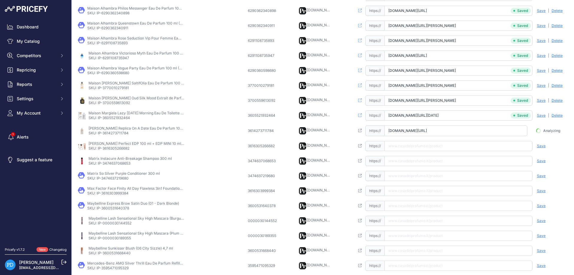
scroll to position [0, 39]
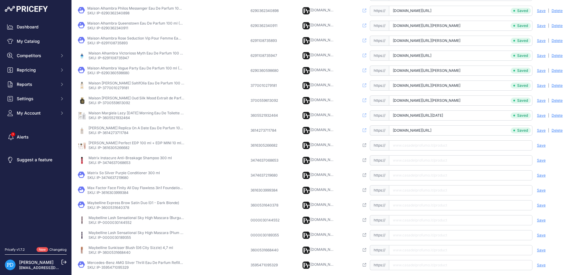
click at [119, 148] on p "SKU: IP-3616305266682" at bounding box center [136, 147] width 96 height 5
click at [400, 143] on input "text" at bounding box center [460, 145] width 143 height 10
type input "[DOMAIN_NAME][URL][PERSON_NAME]"
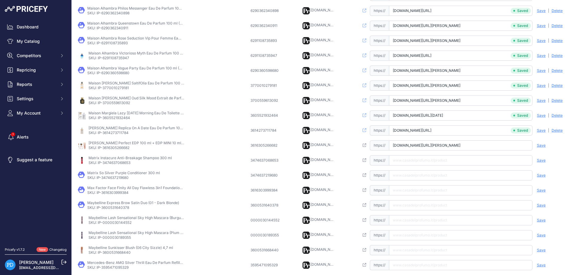
click at [542, 145] on span "Save" at bounding box center [540, 145] width 9 height 5
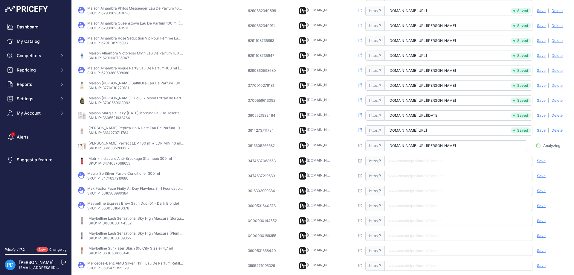
scroll to position [0, 43]
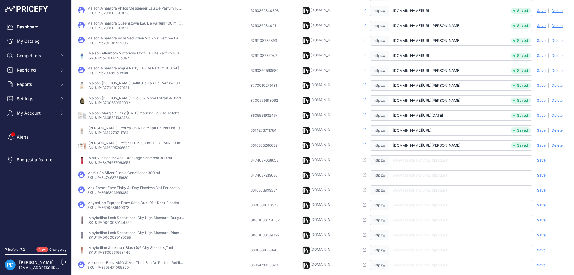
click at [119, 162] on p "SKU: IP-3474637068653" at bounding box center [129, 162] width 83 height 5
click at [424, 158] on input "text" at bounding box center [460, 160] width 143 height 10
type input "[DOMAIN_NAME][URL]"
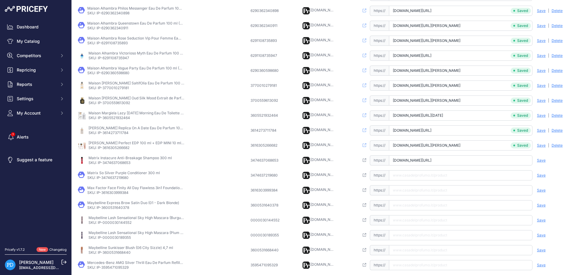
click at [541, 157] on div "Save Analyzing | [GEOGRAPHIC_DATA] Deleting" at bounding box center [550, 160] width 36 height 10
click at [540, 160] on span "Save" at bounding box center [540, 160] width 9 height 5
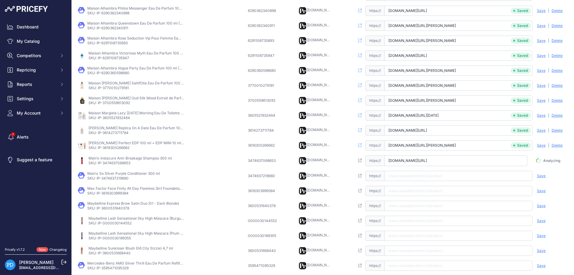
scroll to position [0, 10]
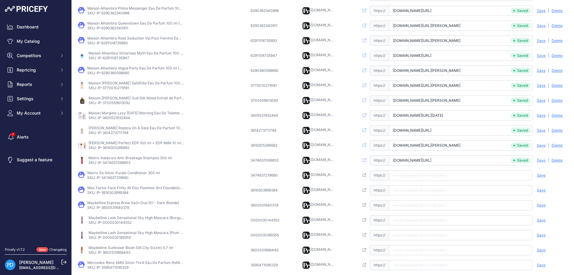
click at [117, 180] on td "Matrix So Silver Purple Conditioner 300 ml SKU: IP-3474637219680" at bounding box center [162, 175] width 173 height 15
click at [417, 172] on input "text" at bounding box center [460, 175] width 143 height 10
type input "[DOMAIN_NAME][URL]"
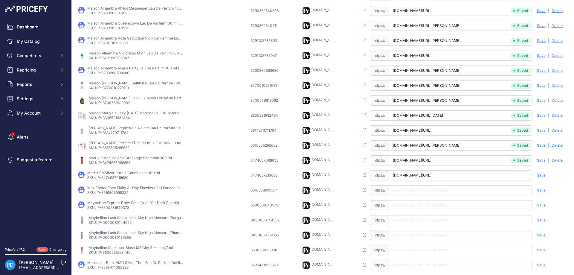
click at [540, 174] on span "Save" at bounding box center [540, 175] width 9 height 5
click at [117, 191] on p "SKU: IP-3616303999384" at bounding box center [135, 192] width 96 height 5
click at [430, 189] on input "[URL][DOMAIN_NAME]" at bounding box center [460, 190] width 143 height 10
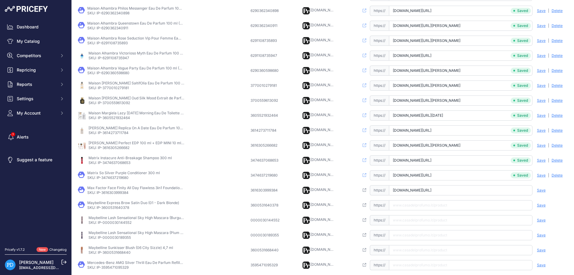
scroll to position [0, 59]
type input "[DOMAIN_NAME][URL]"
click at [543, 191] on span "Save" at bounding box center [540, 190] width 9 height 5
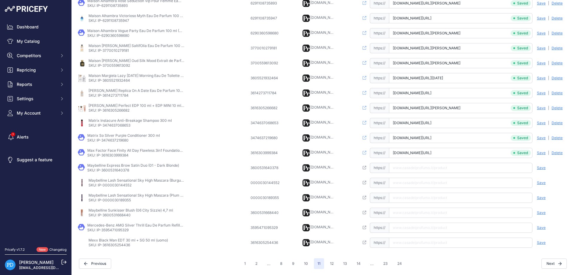
click at [128, 169] on p "SKU: IP-3600531640378" at bounding box center [133, 170] width 92 height 5
click at [427, 167] on input "text" at bounding box center [460, 167] width 143 height 10
type input "[DOMAIN_NAME][URL]"
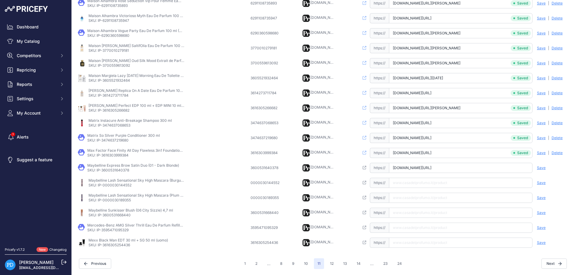
click at [540, 167] on span "Save" at bounding box center [540, 167] width 9 height 5
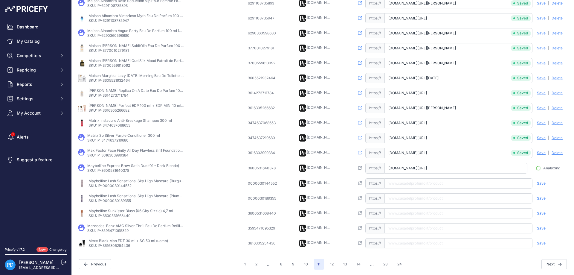
scroll to position [0, 1]
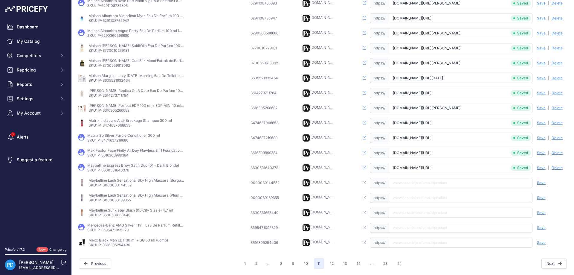
click at [132, 186] on p "SKU: IP-0000030144552" at bounding box center [136, 185] width 96 height 5
click at [430, 181] on input "text" at bounding box center [460, 182] width 143 height 10
type input "[DOMAIN_NAME][URL]"
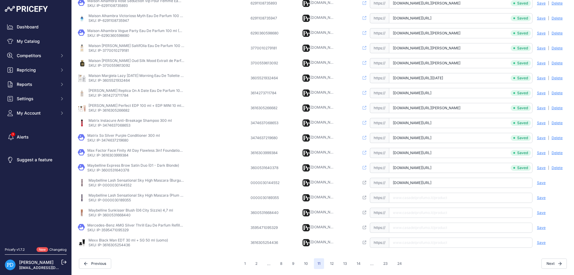
click at [542, 184] on span "Save" at bounding box center [540, 182] width 9 height 5
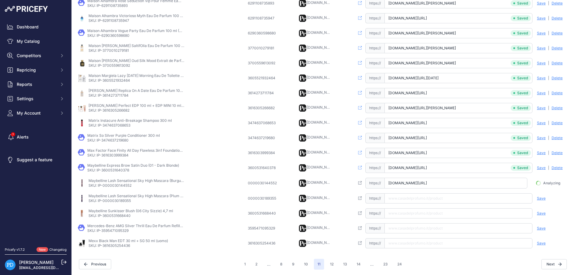
scroll to position [0, 19]
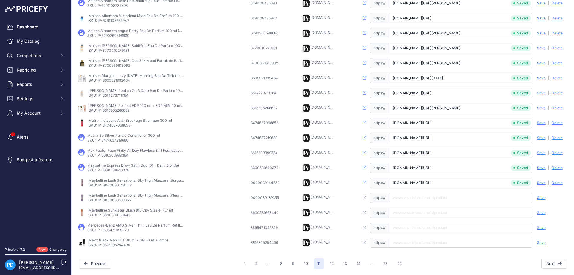
click at [128, 200] on p "SKU: IP-0000030189355" at bounding box center [136, 199] width 96 height 5
click at [431, 202] on input "text" at bounding box center [460, 197] width 143 height 10
type input "[DOMAIN_NAME][URL]"
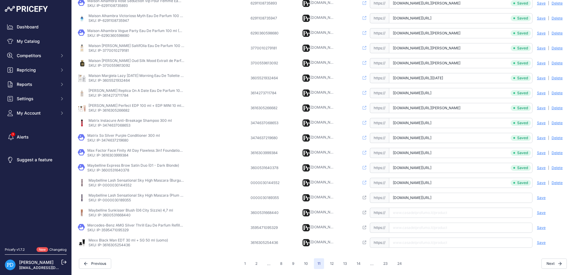
click at [544, 197] on span "Save" at bounding box center [540, 197] width 9 height 5
click at [118, 214] on p "SKU: IP-3600531668440" at bounding box center [130, 214] width 85 height 5
click at [425, 214] on input "text" at bounding box center [460, 212] width 143 height 10
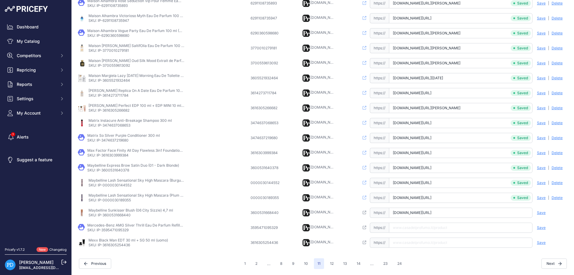
type input "[DOMAIN_NAME][URL]"
click at [543, 212] on span "Save" at bounding box center [540, 212] width 9 height 5
click at [118, 230] on p "SKU: IP-3595471095329" at bounding box center [135, 229] width 96 height 5
click at [440, 226] on input "text" at bounding box center [460, 227] width 143 height 10
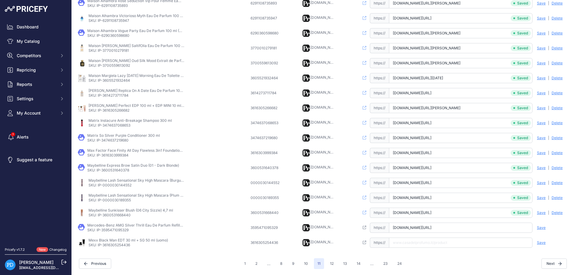
scroll to position [0, 56]
type input "[DOMAIN_NAME][URL]"
click at [543, 226] on span "Save" at bounding box center [540, 227] width 9 height 5
click at [113, 245] on p "SKU: IP-3616305254436" at bounding box center [127, 244] width 79 height 5
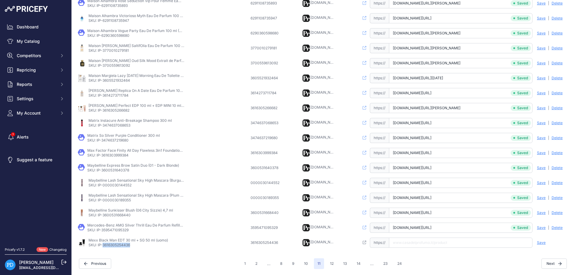
click at [113, 245] on p "SKU: IP-3616305254436" at bounding box center [127, 244] width 79 height 5
click at [417, 244] on input "text" at bounding box center [460, 242] width 143 height 10
type input "[DOMAIN_NAME][URL]"
click at [544, 244] on span "Save" at bounding box center [540, 242] width 9 height 5
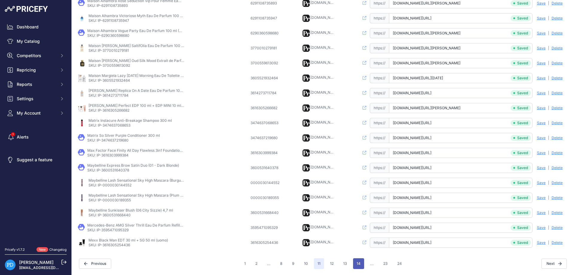
scroll to position [0, 6]
click at [333, 264] on button "12" at bounding box center [331, 263] width 11 height 11
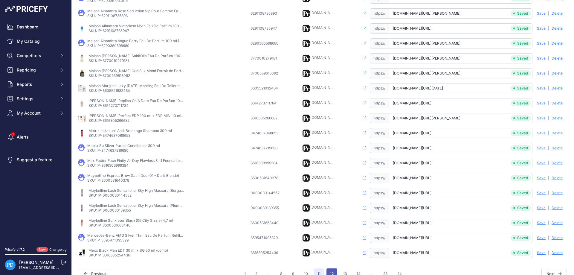
scroll to position [150, 0]
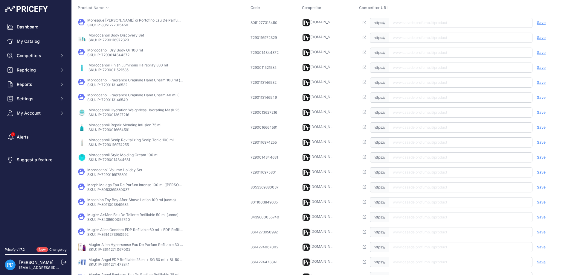
scroll to position [49, 0]
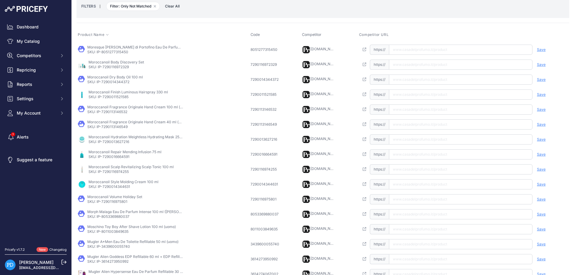
click at [114, 52] on p "SKU: IP-8051277315450" at bounding box center [135, 52] width 96 height 5
click at [108, 52] on p "SKU: IP-8051277315450" at bounding box center [135, 52] width 96 height 5
click at [421, 49] on input "text" at bounding box center [460, 50] width 143 height 10
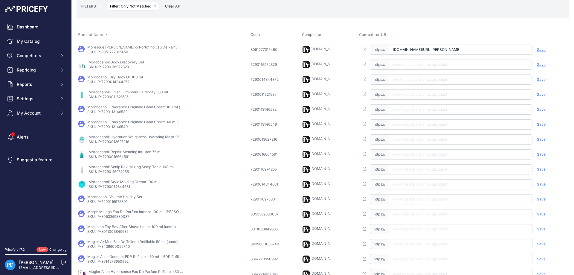
scroll to position [0, 28]
type input "[DOMAIN_NAME][URL][PERSON_NAME]"
click at [543, 48] on span "Save" at bounding box center [540, 49] width 9 height 5
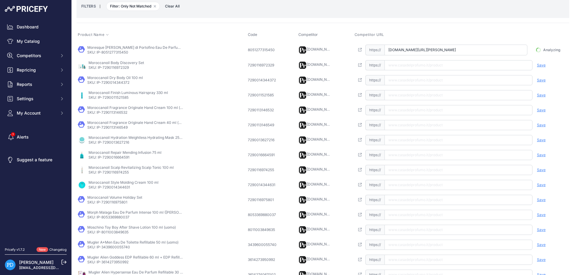
click at [114, 66] on p "SKU: IP-7290116972329" at bounding box center [116, 67] width 56 height 5
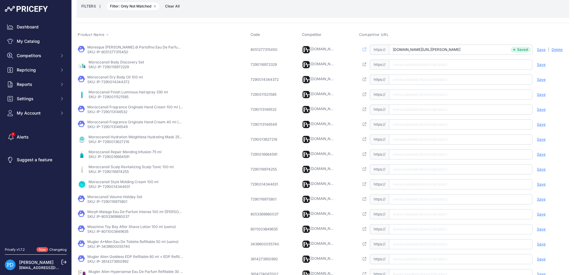
click at [410, 64] on input "text" at bounding box center [460, 64] width 143 height 10
type input "[DOMAIN_NAME][URL]"
click at [539, 65] on span "Save" at bounding box center [540, 64] width 9 height 5
click at [118, 85] on td "Moroccanoil Dry Body Oil 100 ml SKU: IP-7290014344372" at bounding box center [162, 79] width 173 height 15
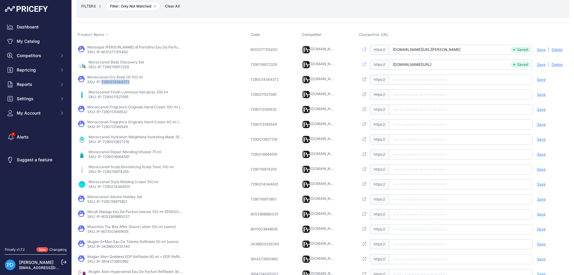
click at [118, 85] on td "Moroccanoil Dry Body Oil 100 ml SKU: IP-7290014344372" at bounding box center [162, 79] width 173 height 15
click at [413, 80] on input "text" at bounding box center [460, 79] width 143 height 10
type input "[DOMAIN_NAME][URL]"
click at [543, 79] on span "Save" at bounding box center [540, 79] width 9 height 5
click at [119, 96] on p "SKU: IP-7290011521585" at bounding box center [127, 96] width 79 height 5
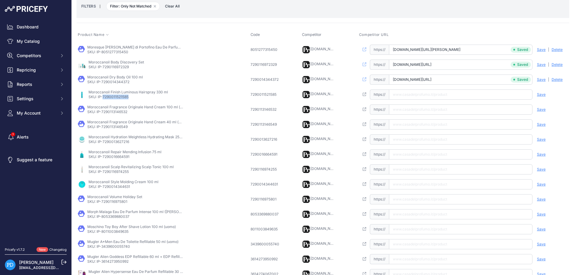
click at [119, 96] on p "SKU: IP-7290011521585" at bounding box center [127, 96] width 79 height 5
click at [114, 112] on p "SKU: IP-7290113146532" at bounding box center [135, 111] width 96 height 5
click at [411, 110] on input "text" at bounding box center [460, 109] width 143 height 10
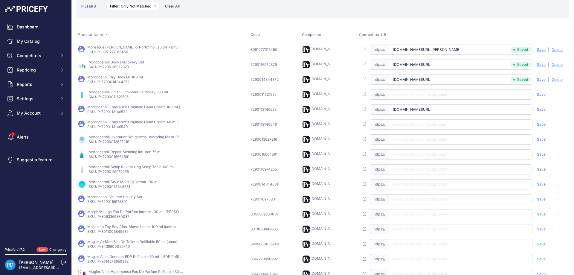
type input "[DOMAIN_NAME][URL]"
click at [540, 108] on span "Save" at bounding box center [540, 109] width 9 height 5
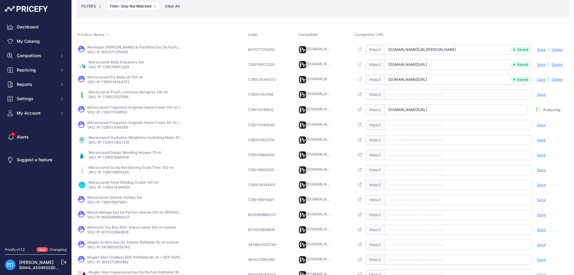
scroll to position [0, 23]
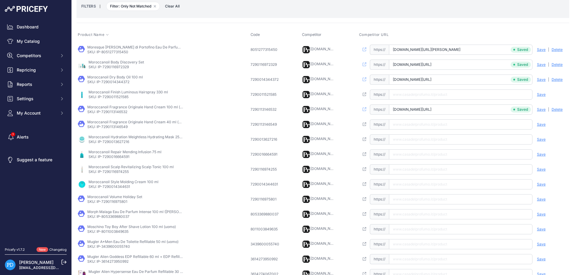
click at [119, 97] on p "SKU: IP-7290011521585" at bounding box center [127, 96] width 79 height 5
click at [120, 125] on p "SKU: IP-7290113146549" at bounding box center [135, 126] width 96 height 5
click at [407, 123] on input "text" at bounding box center [460, 124] width 143 height 10
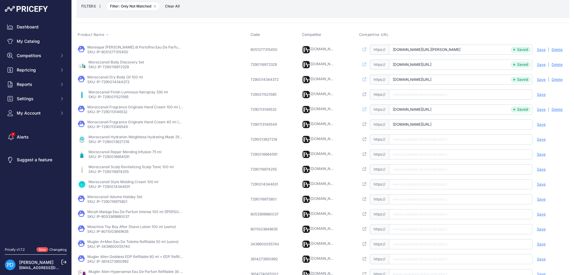
scroll to position [0, 24]
type input "[DOMAIN_NAME][URL]"
click at [542, 124] on span "Save" at bounding box center [540, 124] width 9 height 5
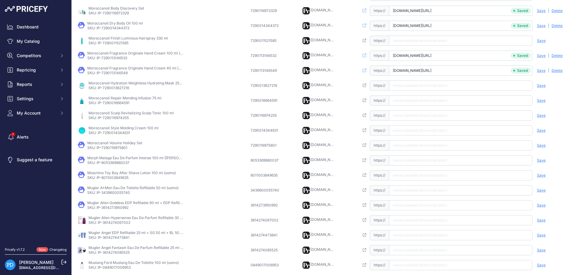
scroll to position [130, 0]
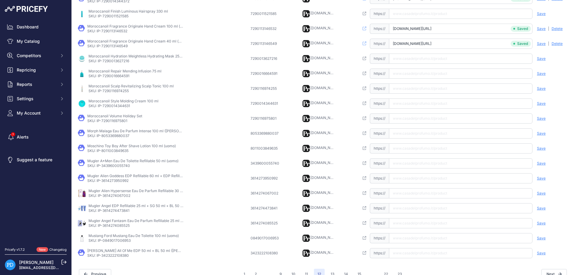
click at [113, 63] on p "SKU: IP-7290013627216" at bounding box center [136, 61] width 96 height 5
click at [423, 56] on input "text" at bounding box center [460, 58] width 143 height 10
type input "[DOMAIN_NAME][URL]"
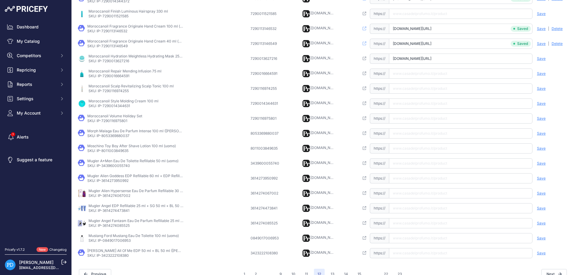
click at [542, 59] on span "Save" at bounding box center [540, 58] width 9 height 5
click at [120, 76] on p "SKU: IP-7290016664591" at bounding box center [124, 75] width 73 height 5
click at [401, 71] on input "text" at bounding box center [460, 73] width 143 height 10
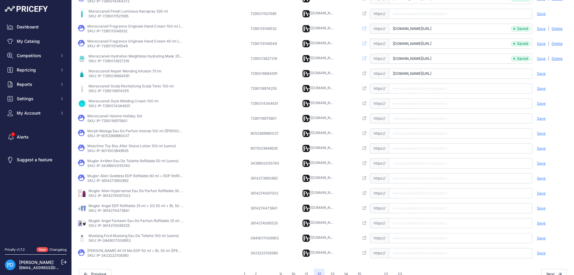
scroll to position [0, 3]
type input "[DOMAIN_NAME][URL]"
click at [541, 74] on span "Save" at bounding box center [540, 73] width 9 height 5
click at [117, 92] on p "SKU: IP-7290116974255" at bounding box center [130, 90] width 85 height 5
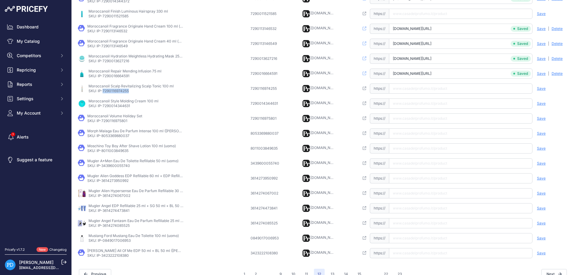
click at [117, 92] on p "SKU: IP-7290116974255" at bounding box center [130, 90] width 85 height 5
click at [419, 91] on input "text" at bounding box center [460, 88] width 143 height 10
type input "[DOMAIN_NAME][URL]"
click at [541, 90] on span "Save" at bounding box center [540, 88] width 9 height 5
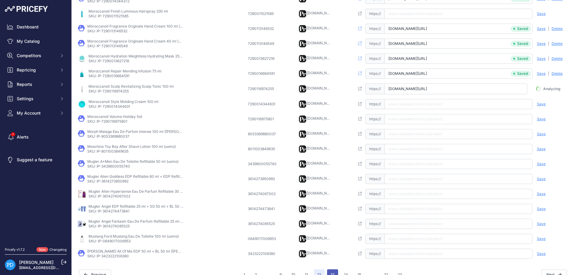
scroll to position [0, 11]
